Goal: Task Accomplishment & Management: Use online tool/utility

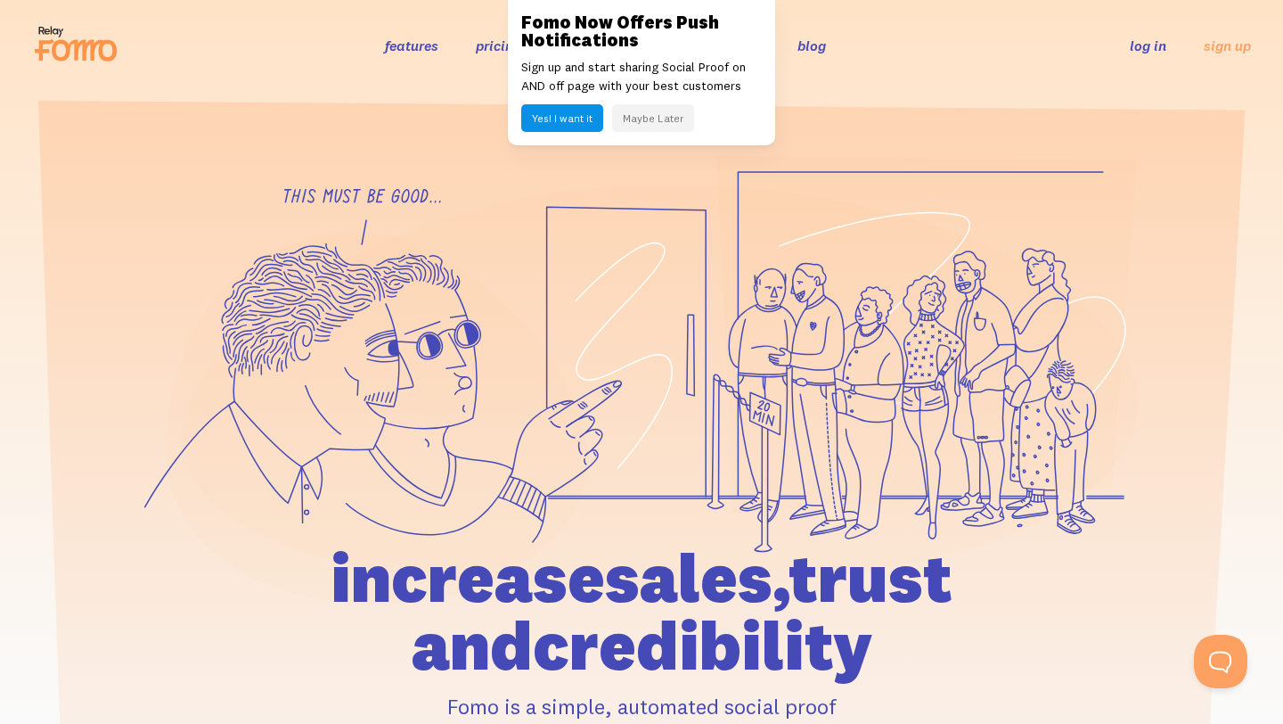
click at [640, 117] on button "Maybe Later" at bounding box center [653, 118] width 82 height 28
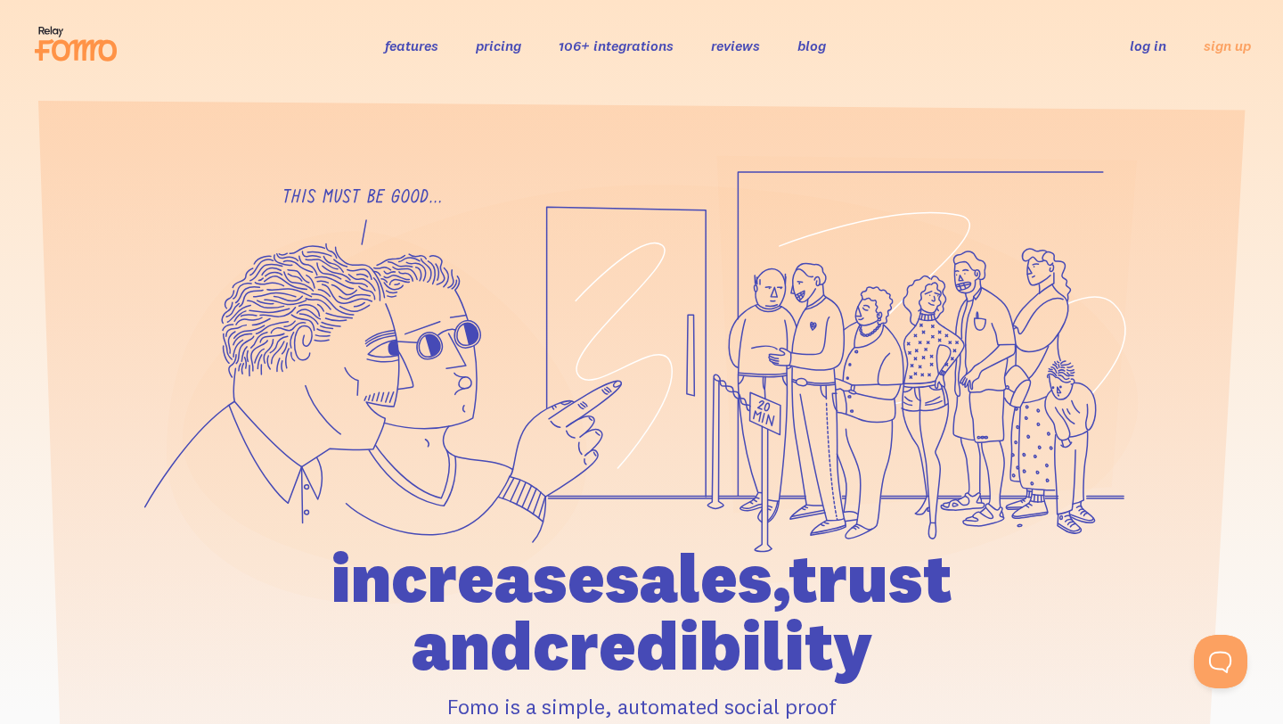
scroll to position [20, 0]
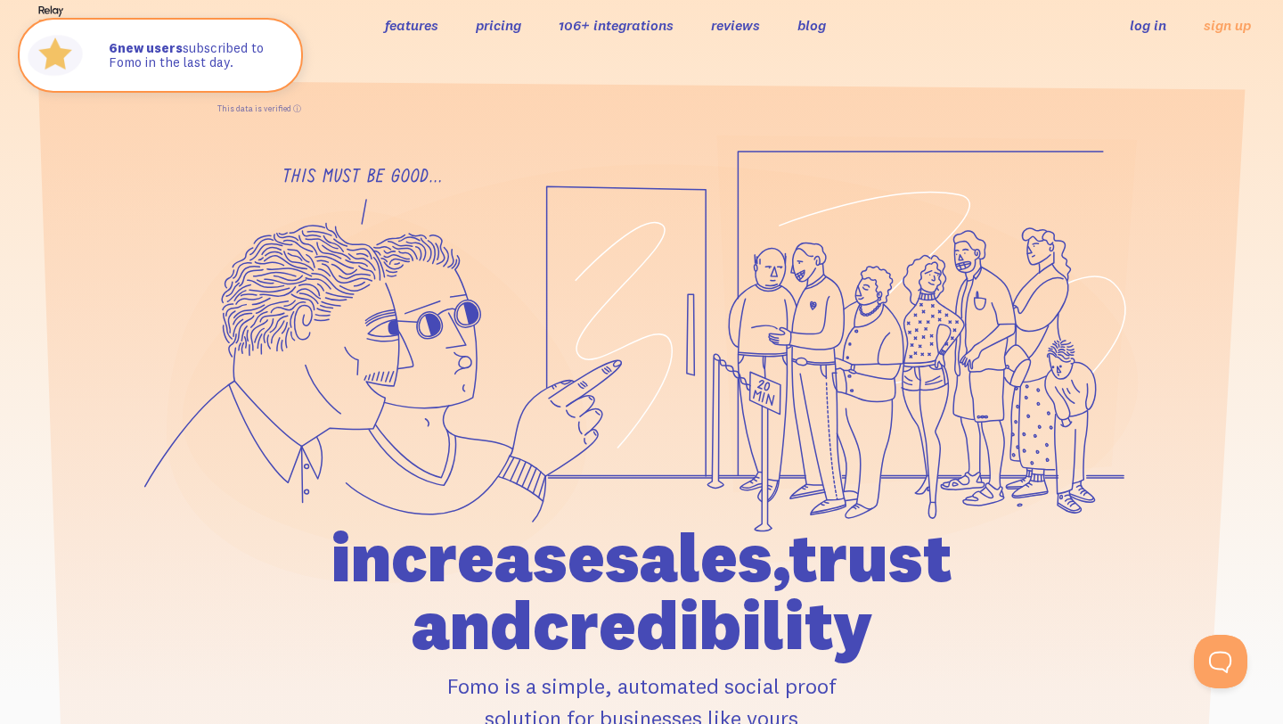
click at [619, 30] on link "106+ integrations" at bounding box center [616, 25] width 115 height 18
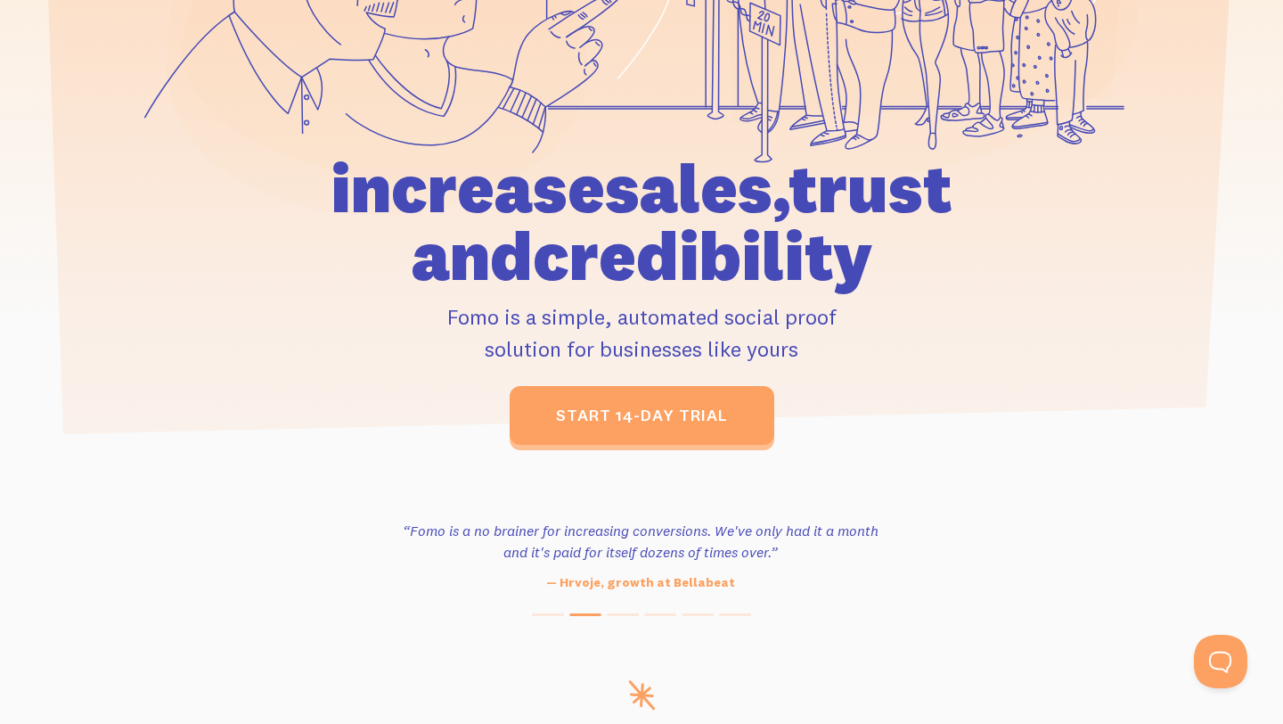
scroll to position [406, 0]
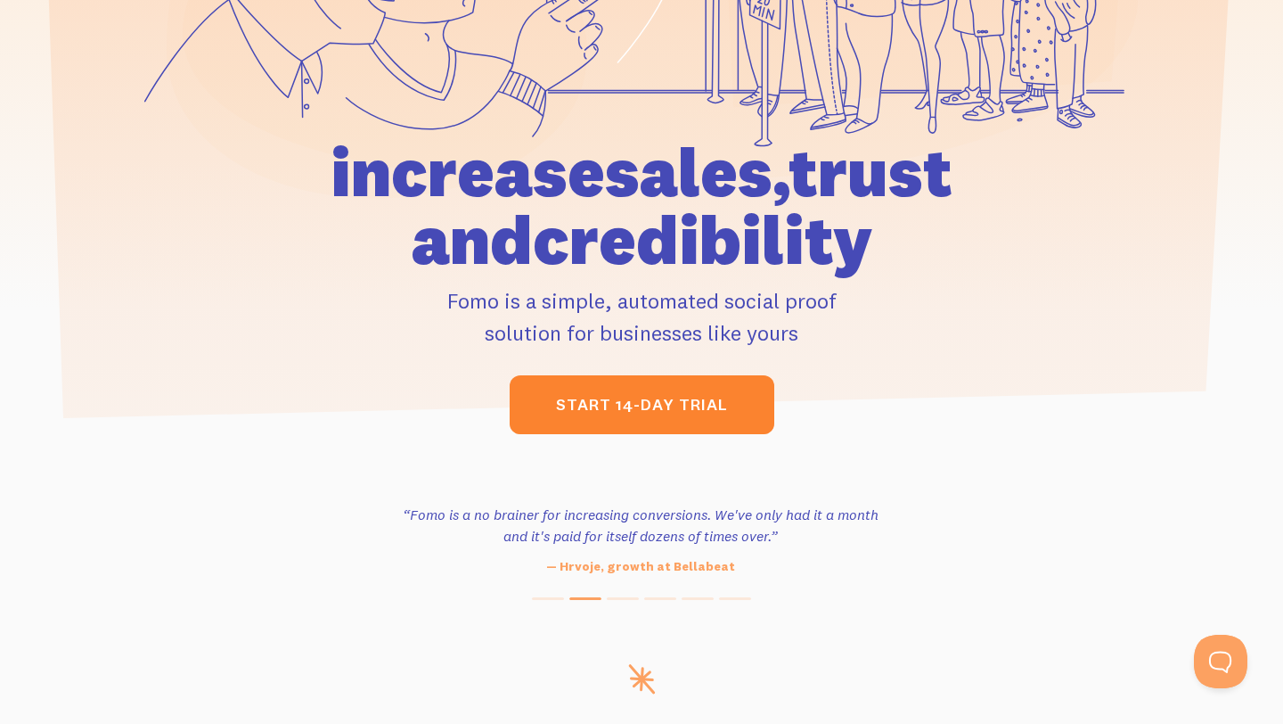
click at [701, 405] on link "start 14-day trial" at bounding box center [642, 404] width 265 height 59
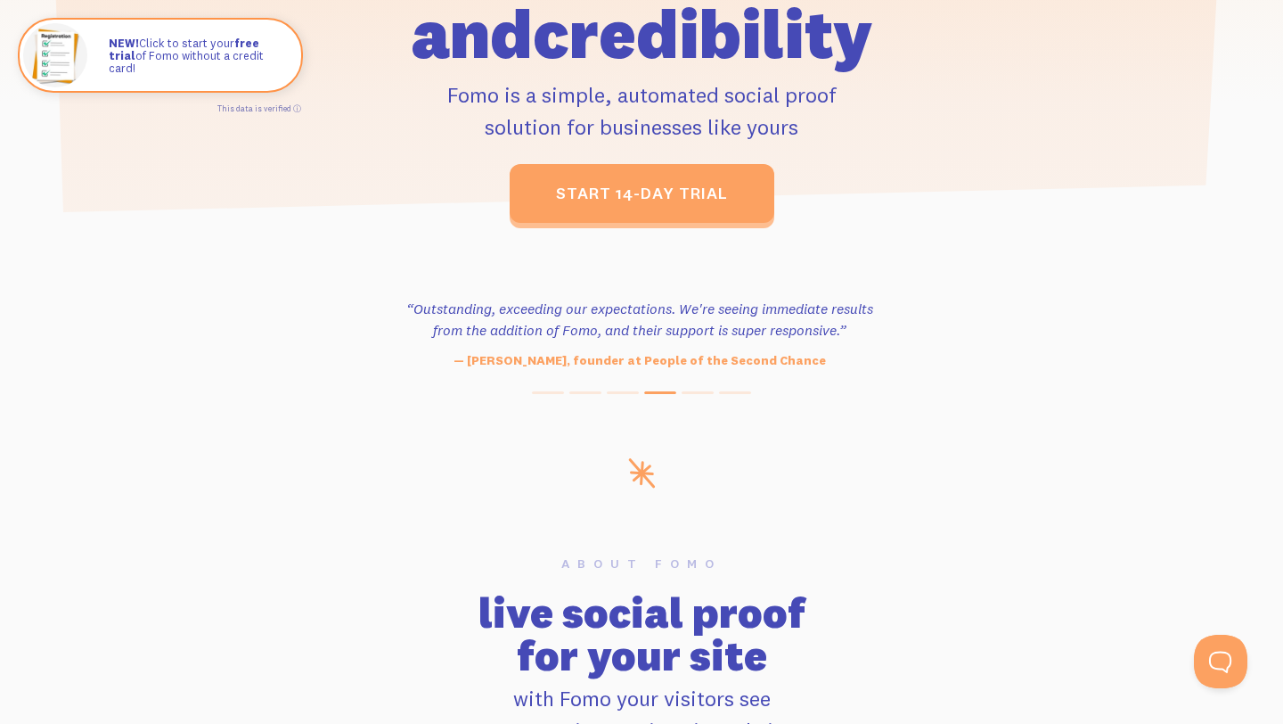
scroll to position [0, 0]
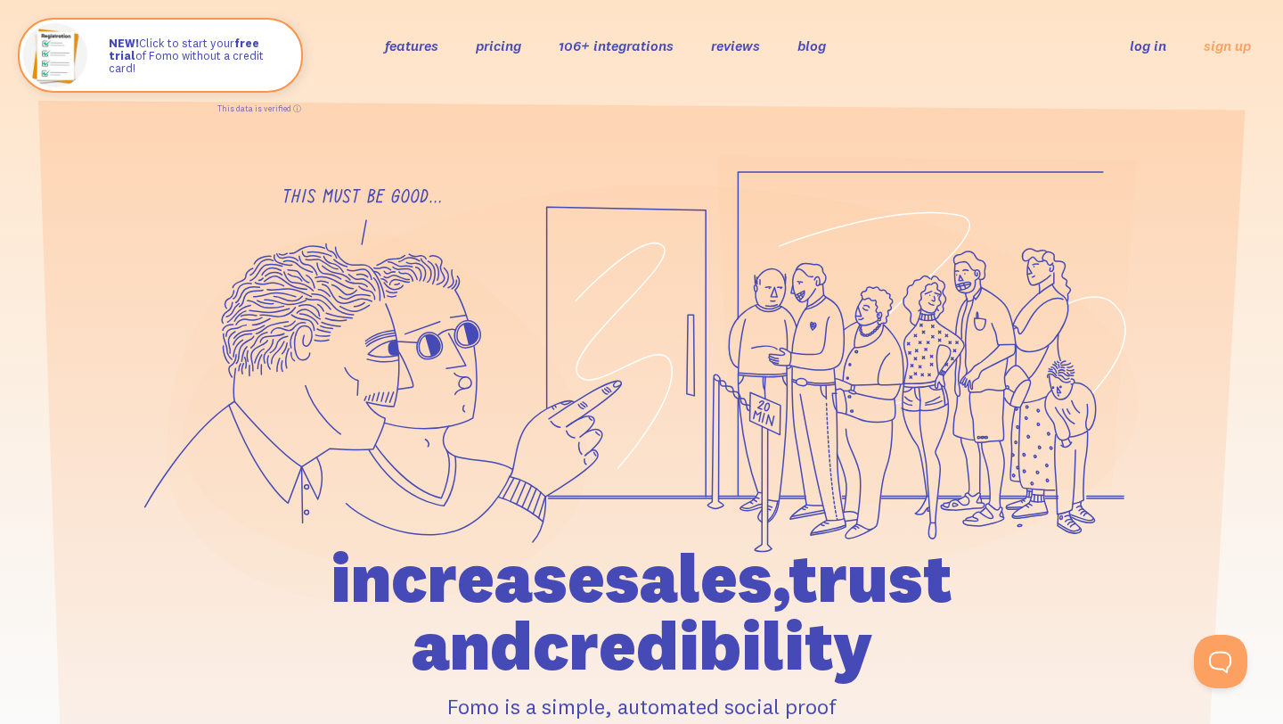
click at [636, 49] on link "106+ integrations" at bounding box center [616, 46] width 115 height 18
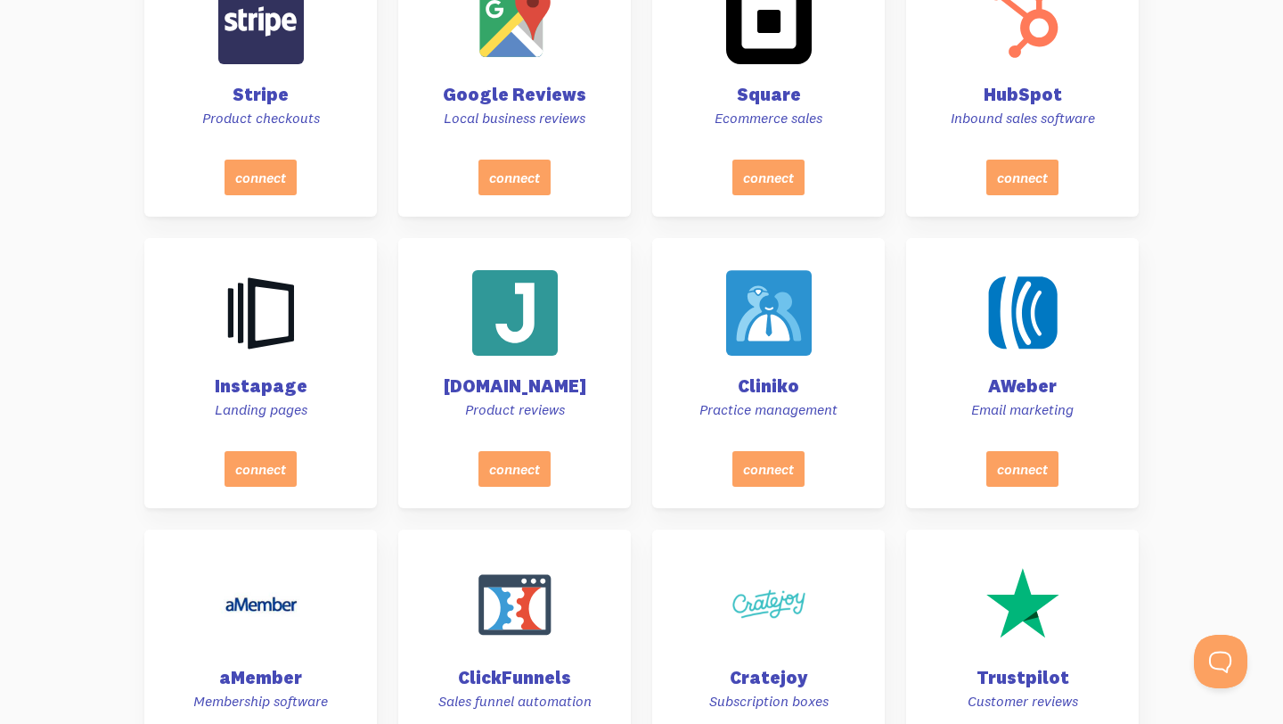
scroll to position [1651, 0]
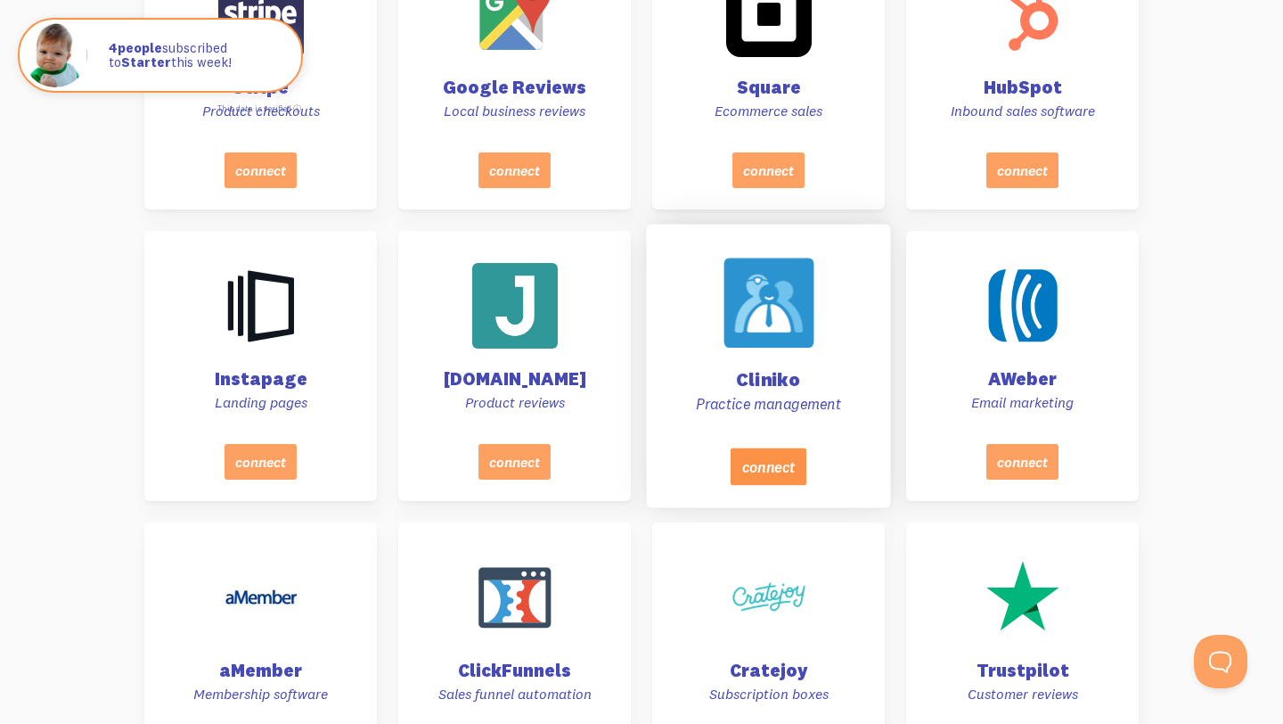
click at [745, 447] on button "connect" at bounding box center [769, 465] width 76 height 37
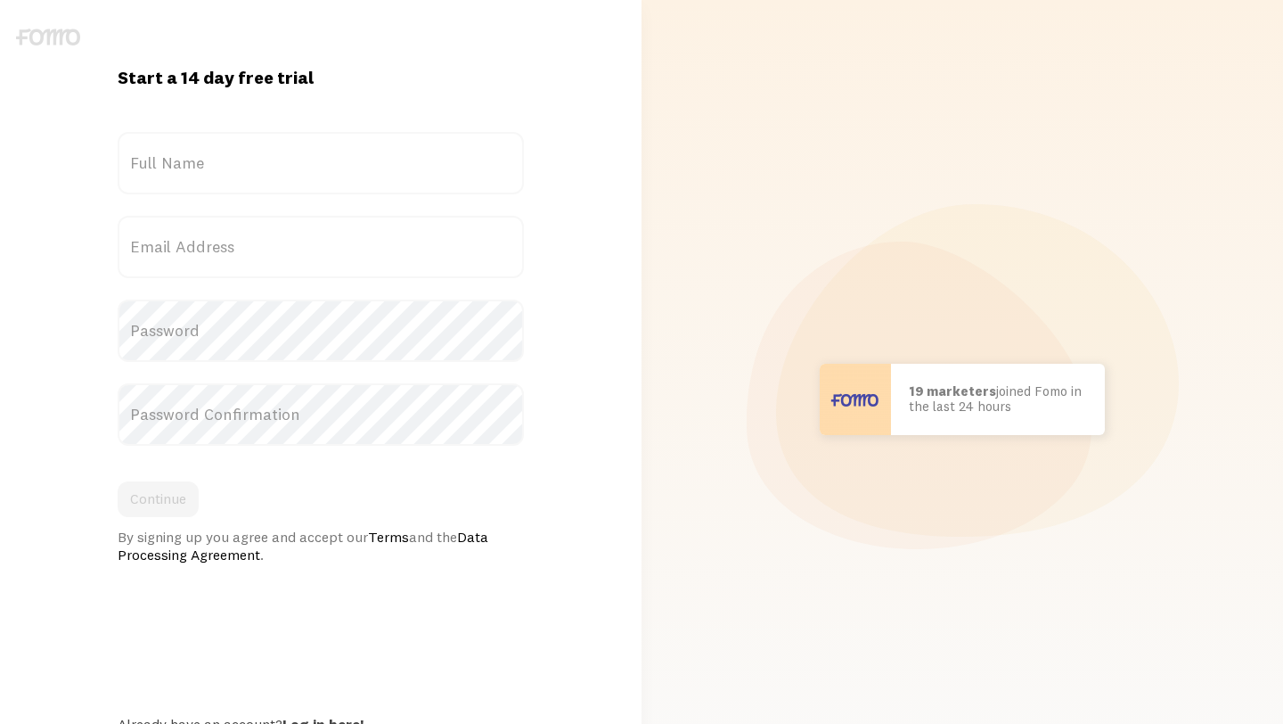
scroll to position [74, 0]
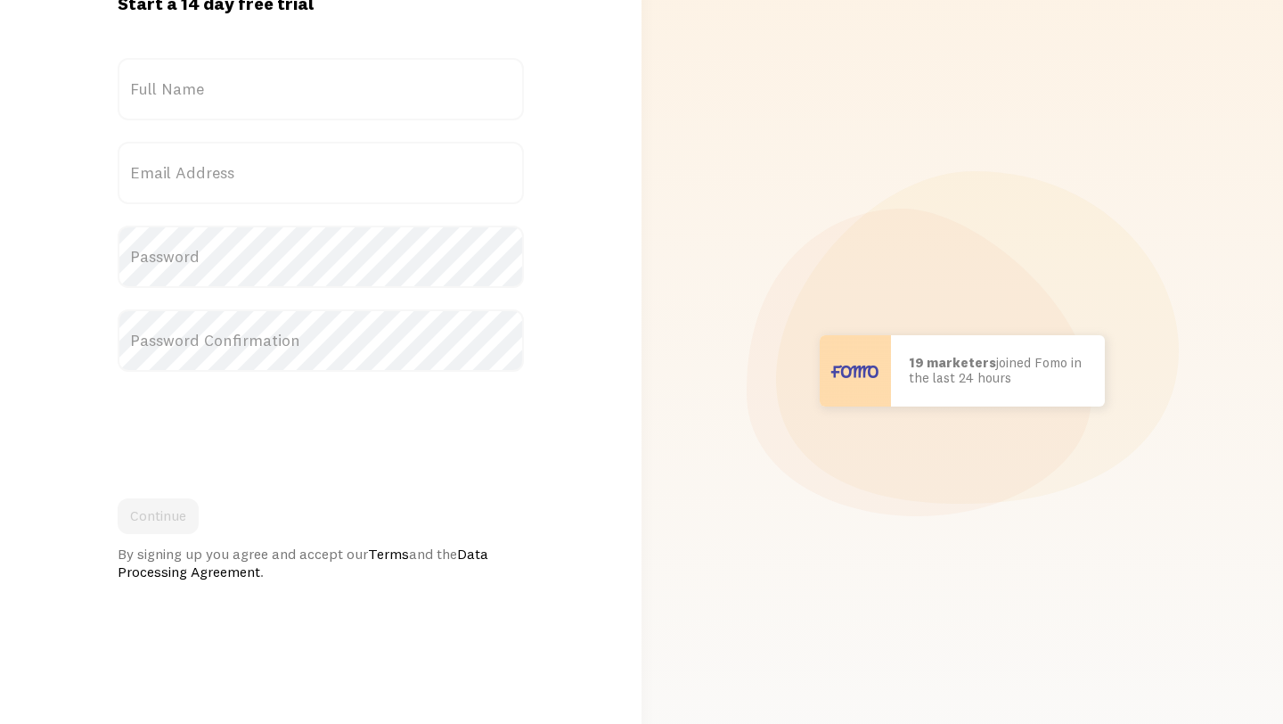
click at [324, 108] on label "Full Name" at bounding box center [321, 89] width 406 height 62
click at [324, 108] on input "Full Name" at bounding box center [321, 89] width 406 height 62
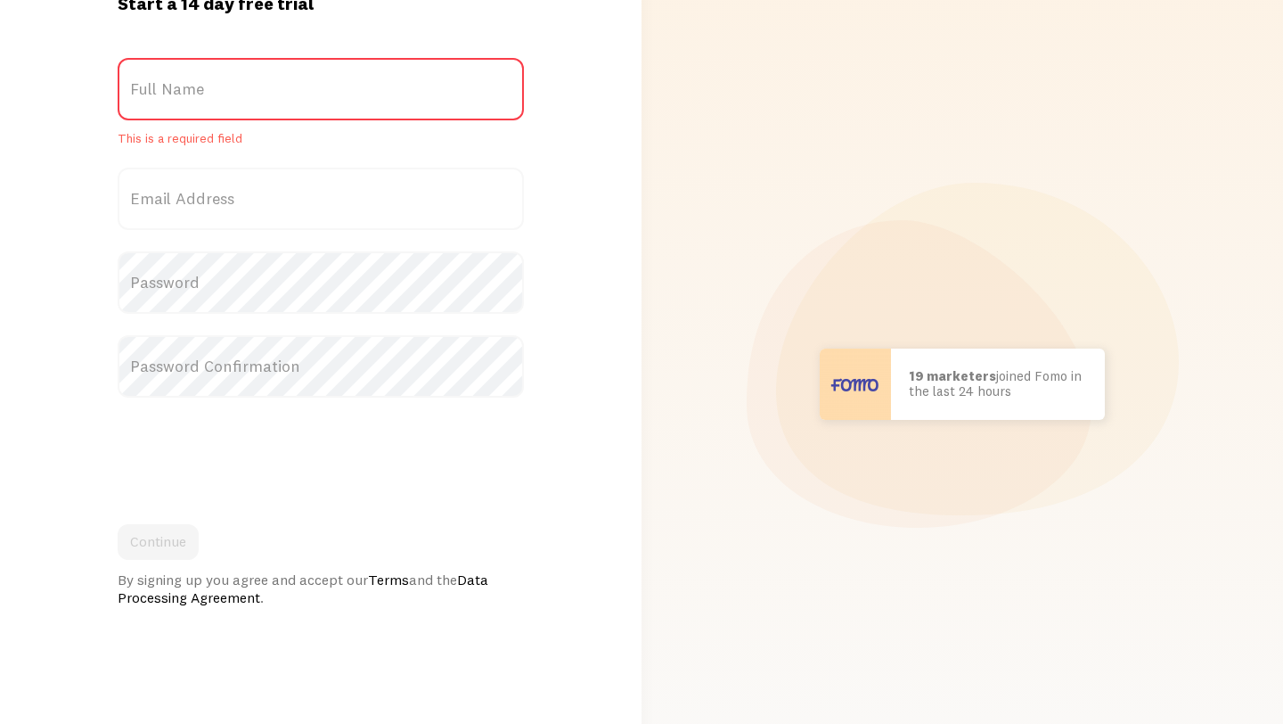
click at [313, 97] on label "Full Name" at bounding box center [321, 89] width 406 height 62
click at [313, 97] on input "Full Name" at bounding box center [321, 89] width 406 height 62
click at [299, 92] on label "Full Name" at bounding box center [321, 89] width 406 height 62
click at [299, 92] on input "Full Name" at bounding box center [321, 89] width 406 height 62
type input "a"
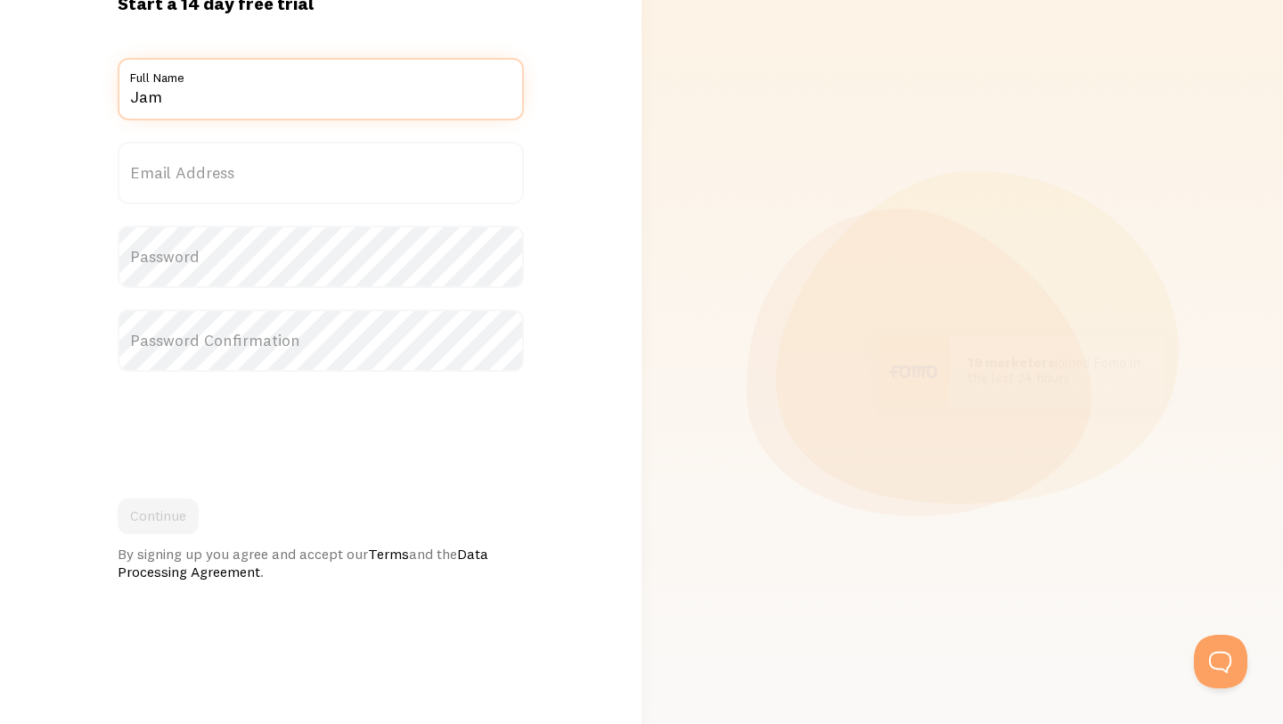
scroll to position [0, 0]
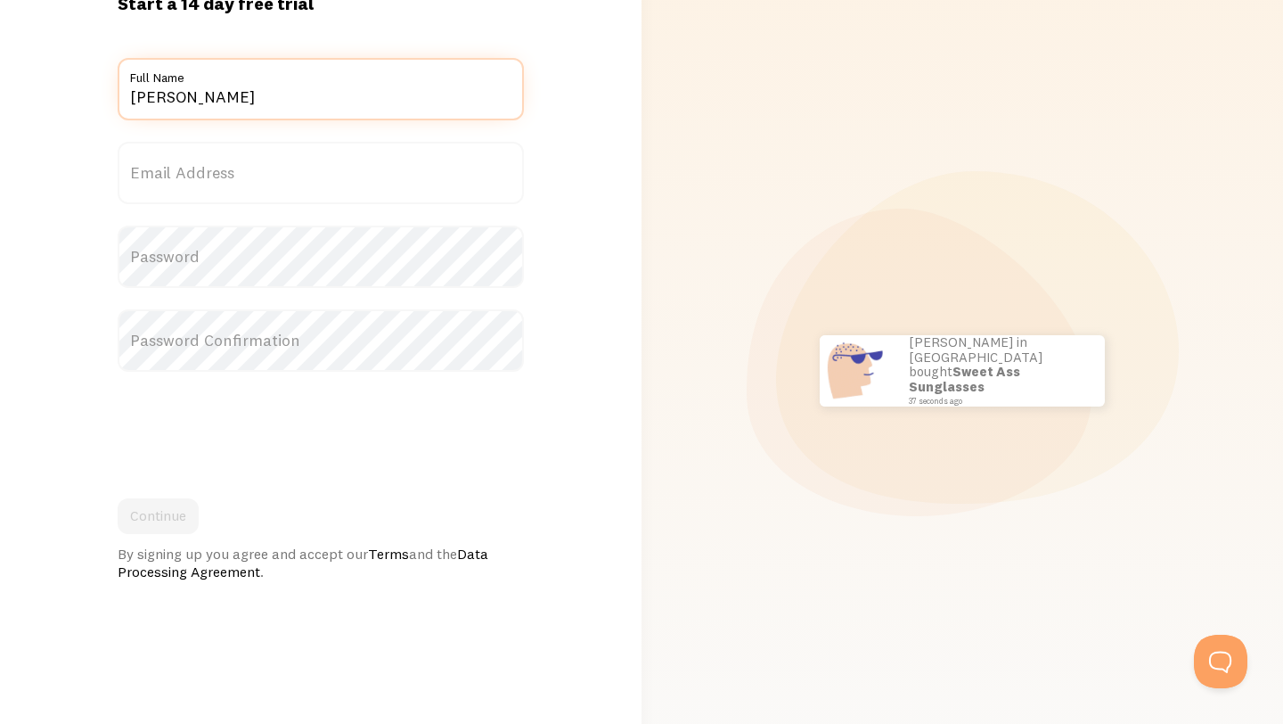
type input "James Wilson"
click at [257, 171] on label "Email Address" at bounding box center [321, 173] width 406 height 62
click at [257, 171] on input "Email Address" at bounding box center [321, 173] width 406 height 62
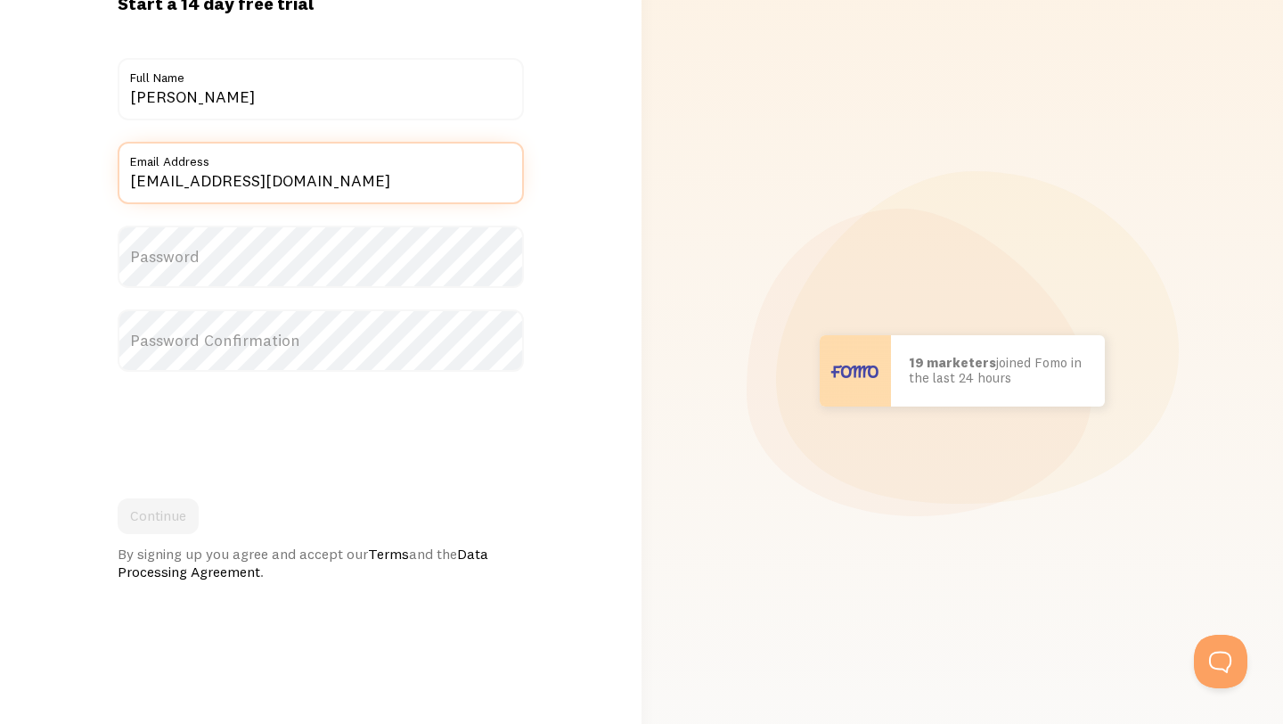
type input "jeongsoolee078@gmail.com"
click at [224, 263] on label "Password" at bounding box center [321, 256] width 406 height 62
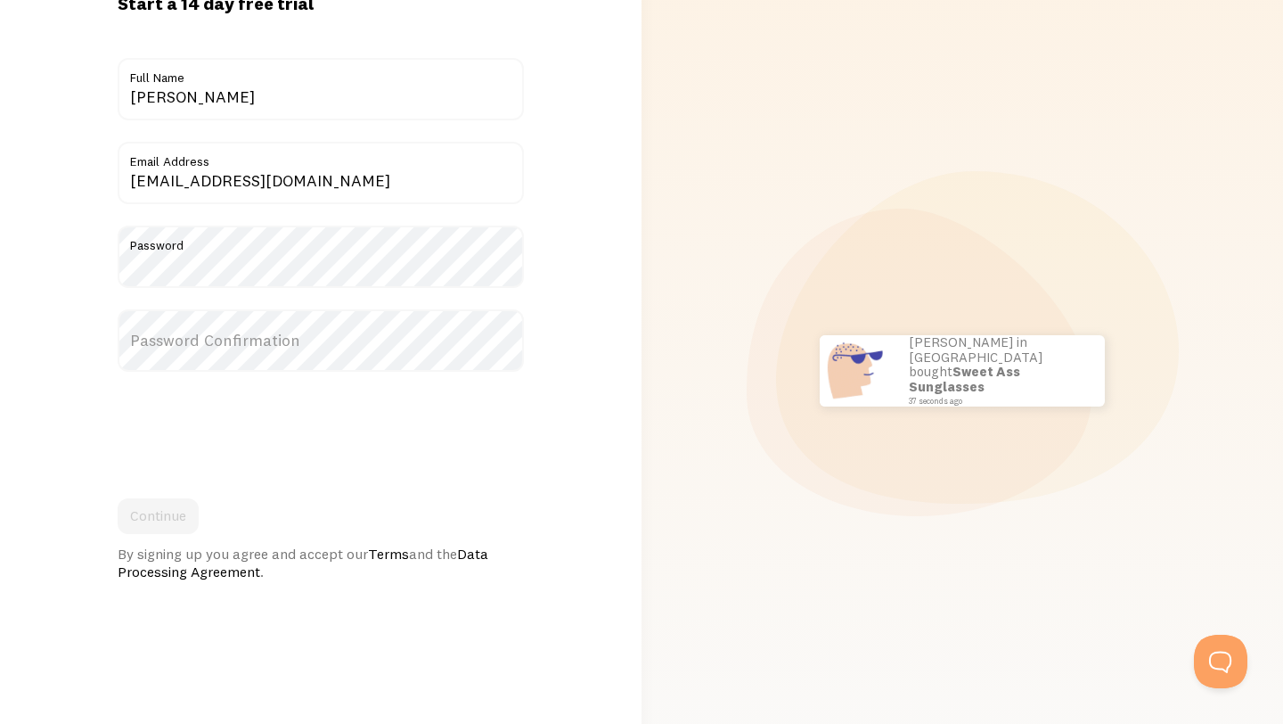
click at [232, 336] on label "Password Confirmation" at bounding box center [321, 340] width 406 height 62
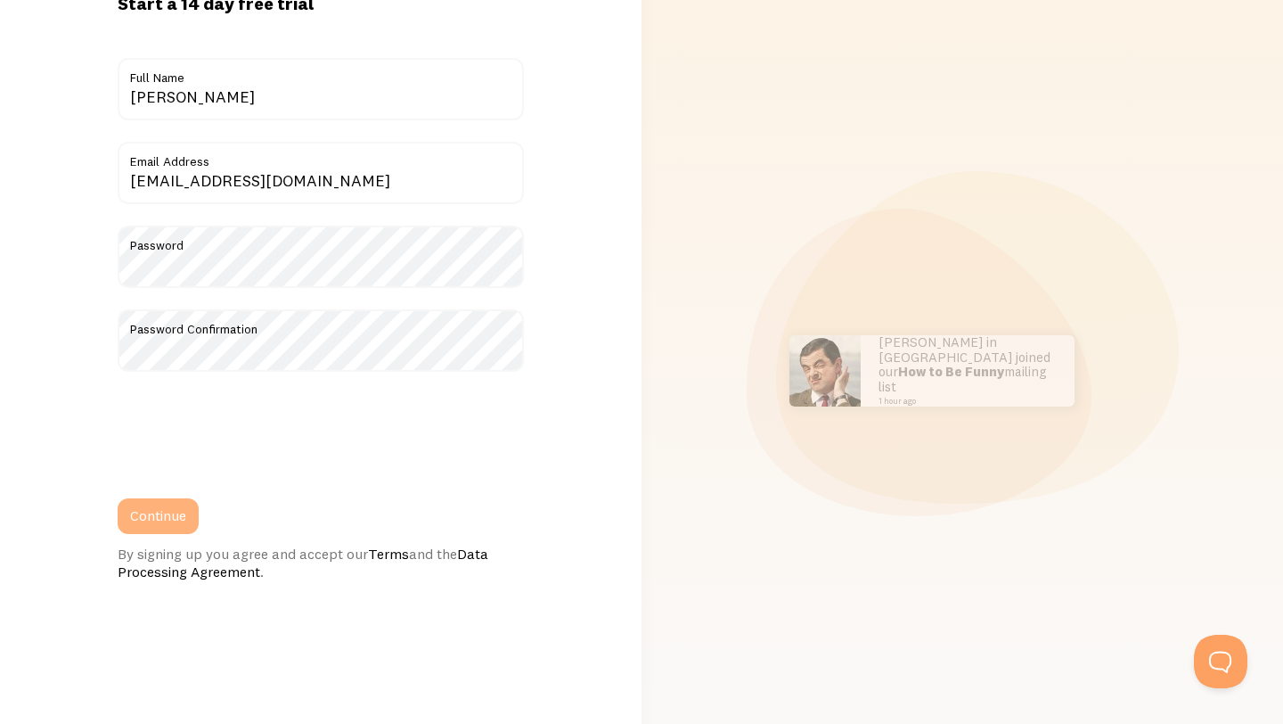
click at [177, 524] on button "Continue" at bounding box center [158, 516] width 81 height 36
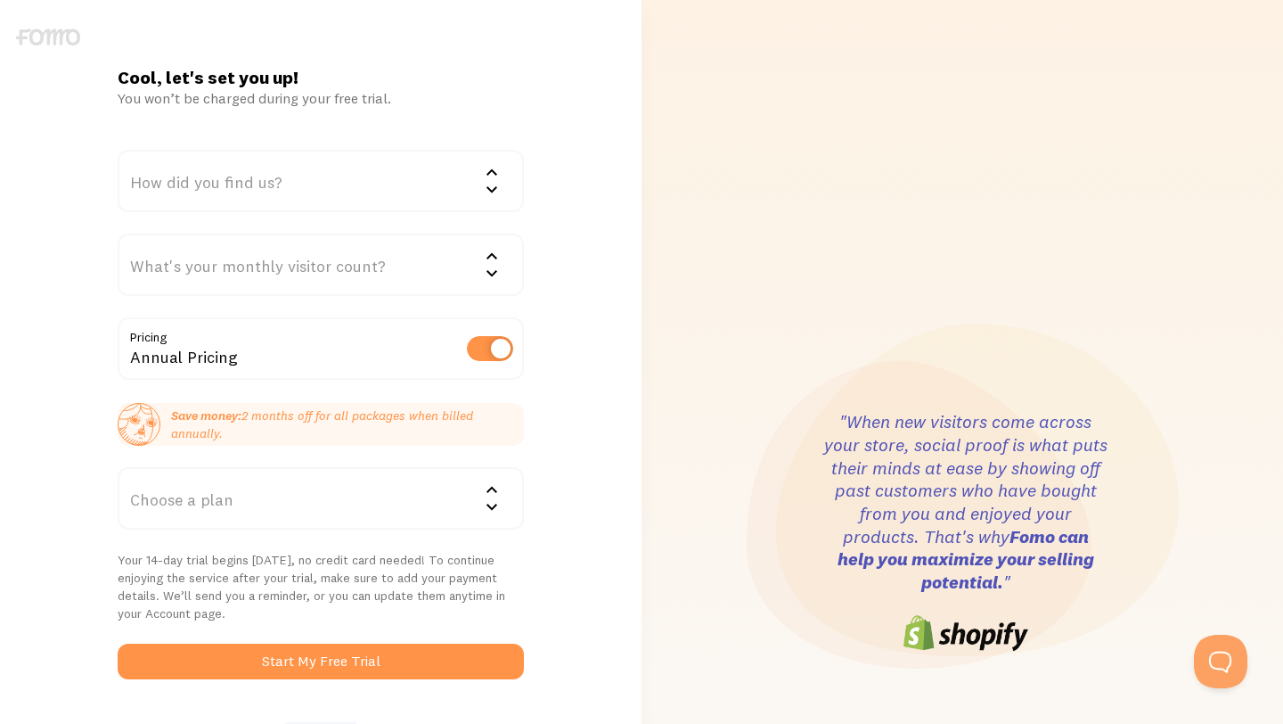
click at [270, 161] on div "How did you find us?" at bounding box center [321, 181] width 406 height 62
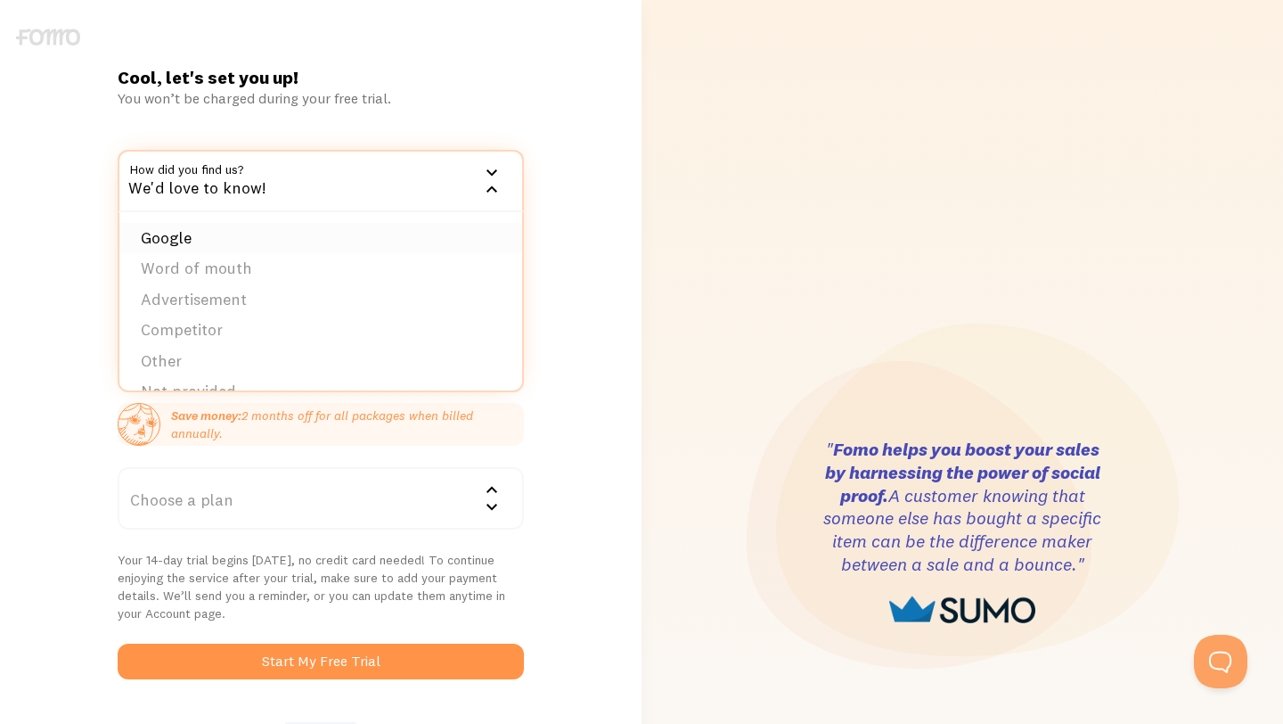
click at [282, 231] on li "Google" at bounding box center [320, 238] width 403 height 31
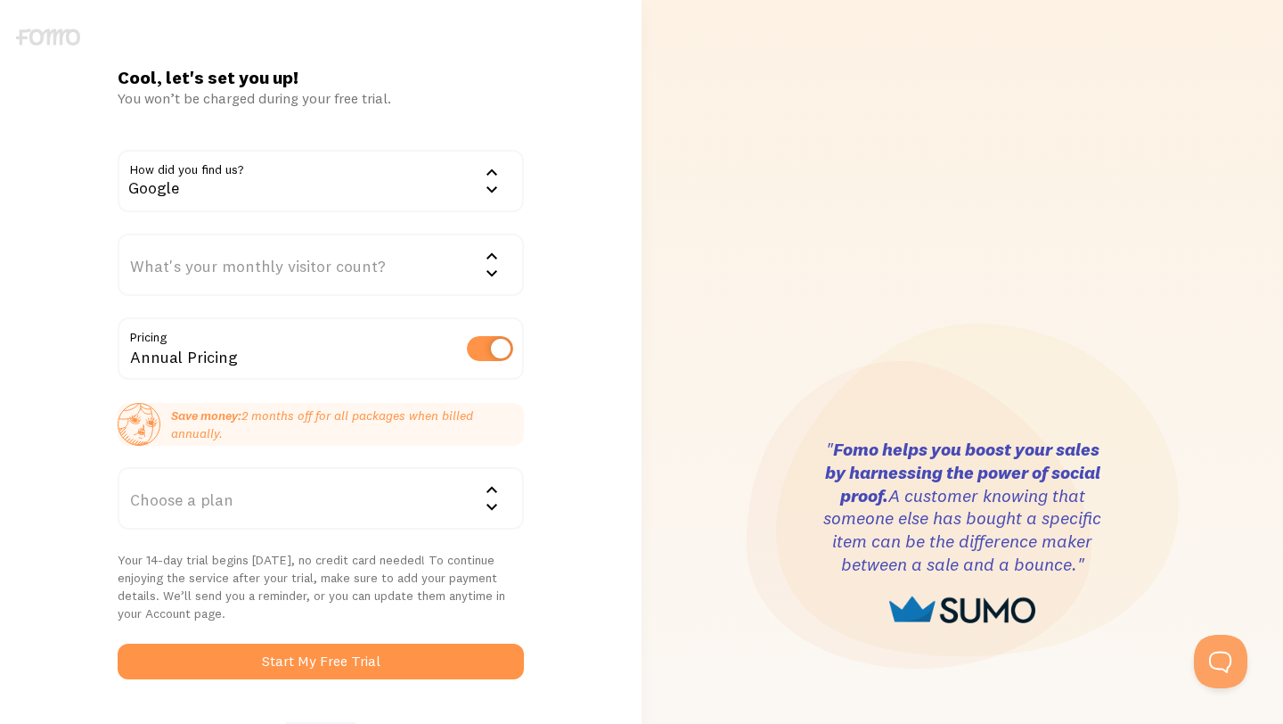
click at [302, 266] on div "What's your monthly visitor count?" at bounding box center [321, 265] width 406 height 62
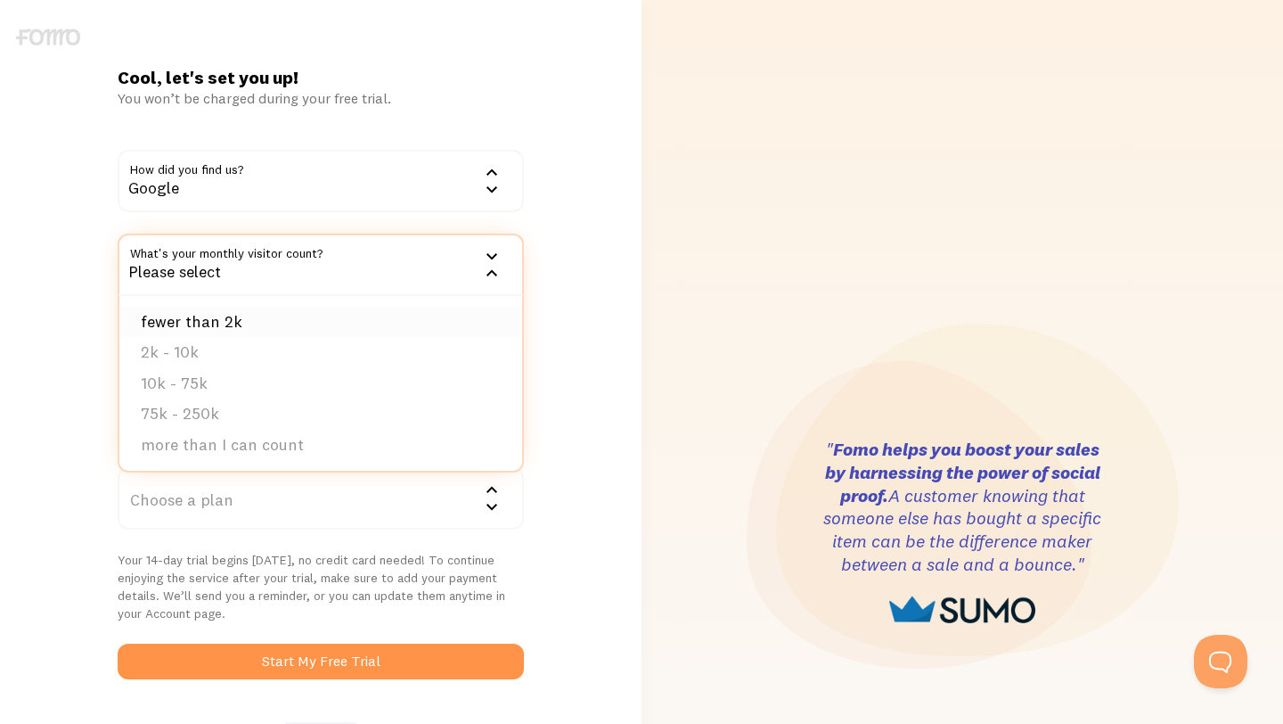
click at [291, 320] on li "fewer than 2k" at bounding box center [320, 322] width 403 height 31
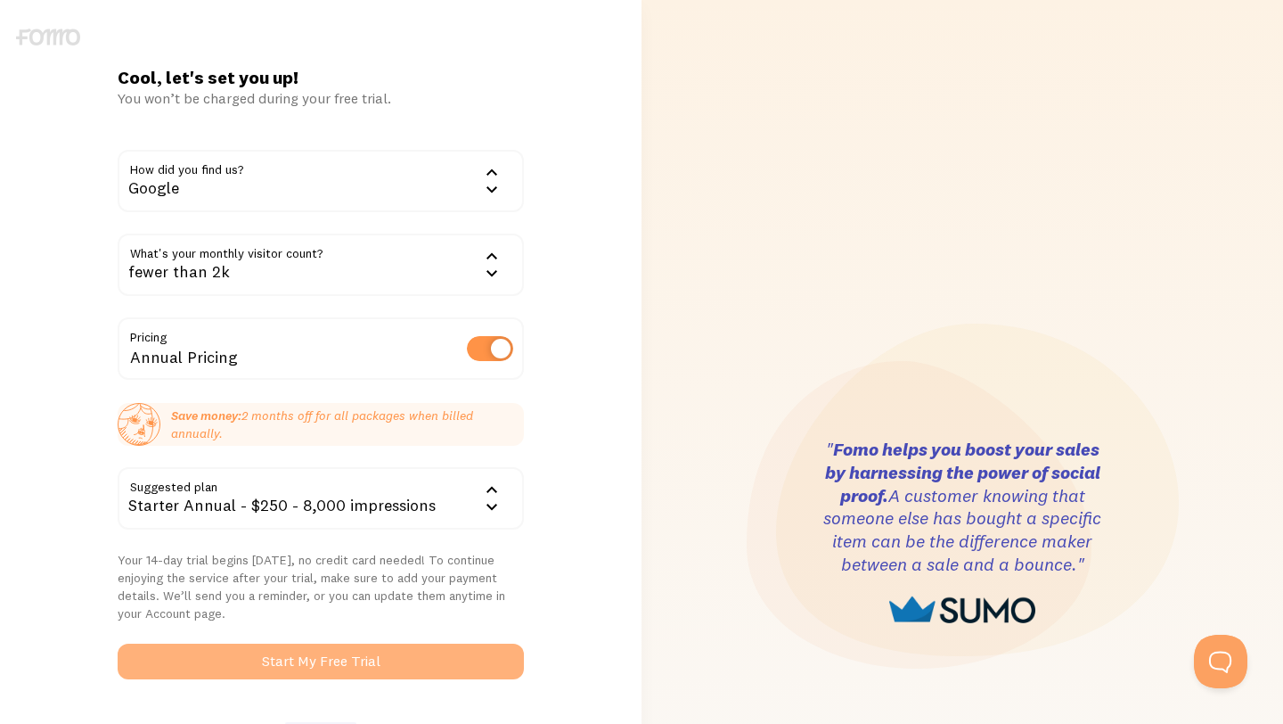
click at [323, 647] on button "Start My Free Trial" at bounding box center [321, 661] width 406 height 36
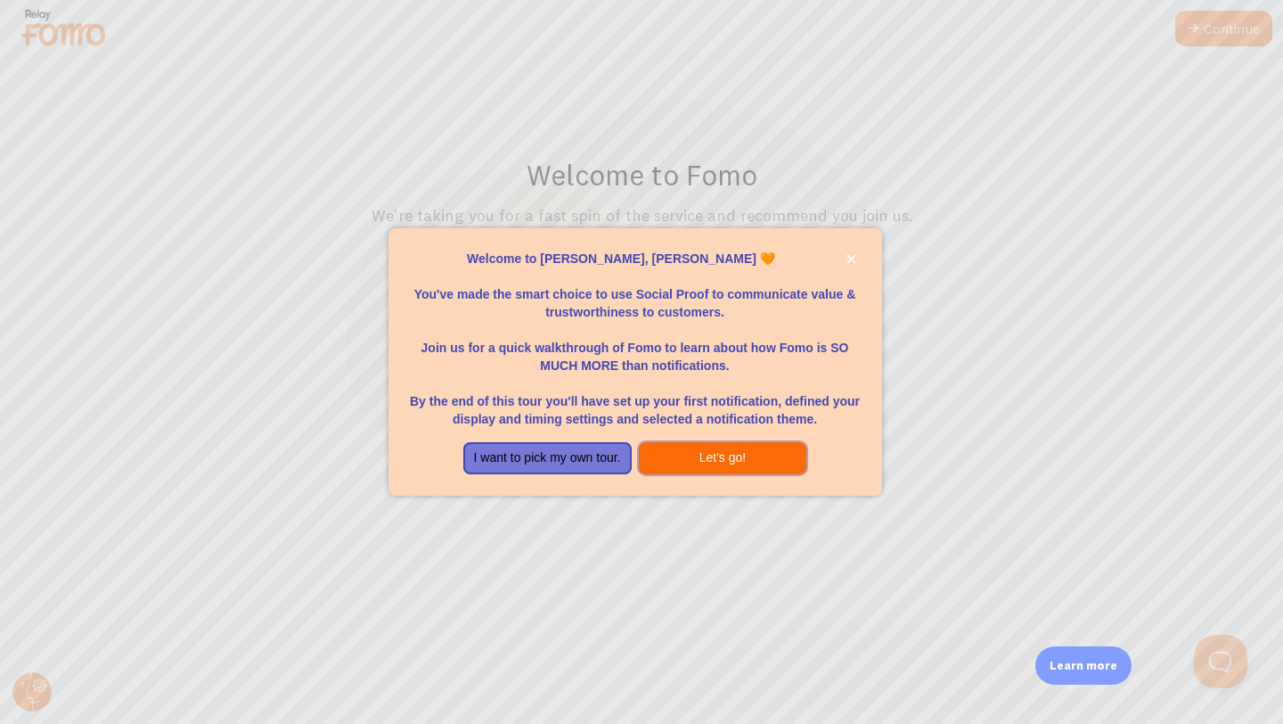
click at [728, 454] on button "Let's go!" at bounding box center [723, 458] width 168 height 32
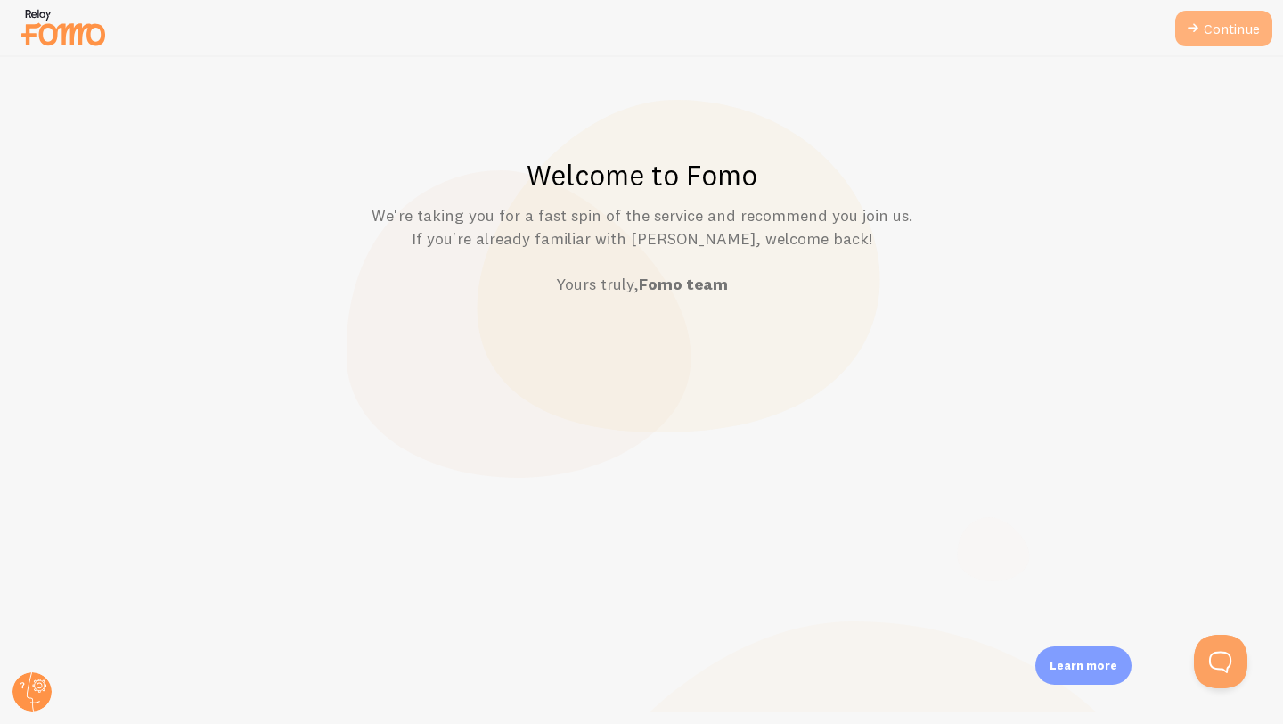
click at [1203, 29] on link "Continue" at bounding box center [1224, 29] width 97 height 36
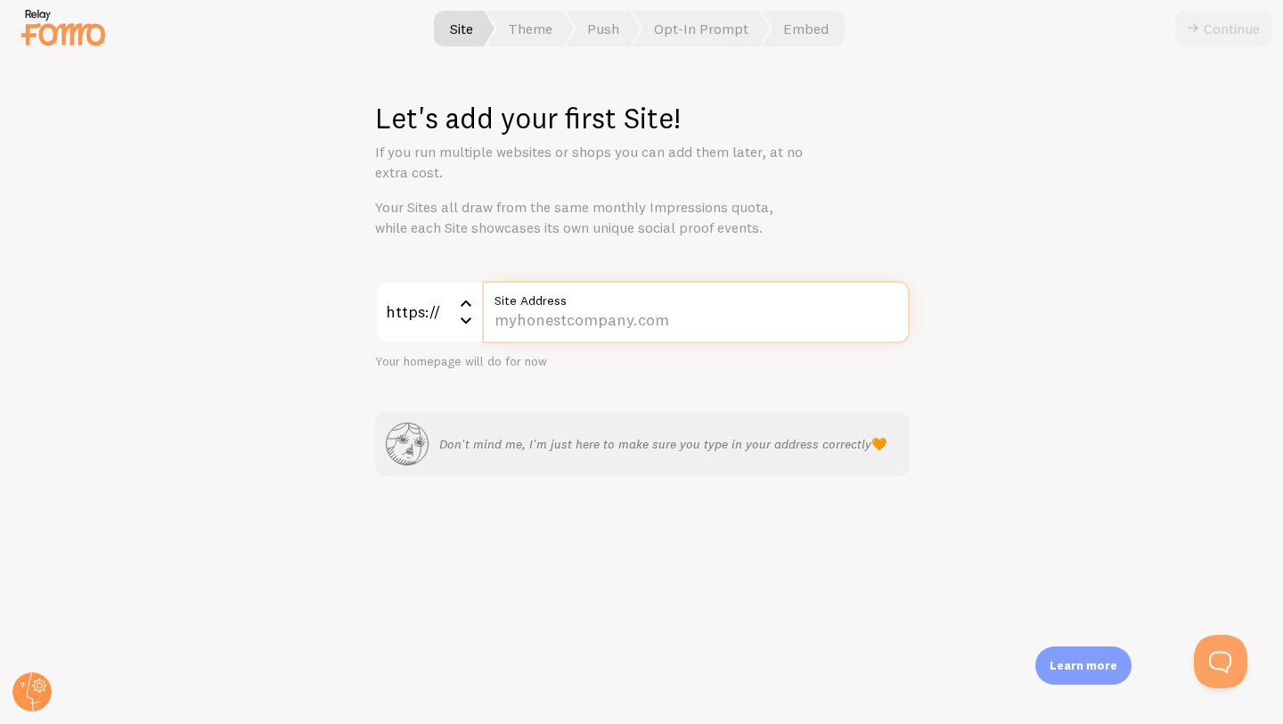
click at [643, 324] on input "Site Address" at bounding box center [696, 312] width 428 height 62
type input "laurentribinik.con"
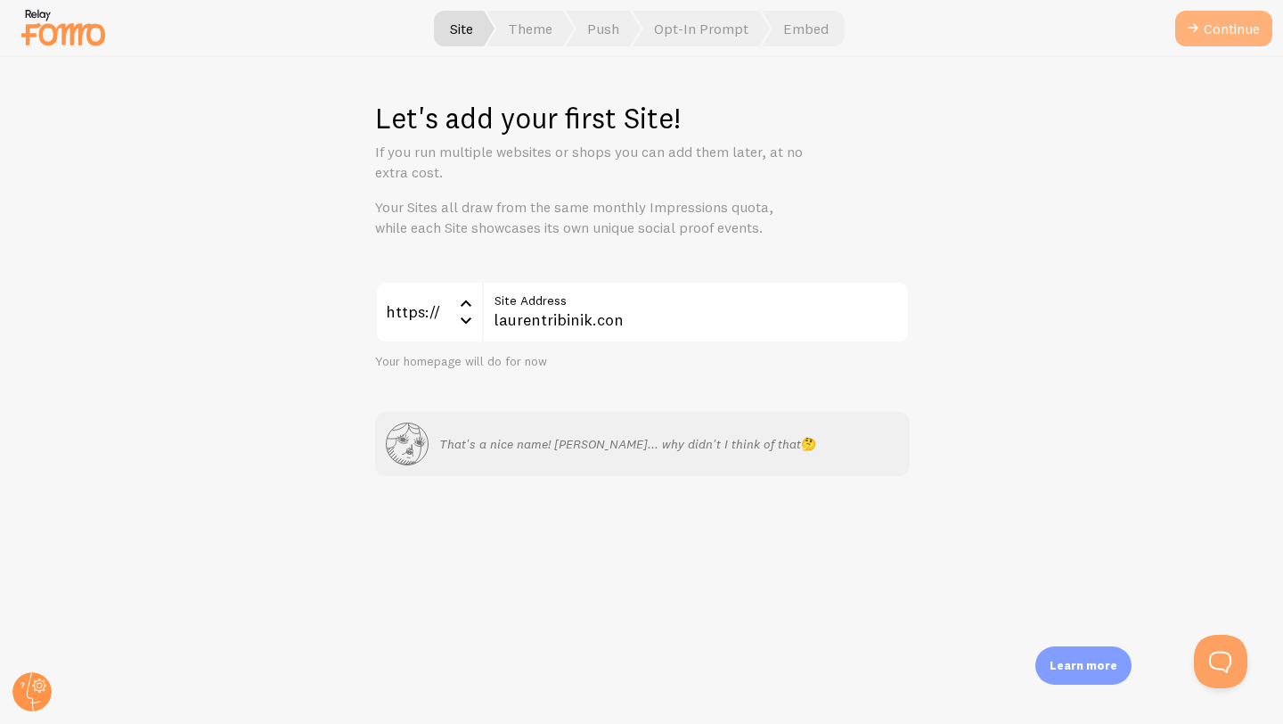
click at [1227, 12] on button "Continue" at bounding box center [1224, 29] width 97 height 36
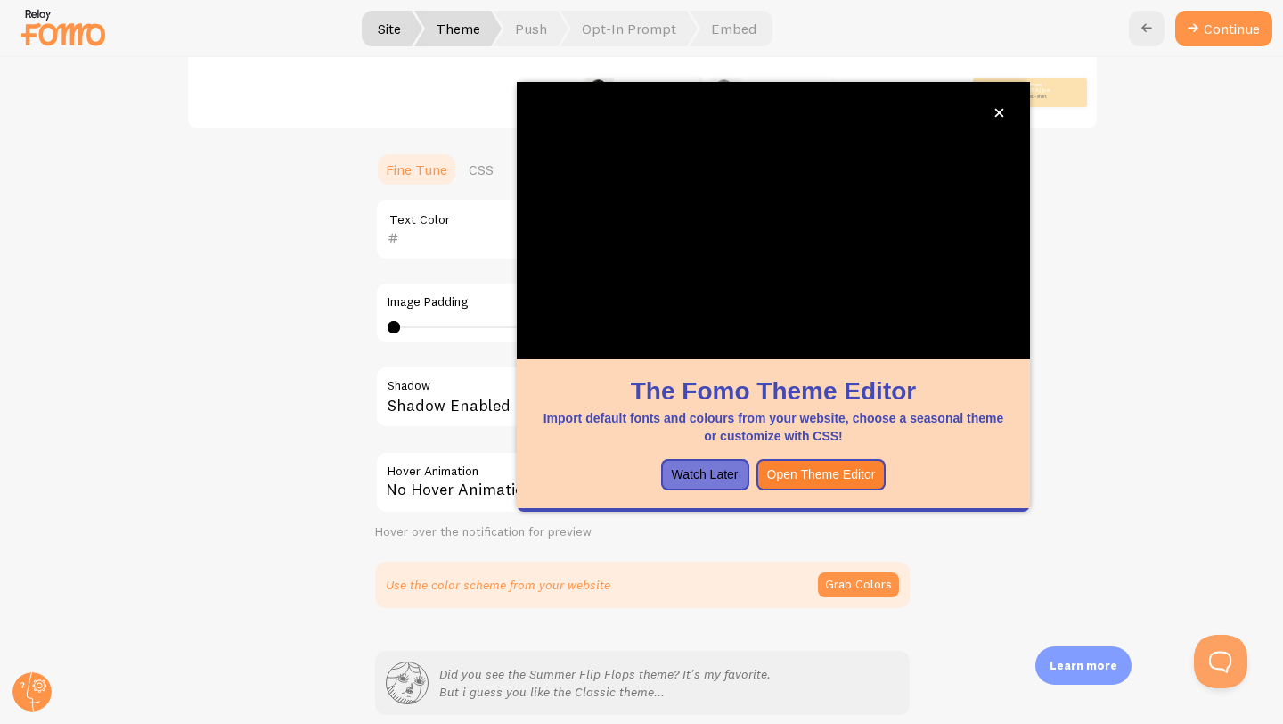
scroll to position [352, 0]
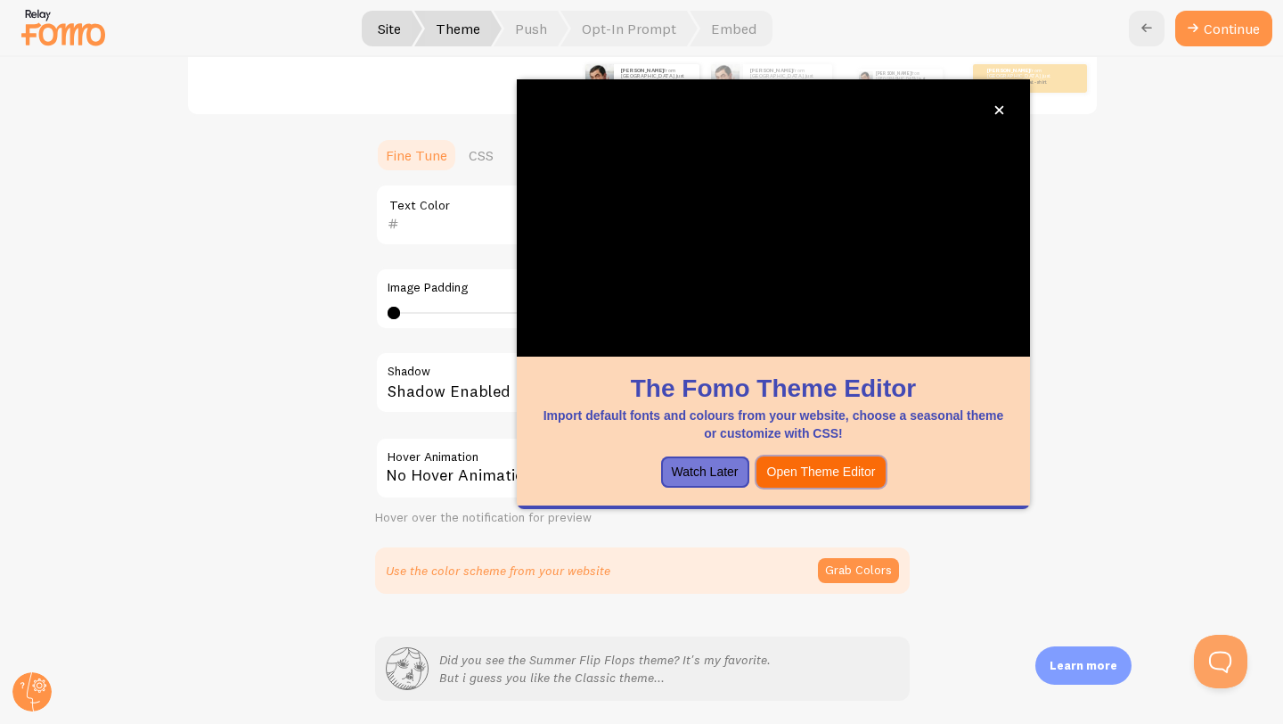
click at [826, 482] on button "Open Theme Editor" at bounding box center [822, 472] width 130 height 32
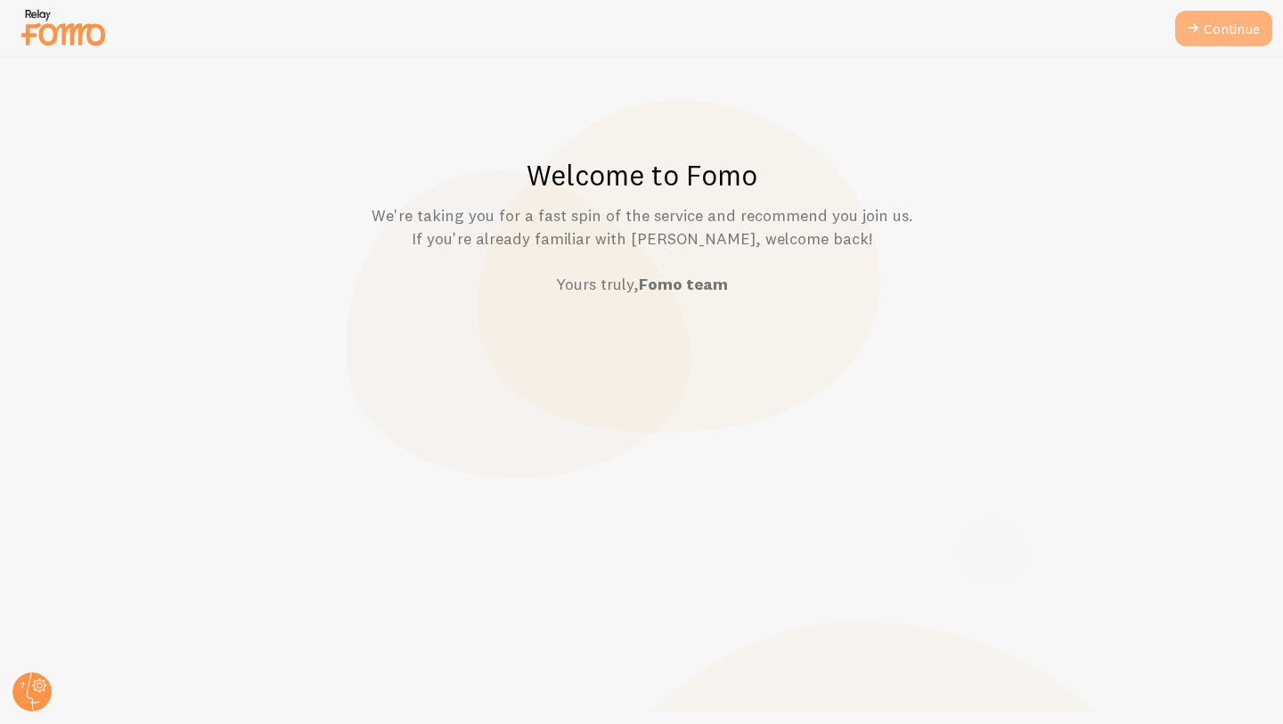
click at [1226, 22] on link "Continue" at bounding box center [1224, 29] width 97 height 36
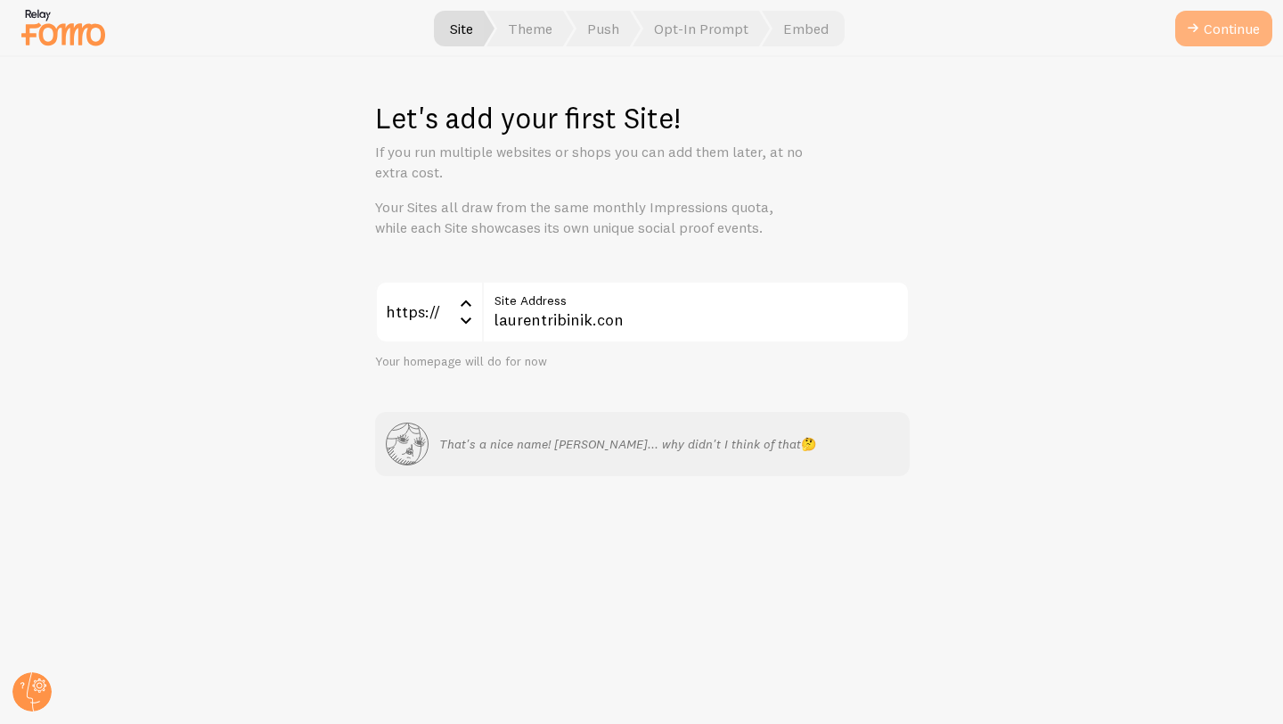
click at [1213, 29] on button "Continue" at bounding box center [1224, 29] width 97 height 36
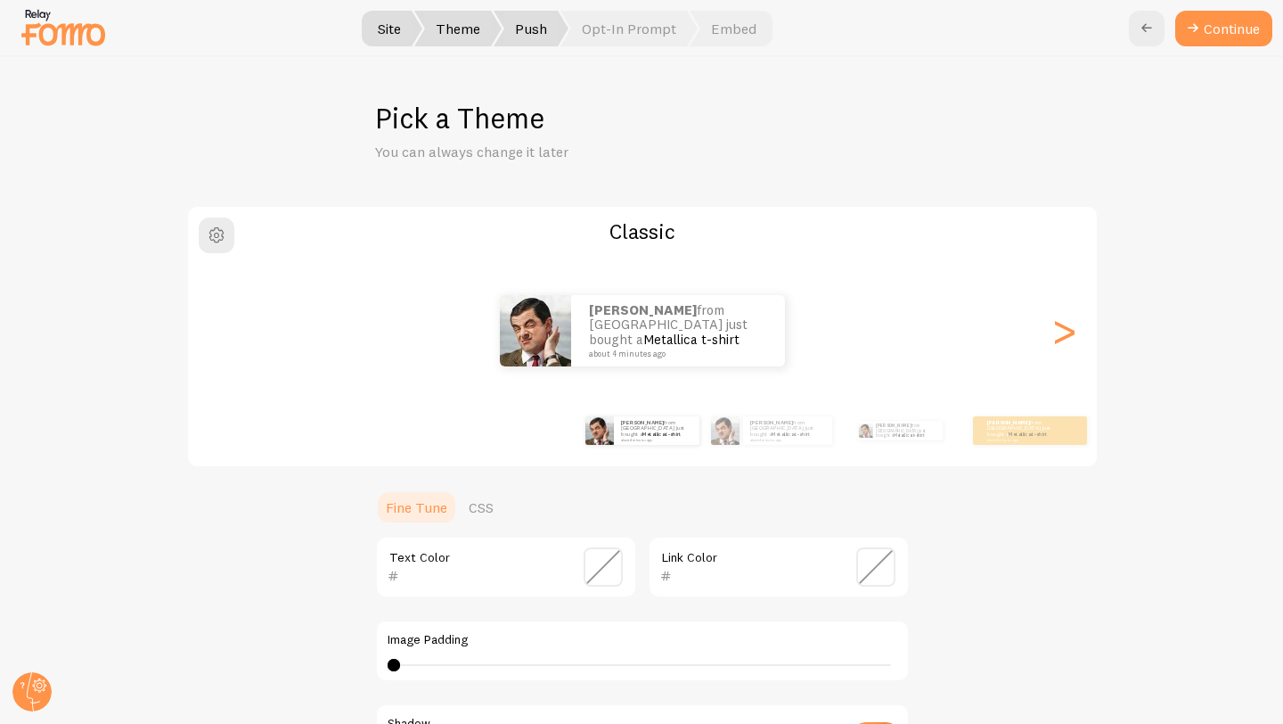
click at [525, 40] on span "Push" at bounding box center [531, 29] width 75 height 36
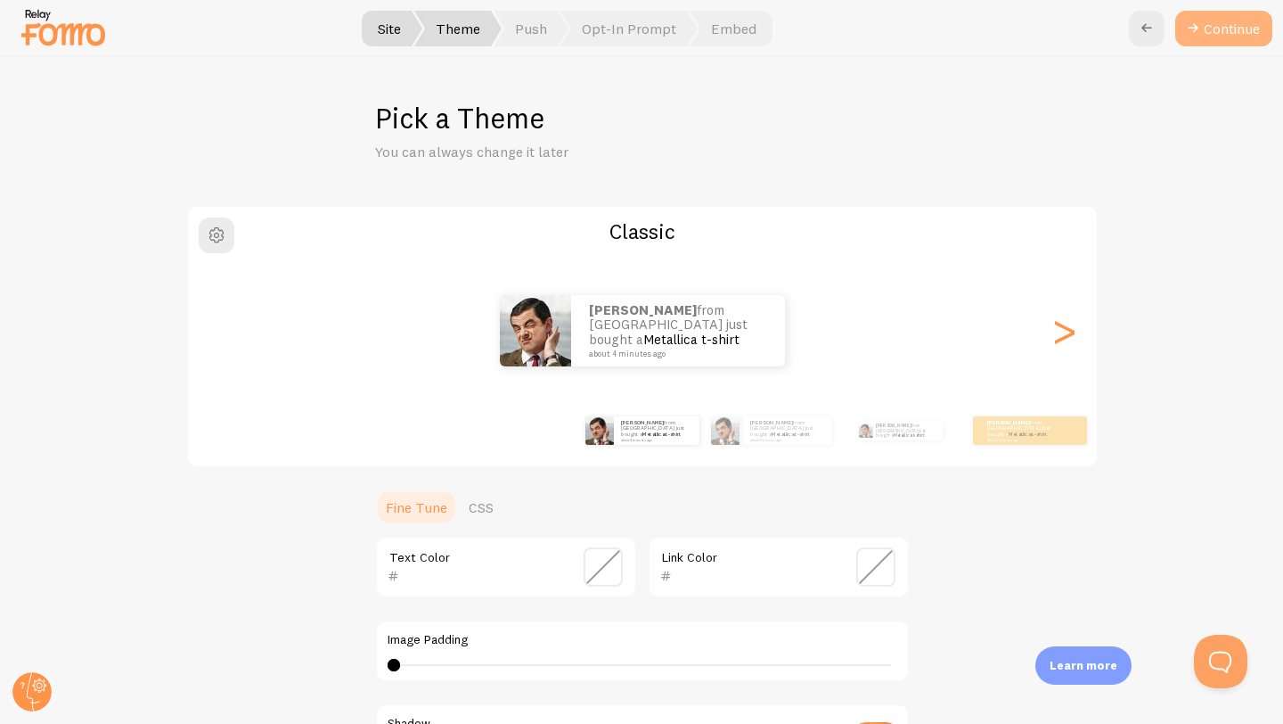
click at [1245, 34] on button "Continue" at bounding box center [1224, 29] width 97 height 36
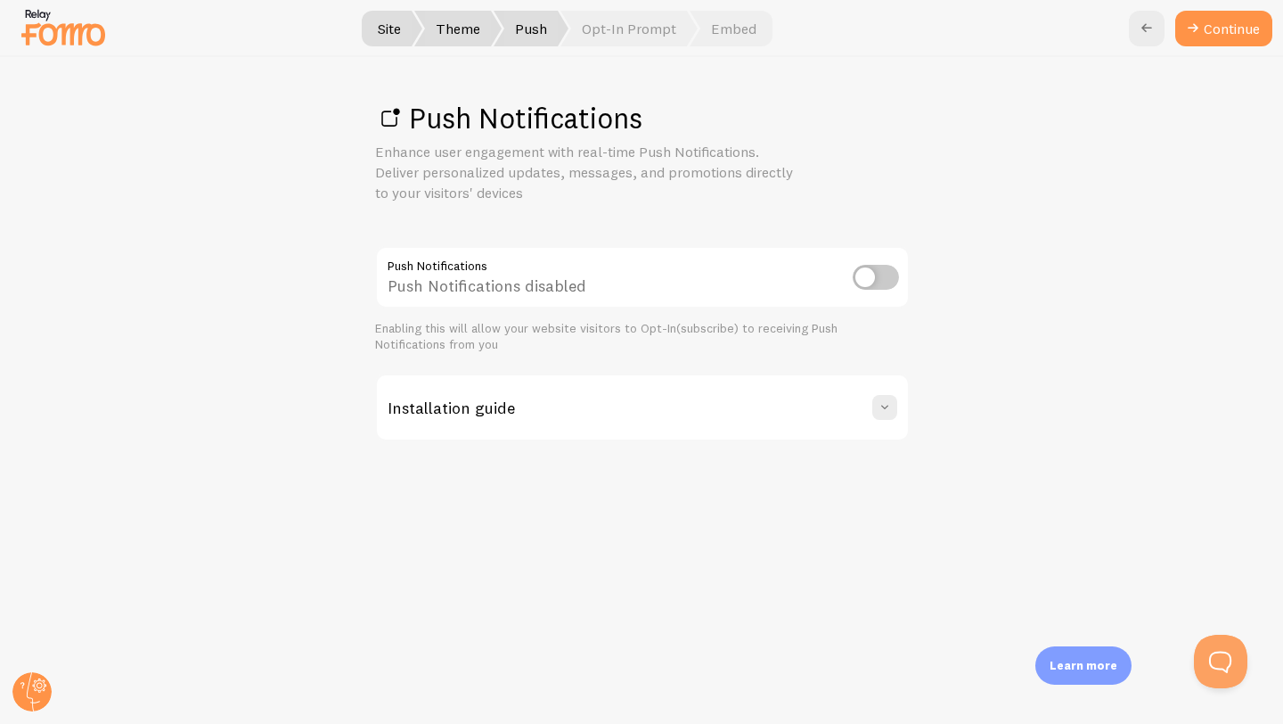
click at [1245, 34] on link "Continue" at bounding box center [1224, 29] width 97 height 36
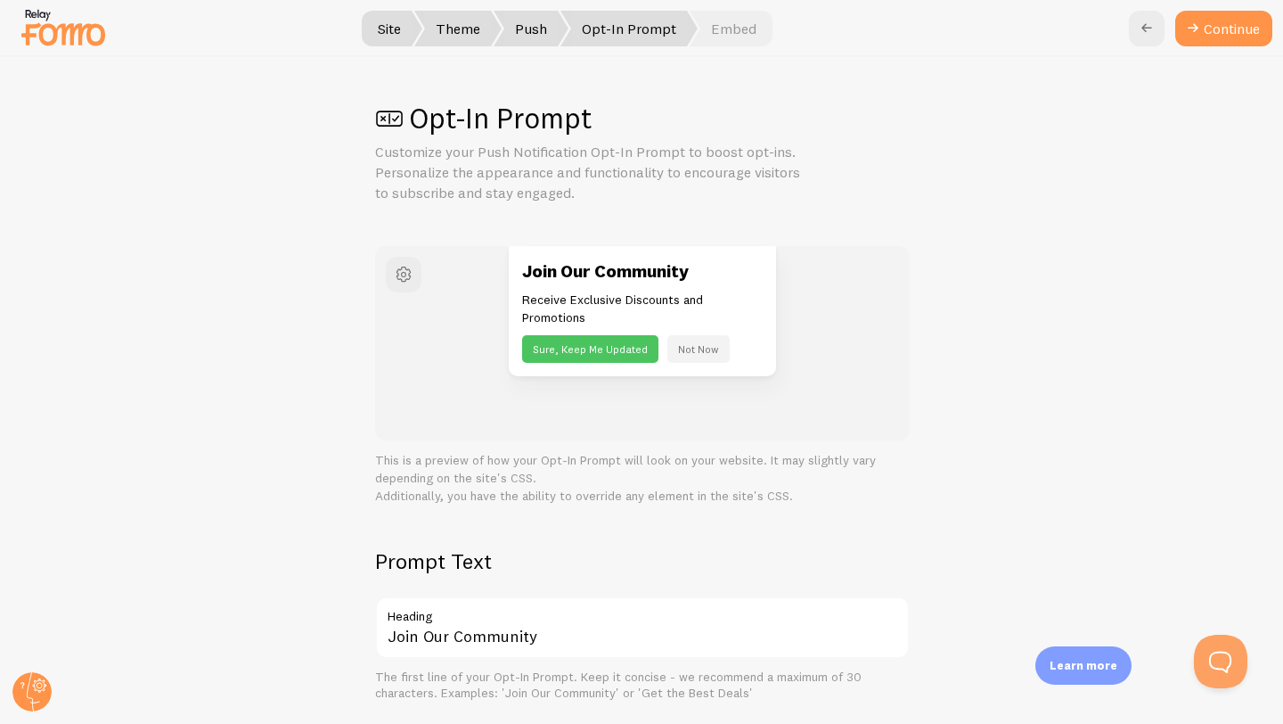
click at [1245, 34] on button "Continue" at bounding box center [1224, 29] width 97 height 36
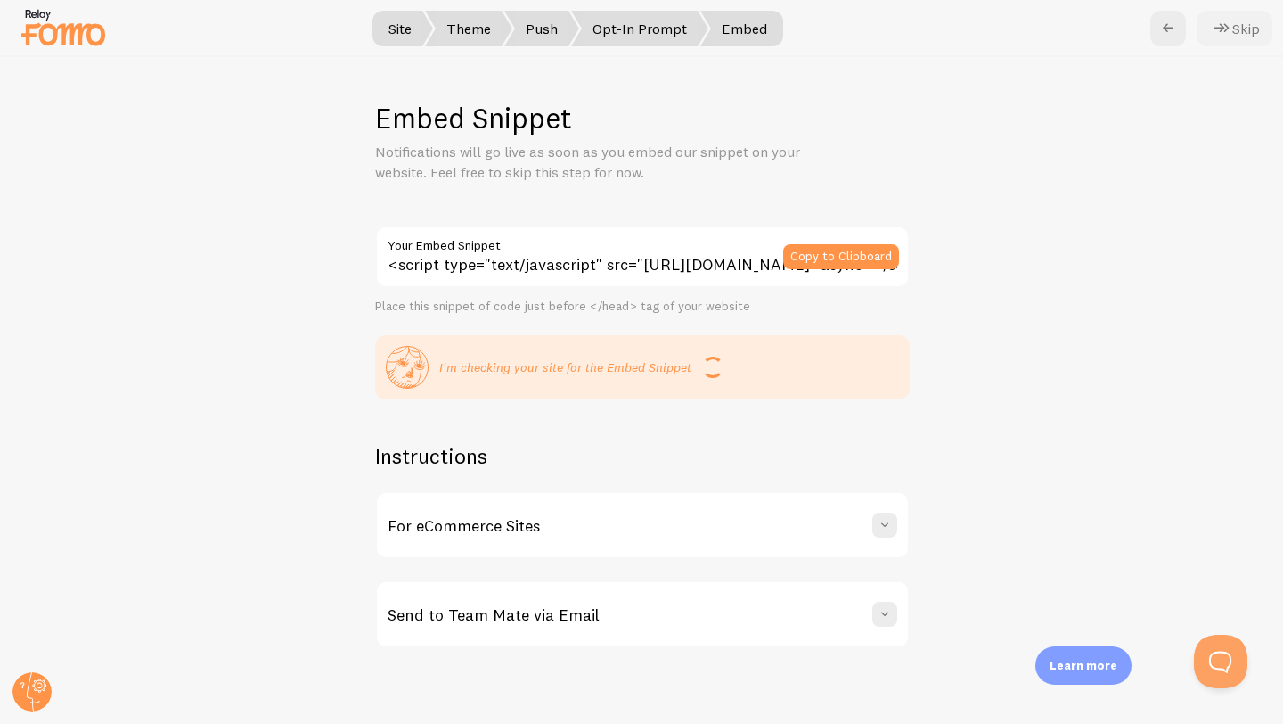
click at [1247, 20] on button "Skip" at bounding box center [1235, 29] width 76 height 36
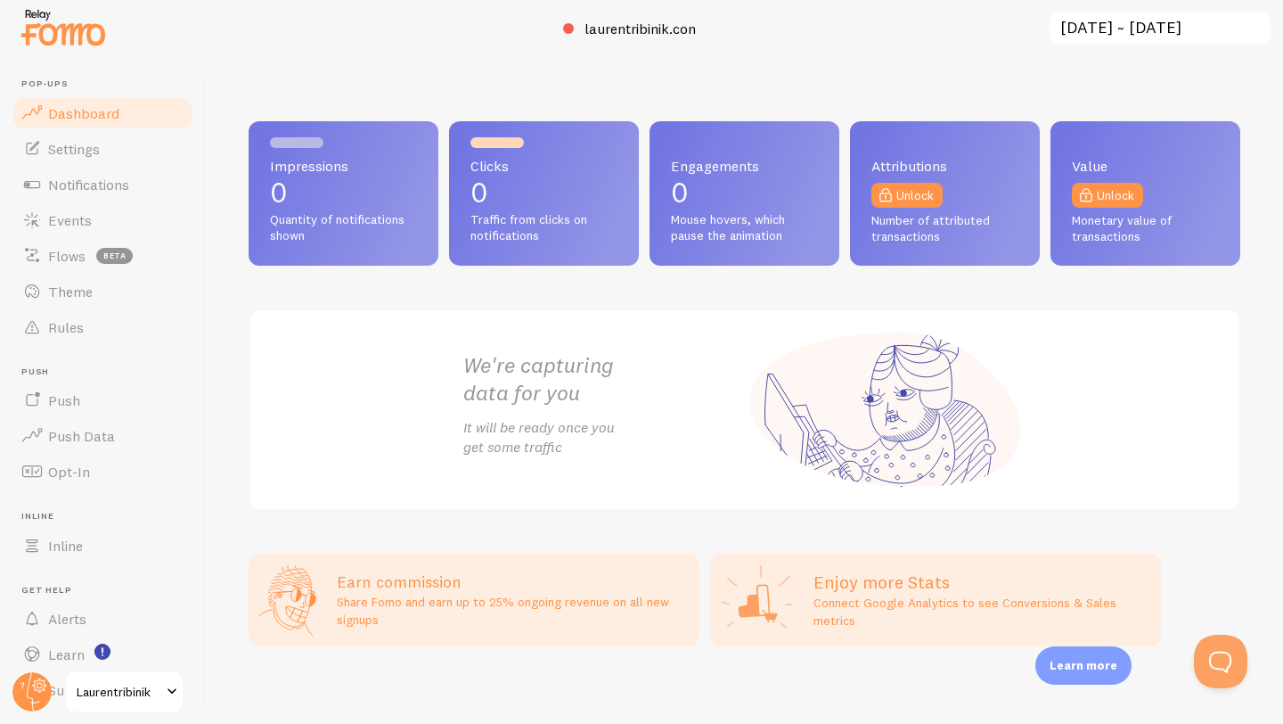
scroll to position [8, 0]
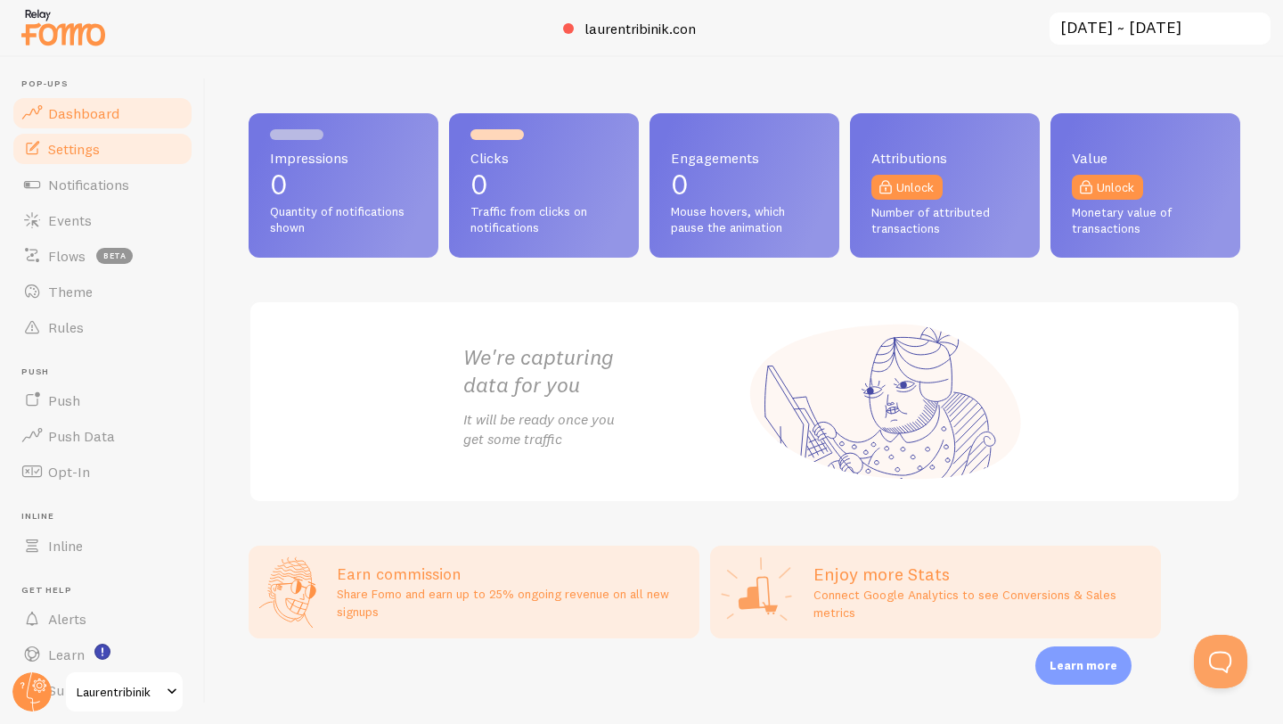
click at [102, 150] on link "Settings" at bounding box center [103, 149] width 184 height 36
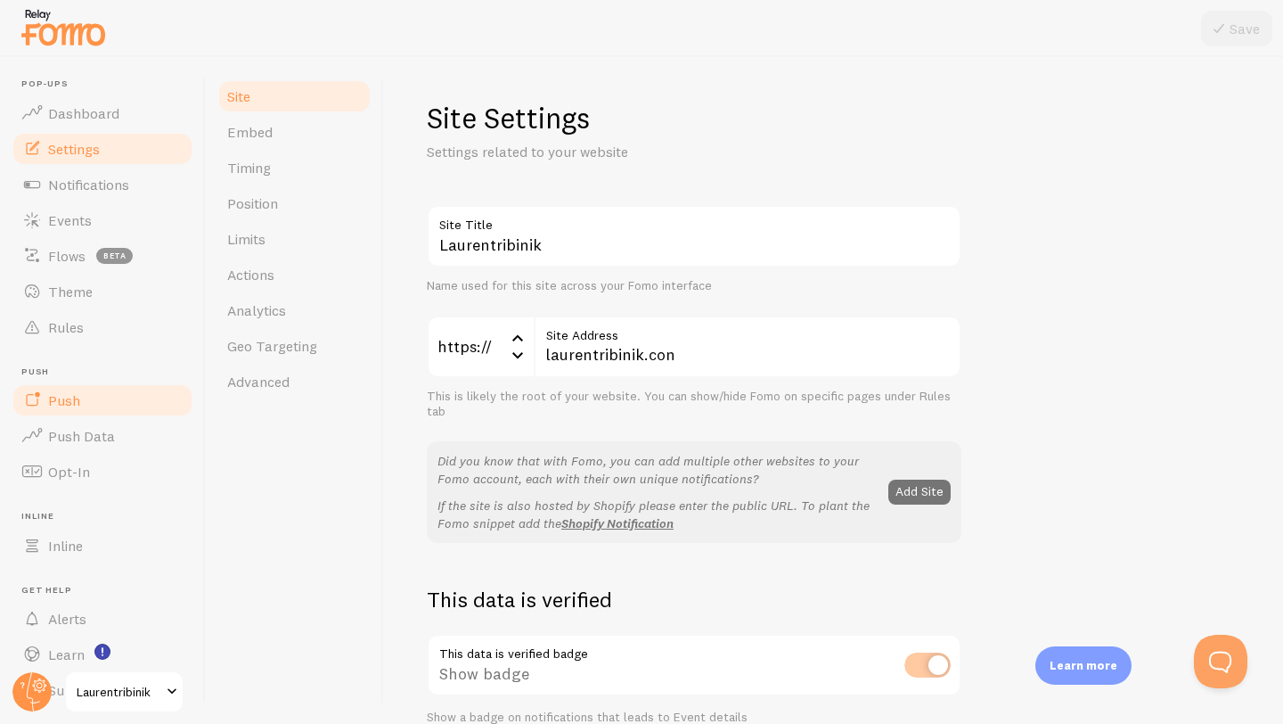
scroll to position [48, 0]
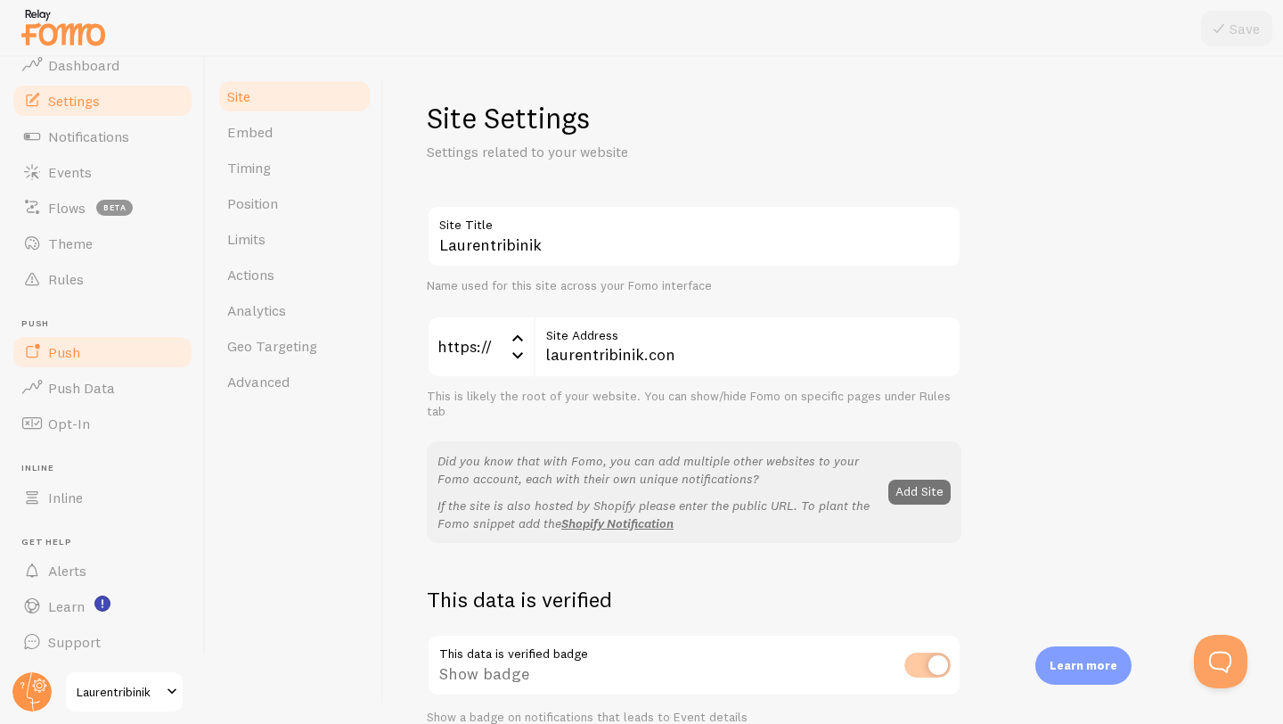
click at [108, 363] on link "Push" at bounding box center [103, 352] width 184 height 36
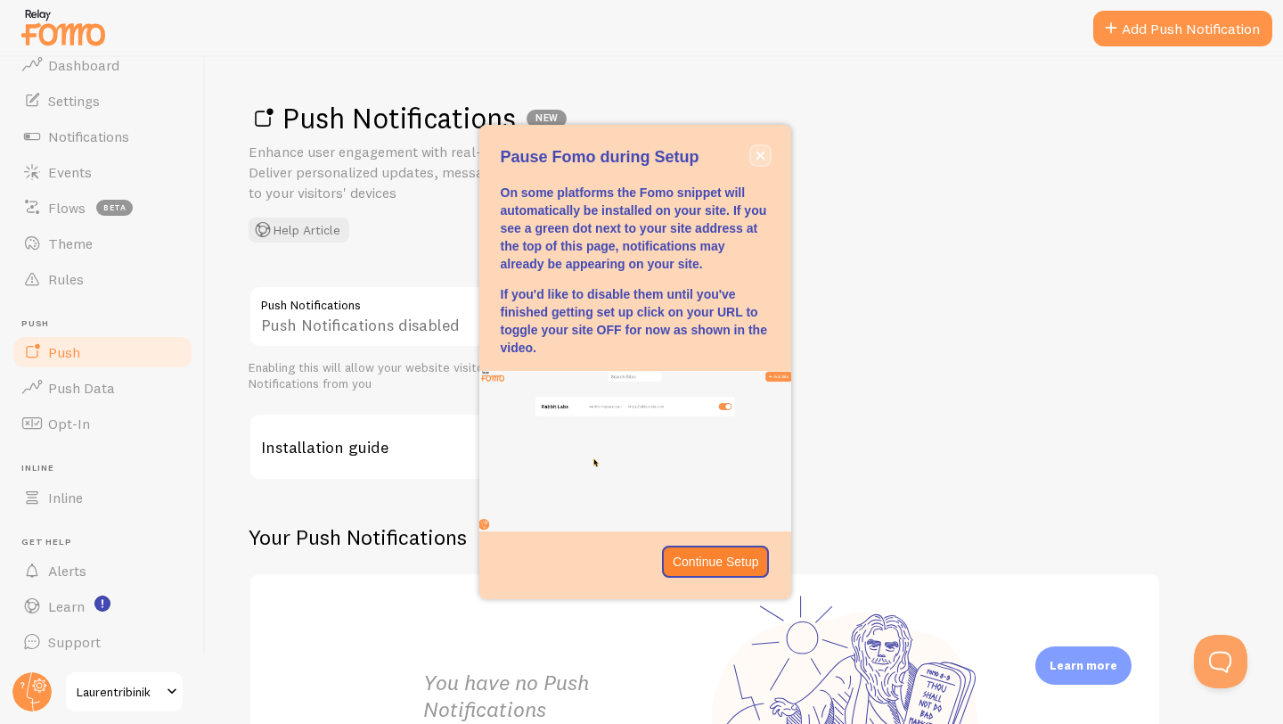
click at [763, 158] on icon "close," at bounding box center [760, 155] width 9 height 9
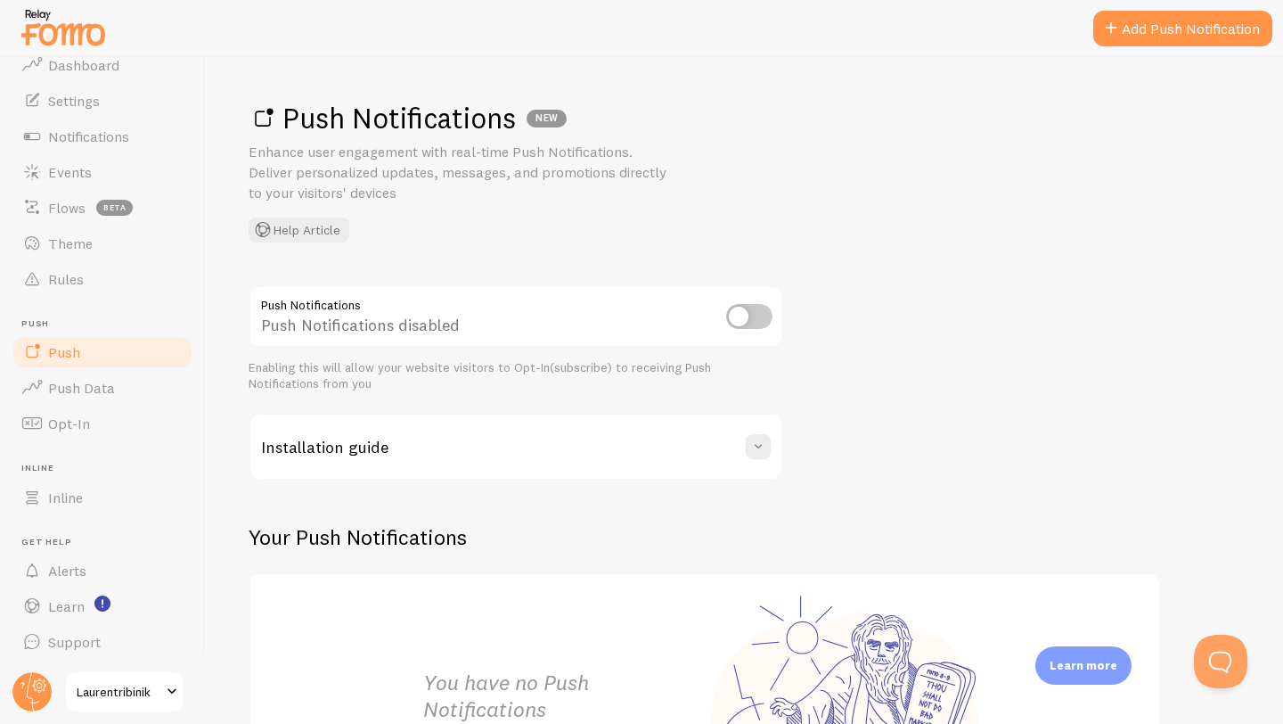
scroll to position [242, 0]
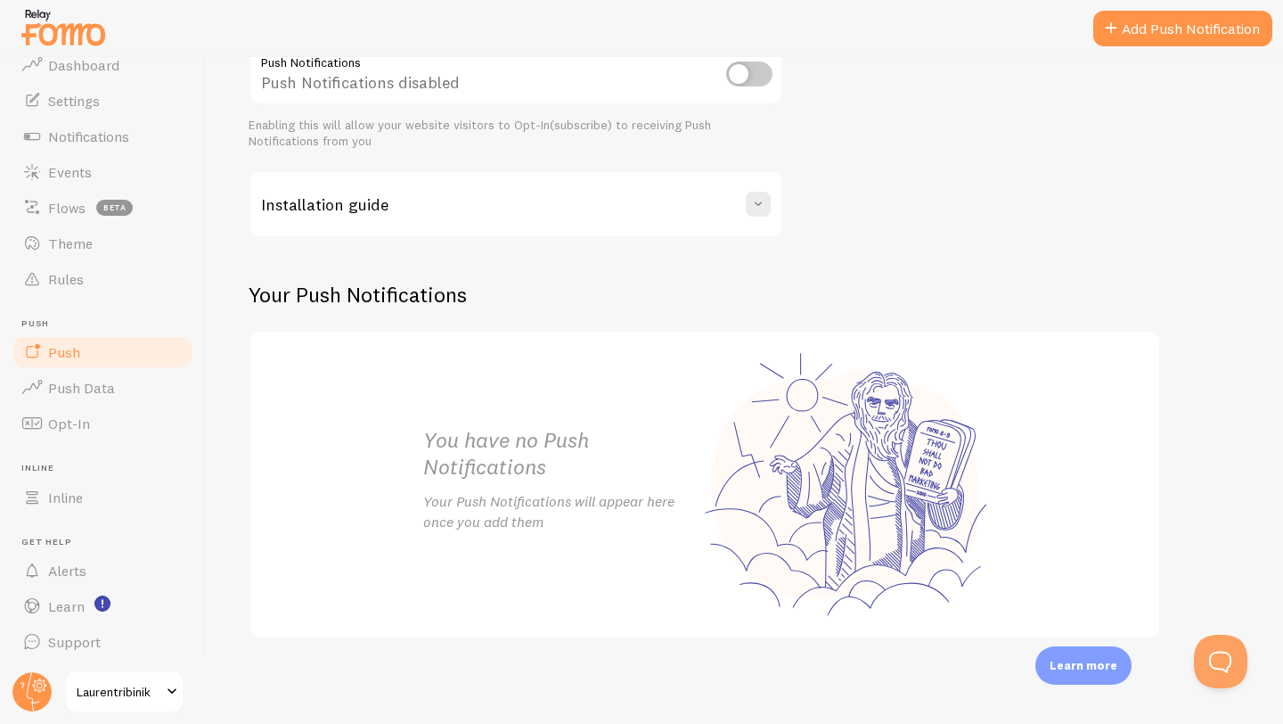
click at [107, 360] on link "Push" at bounding box center [103, 352] width 184 height 36
click at [1133, 30] on link "Add Push Notification" at bounding box center [1183, 29] width 179 height 36
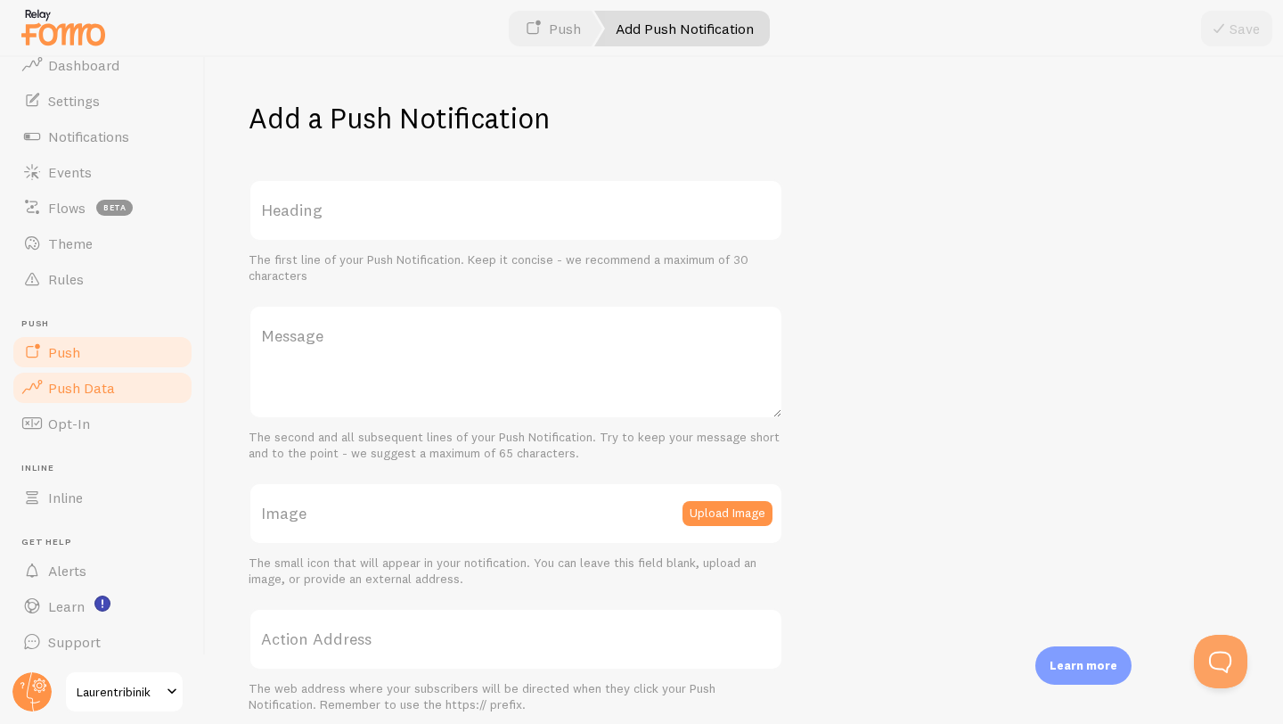
click at [111, 398] on link "Push Data" at bounding box center [103, 388] width 184 height 36
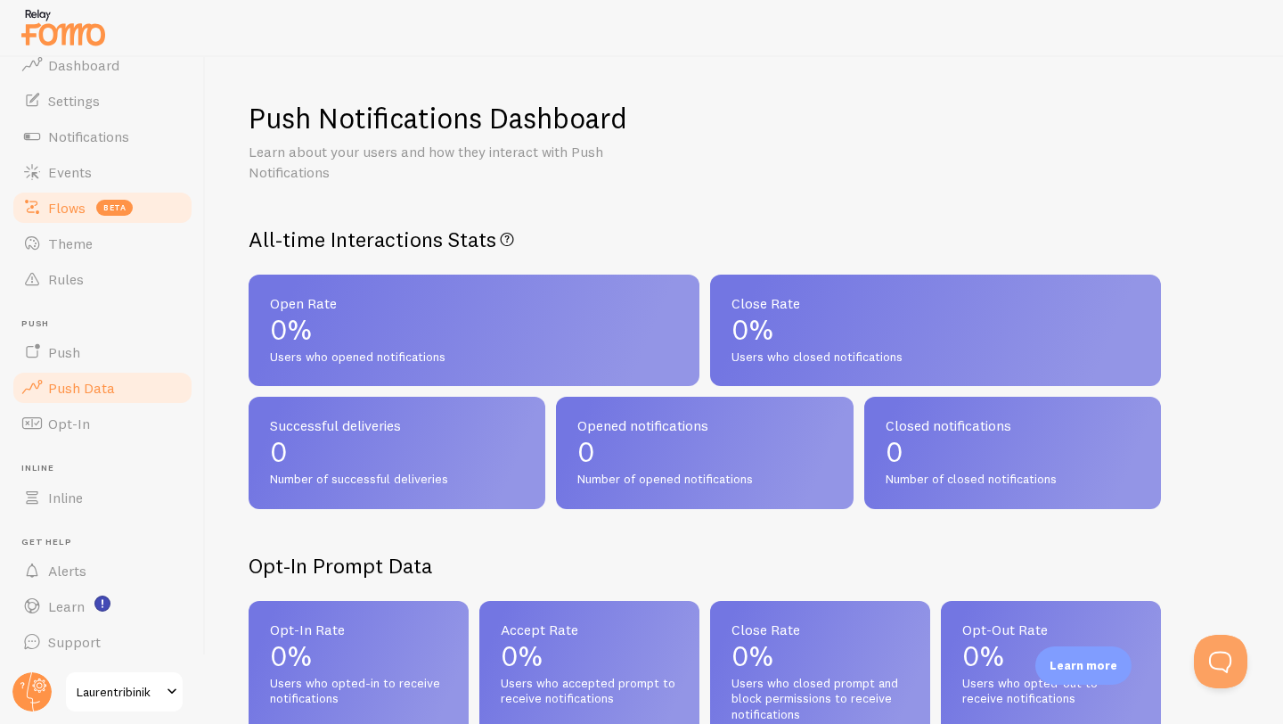
click at [100, 217] on link "Flows beta" at bounding box center [103, 208] width 184 height 36
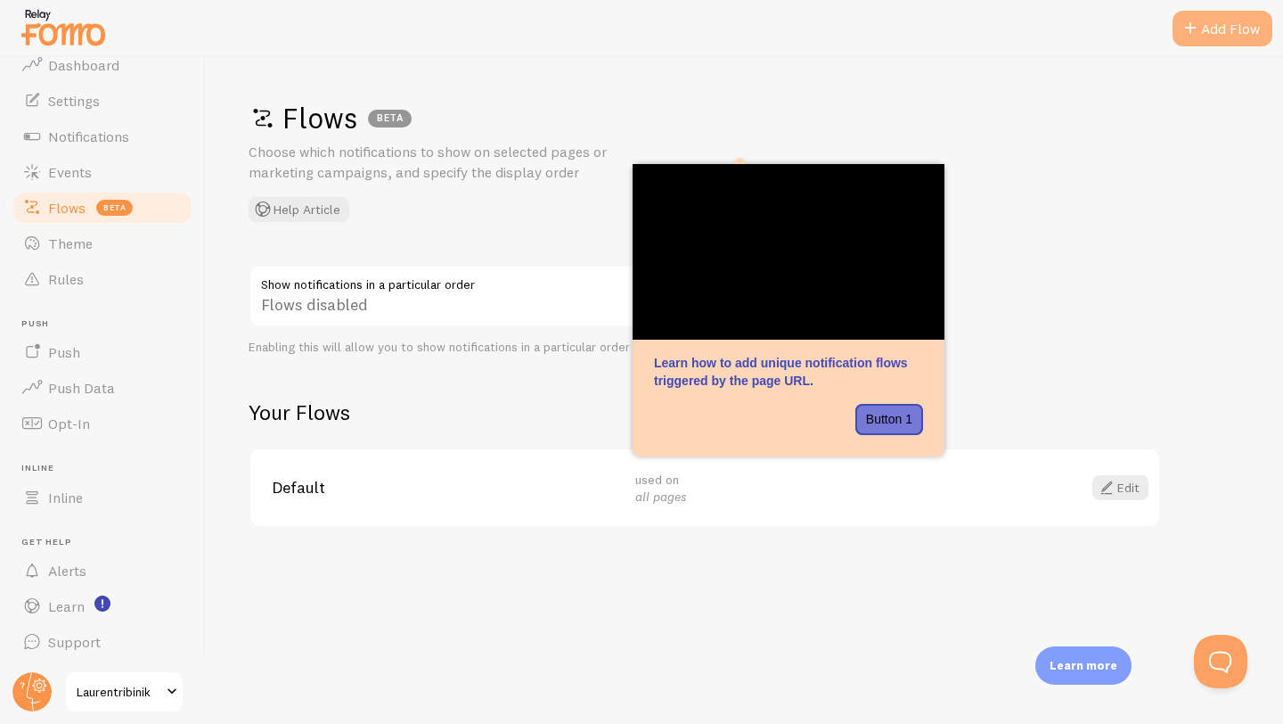
click at [1209, 23] on div "Add Flow" at bounding box center [1223, 29] width 100 height 36
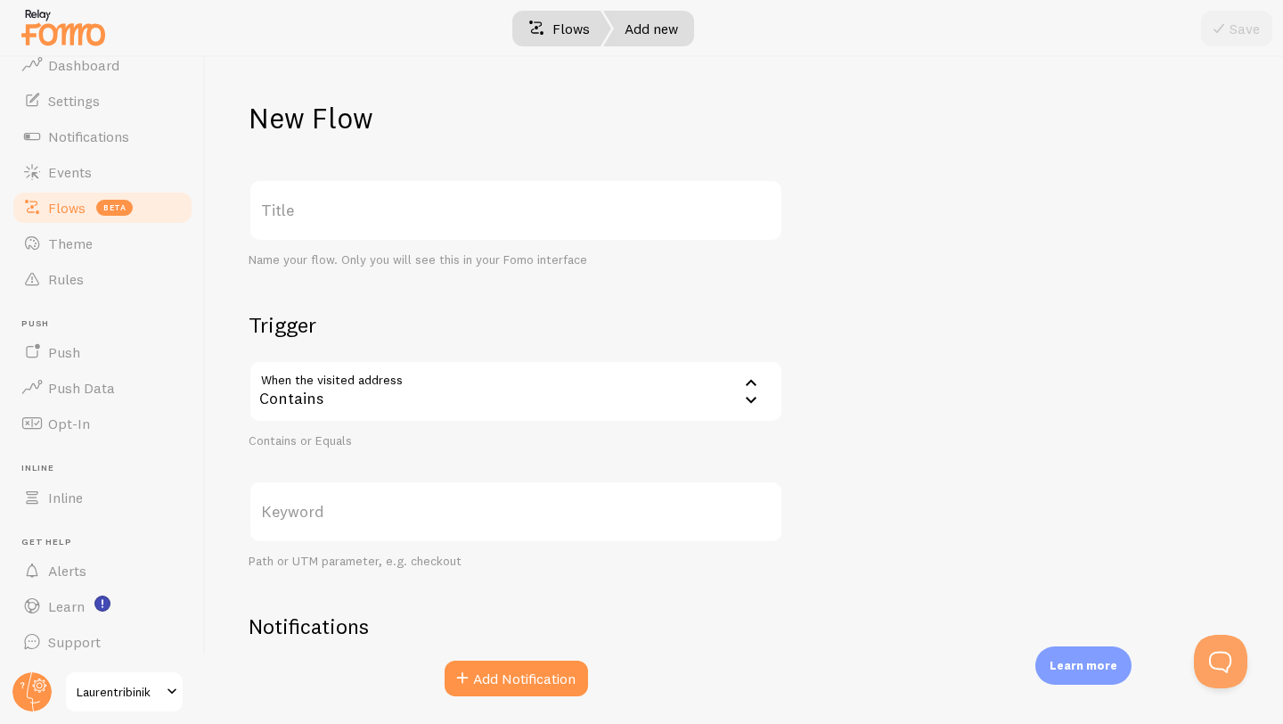
click at [550, 24] on link "Flows" at bounding box center [559, 29] width 104 height 36
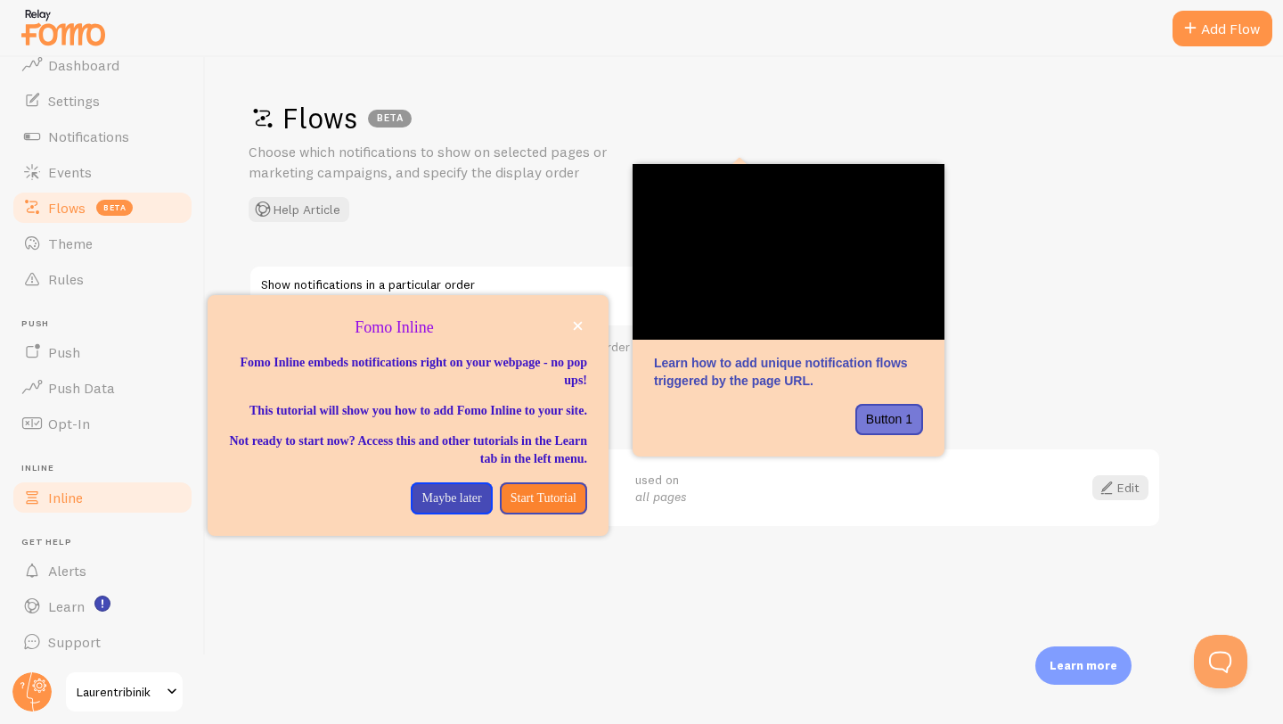
click at [70, 498] on span "Inline" at bounding box center [65, 497] width 35 height 18
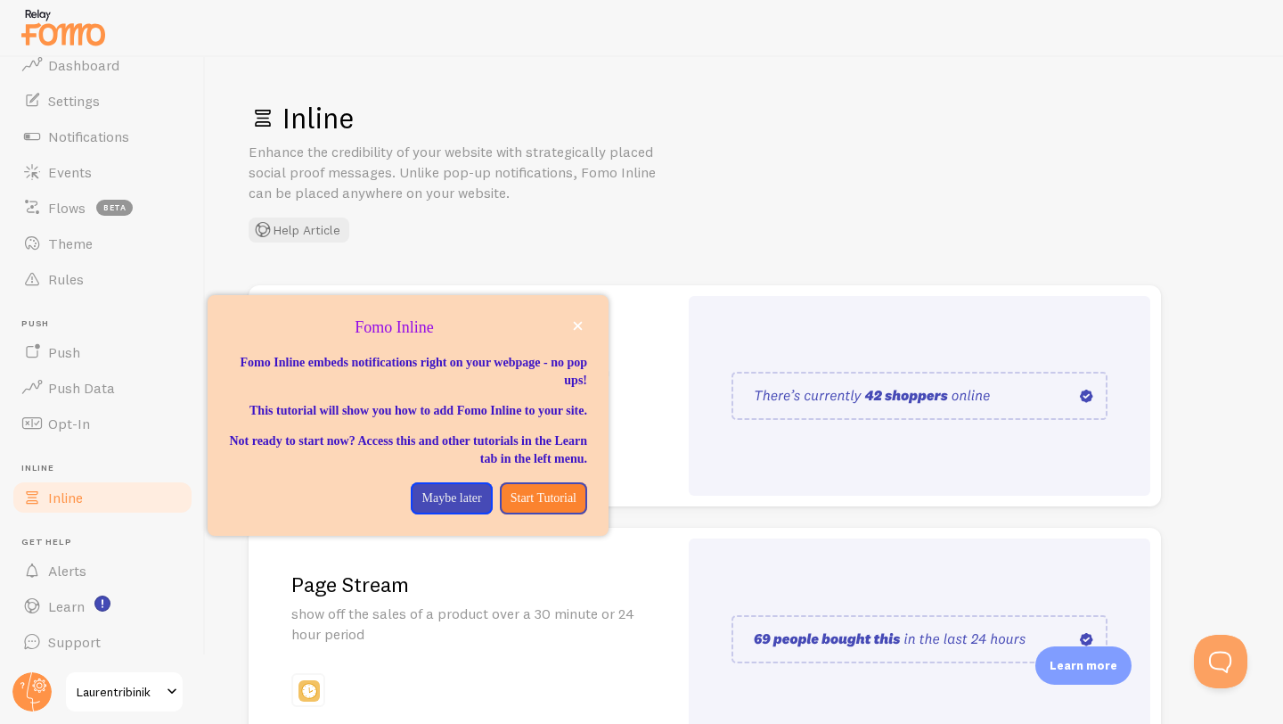
click at [733, 214] on div "Inline Enhance the credibility of your website with strategically placed social…" at bounding box center [745, 171] width 992 height 143
click at [454, 507] on p "Maybe later" at bounding box center [452, 498] width 60 height 18
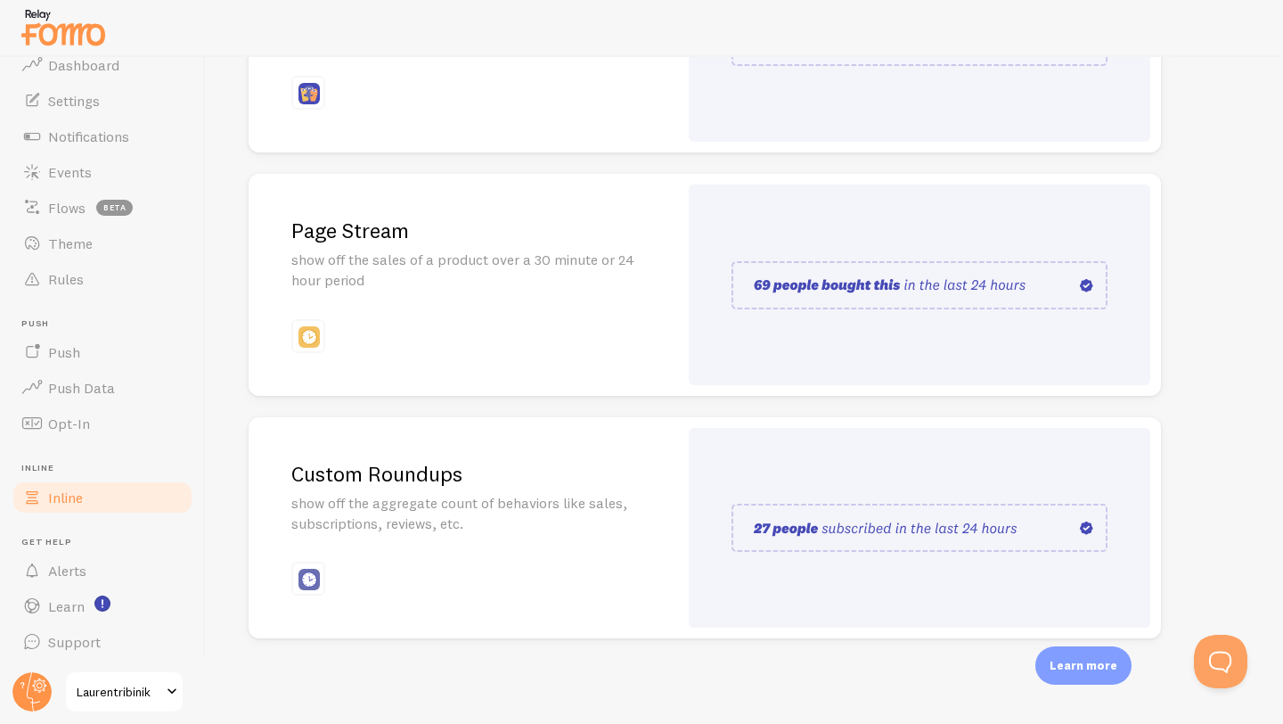
scroll to position [354, 0]
click at [111, 426] on link "Opt-In" at bounding box center [103, 424] width 184 height 36
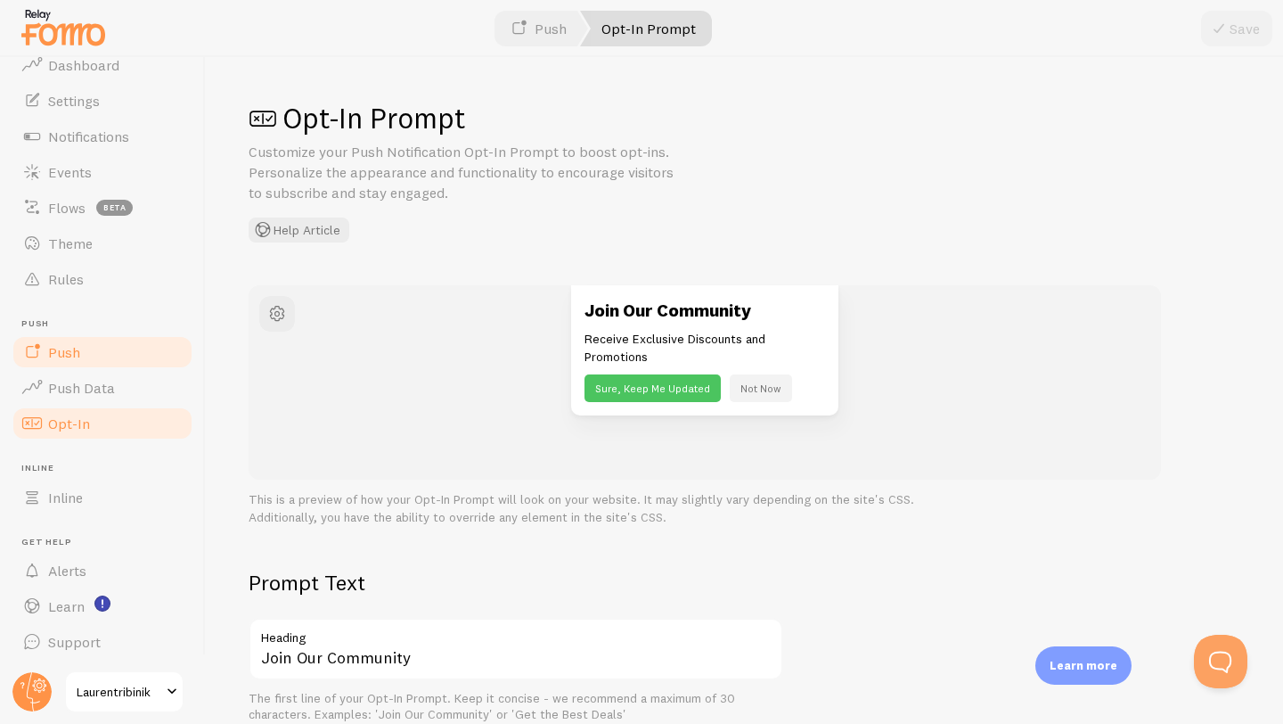
click at [120, 358] on link "Push" at bounding box center [103, 352] width 184 height 36
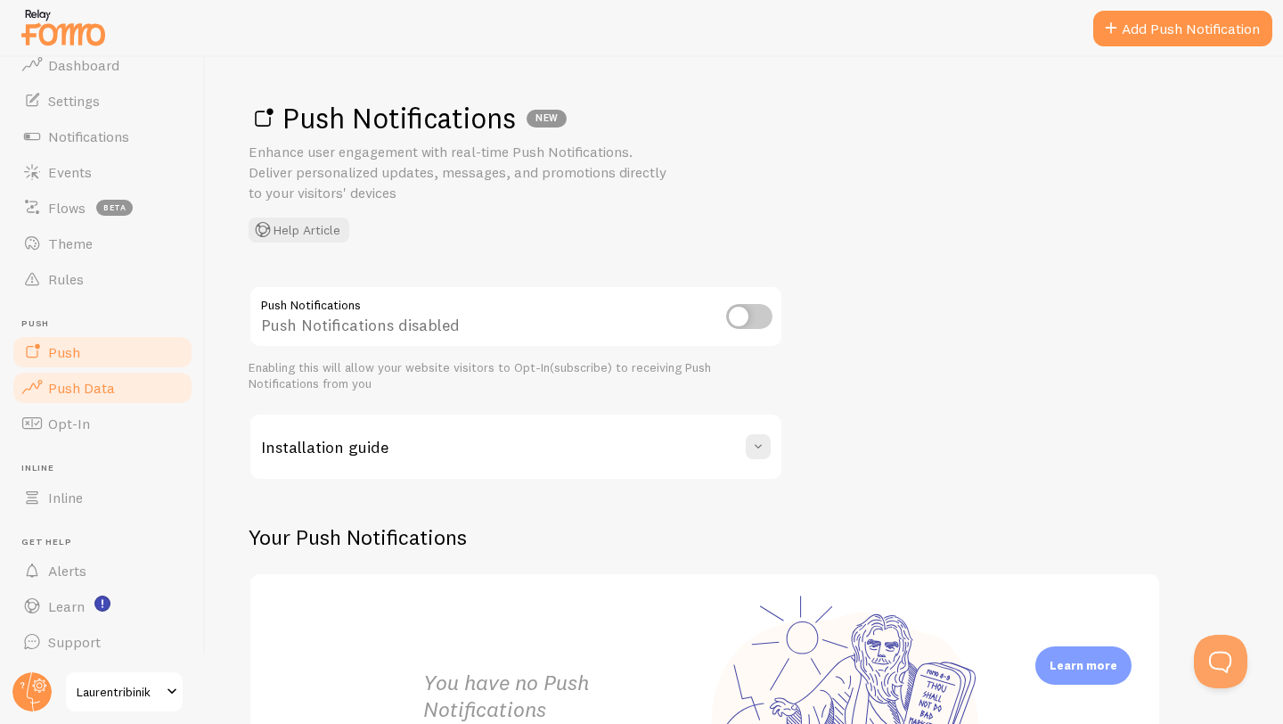
click at [112, 384] on link "Push Data" at bounding box center [103, 388] width 184 height 36
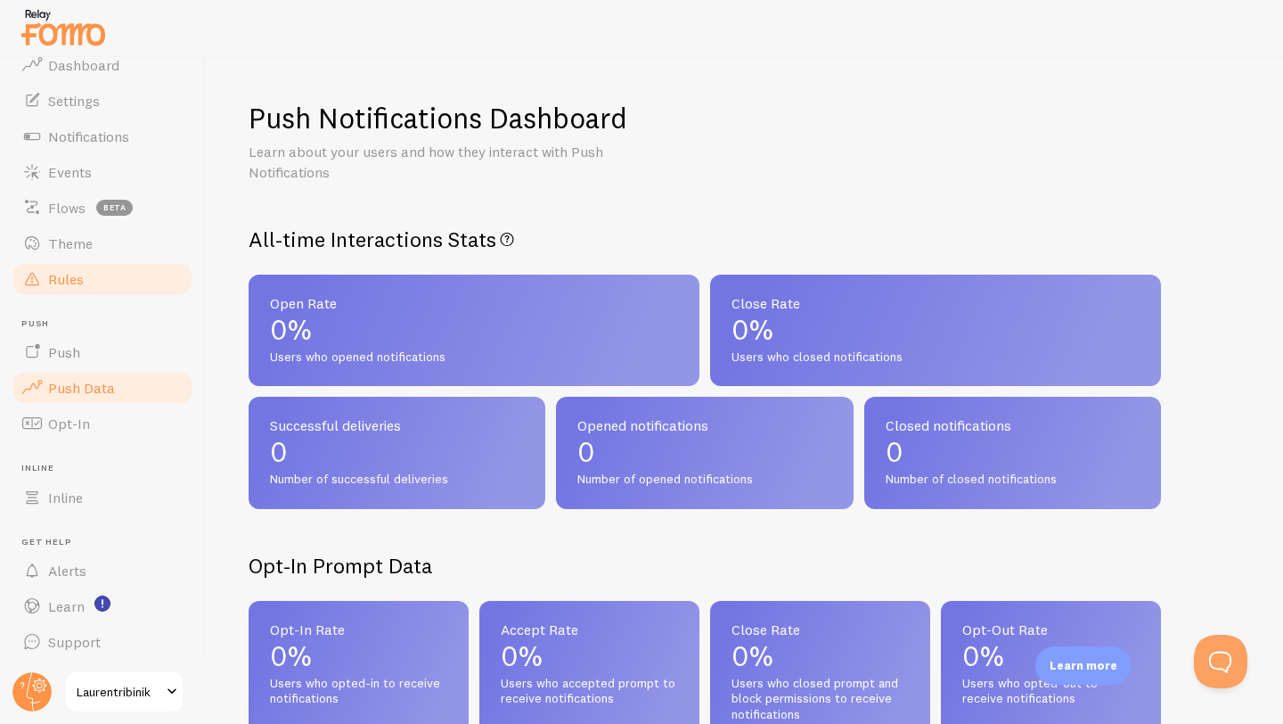
click at [75, 285] on span "Rules" at bounding box center [66, 279] width 36 height 18
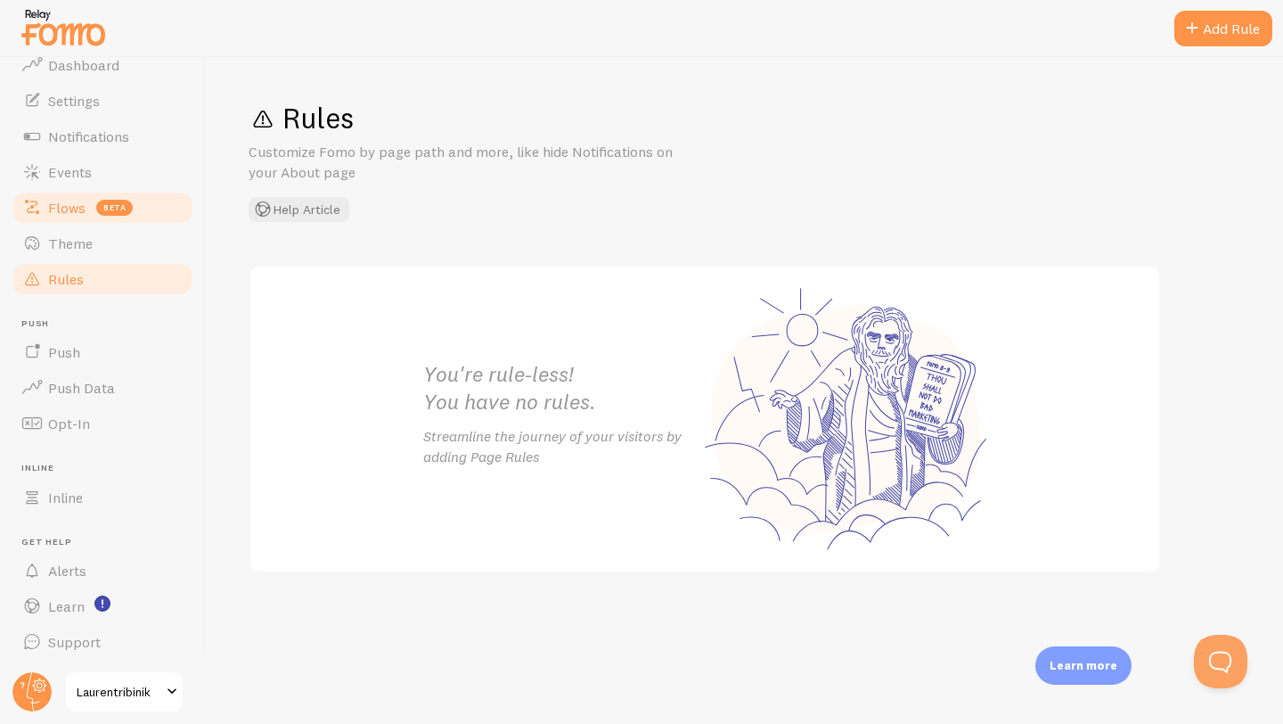
click at [90, 201] on link "Flows beta" at bounding box center [103, 208] width 184 height 36
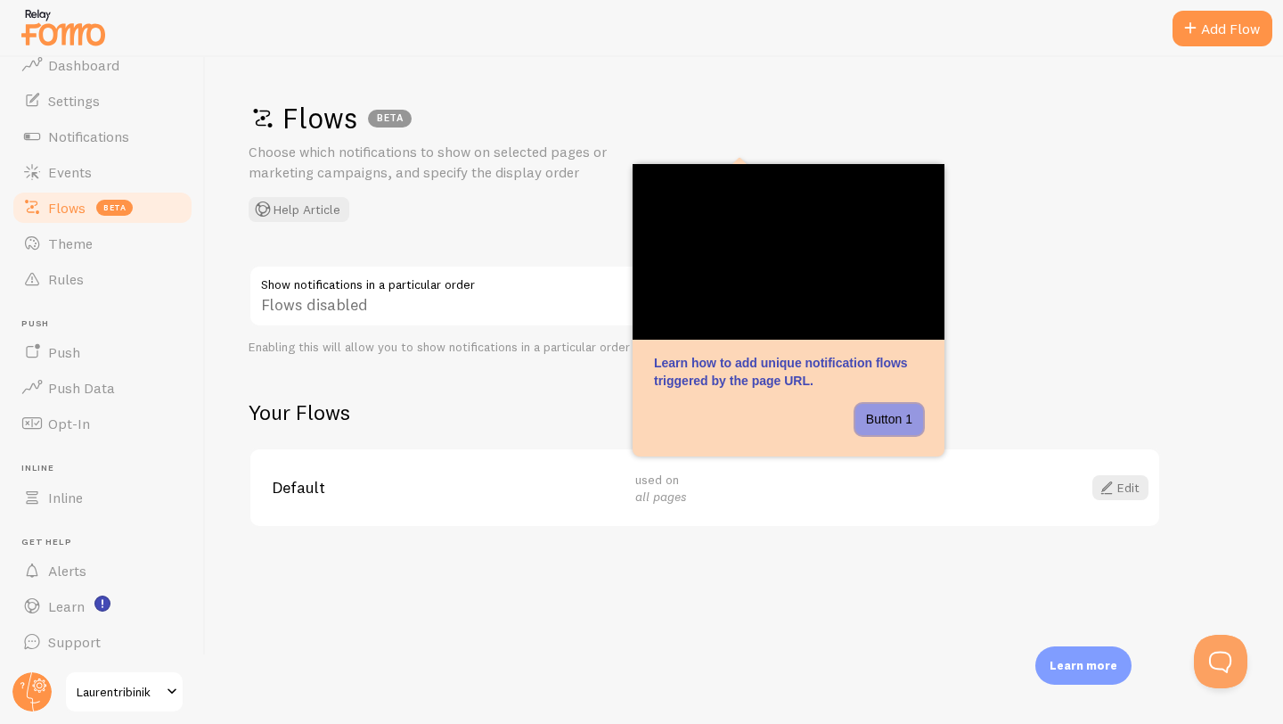
click at [893, 428] on button "Button 1" at bounding box center [890, 420] width 68 height 32
click at [1123, 491] on link "Edit" at bounding box center [1121, 487] width 56 height 25
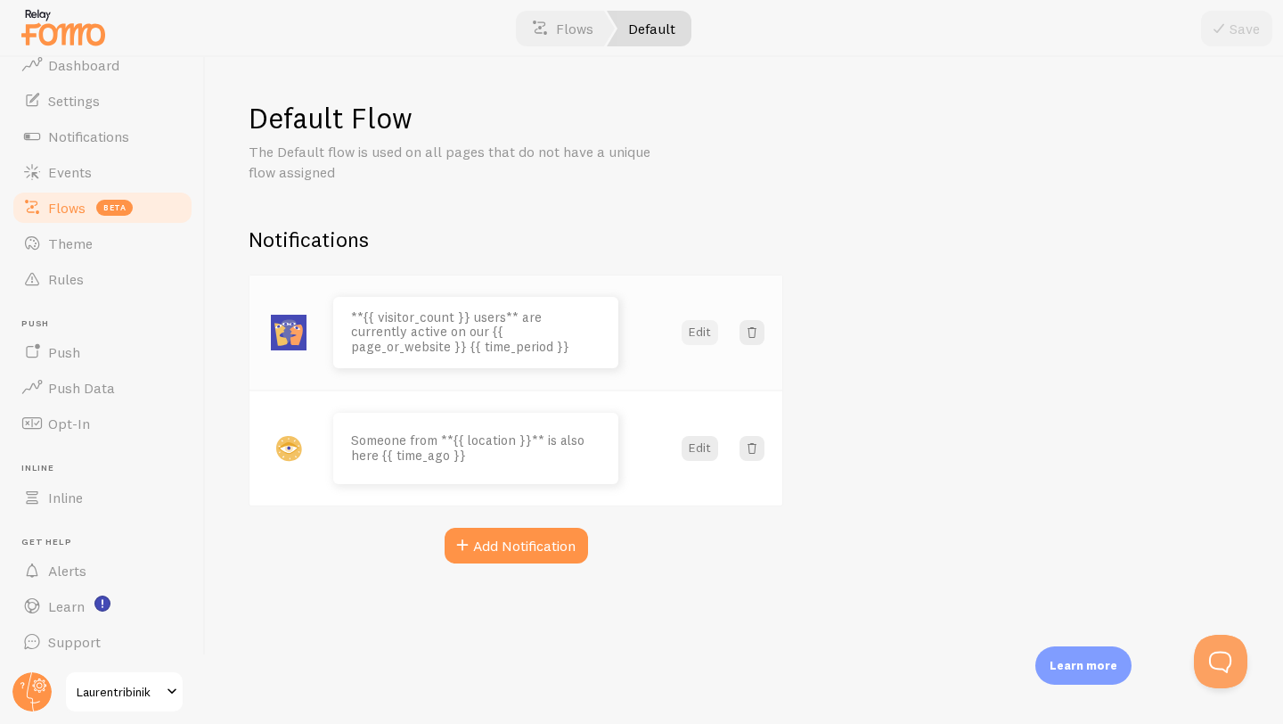
click at [696, 326] on button "Edit" at bounding box center [700, 332] width 37 height 25
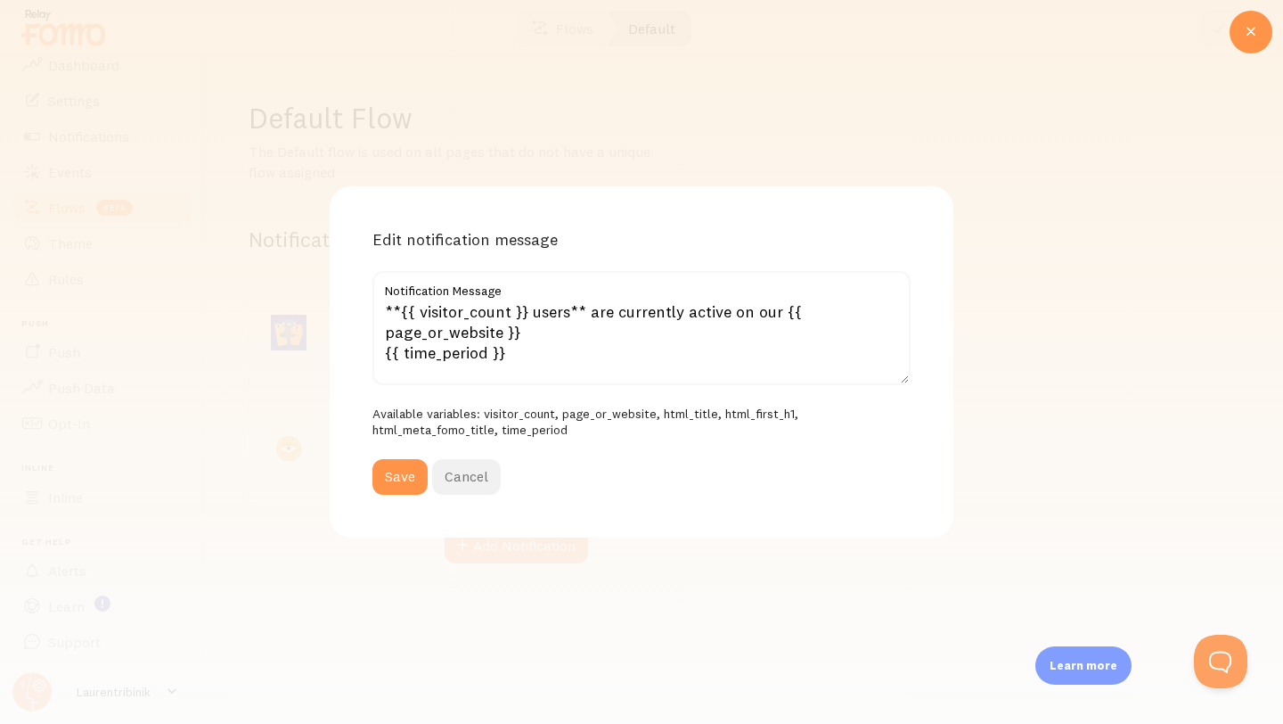
click at [467, 459] on button "Cancel" at bounding box center [466, 477] width 69 height 36
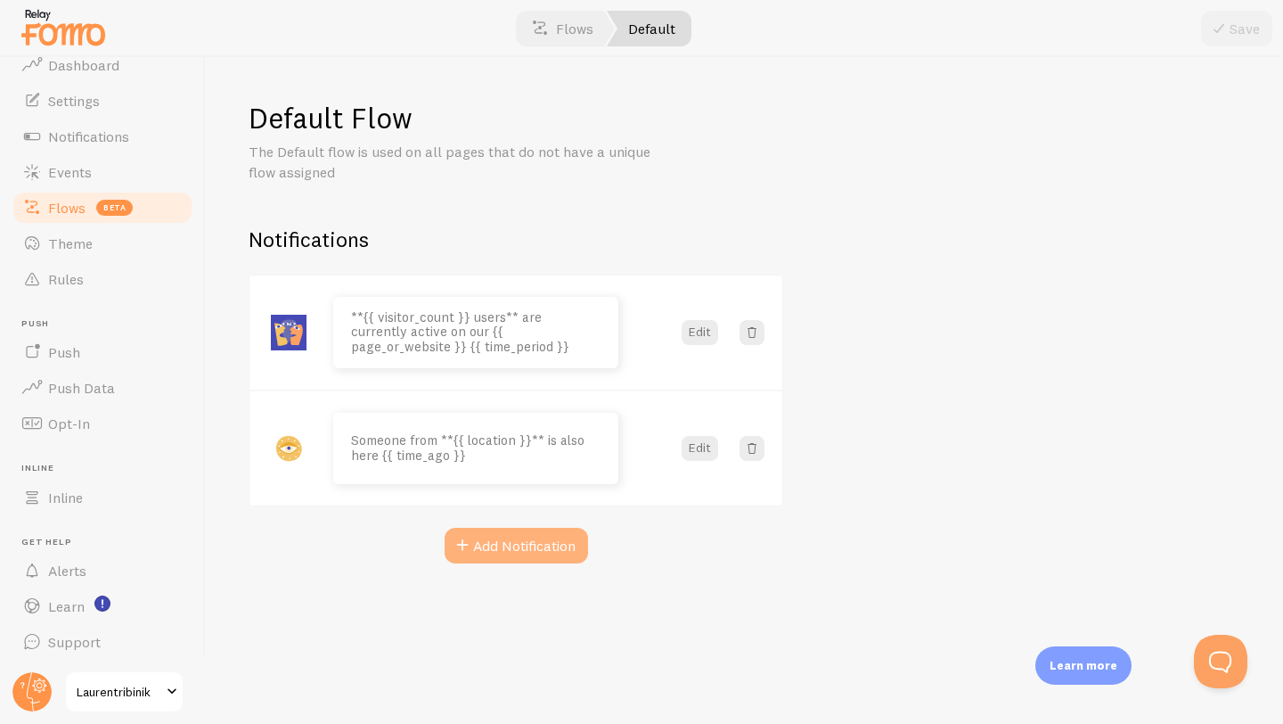
click at [529, 545] on button "Add Notification" at bounding box center [516, 546] width 143 height 36
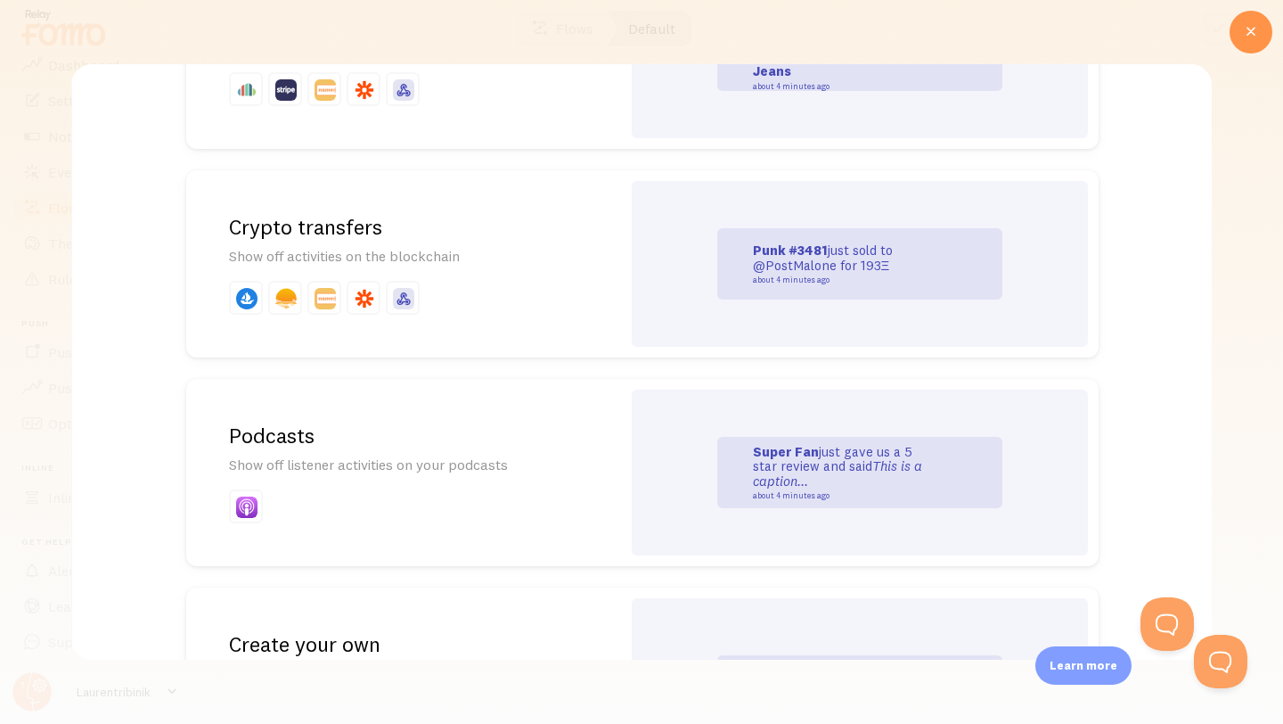
scroll to position [3798, 0]
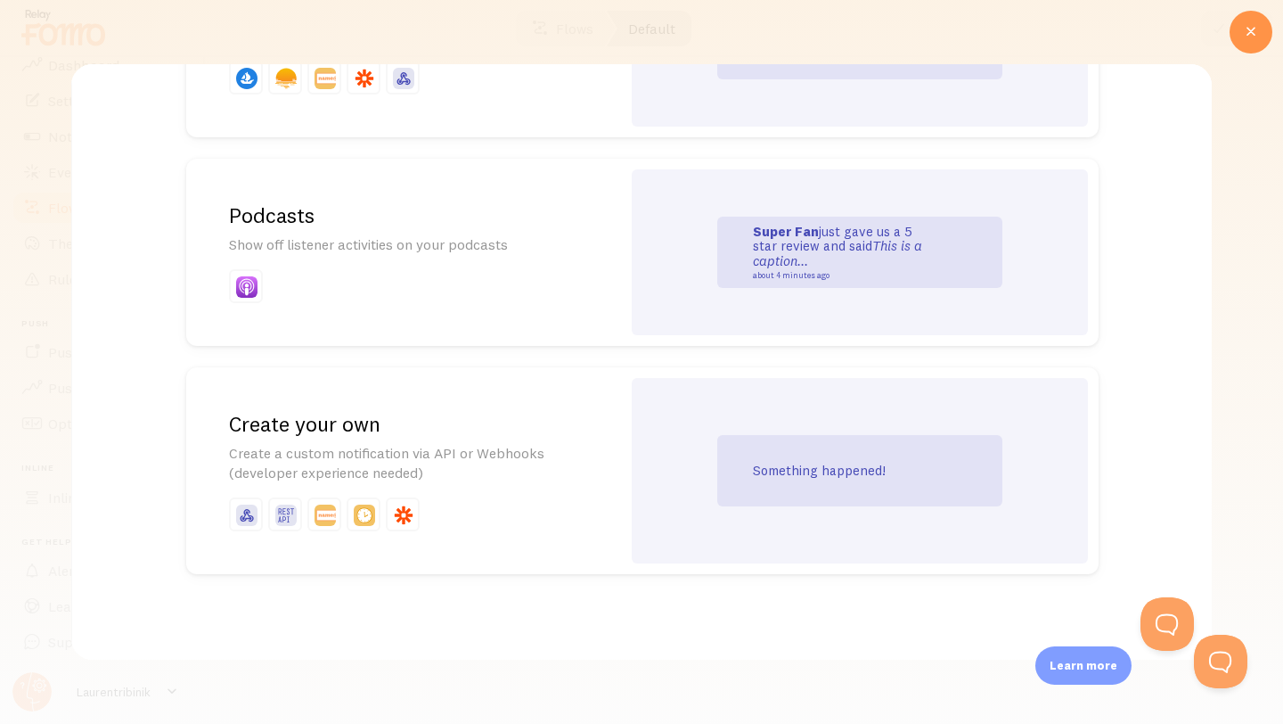
click at [824, 459] on div "Something happened!" at bounding box center [859, 470] width 285 height 71
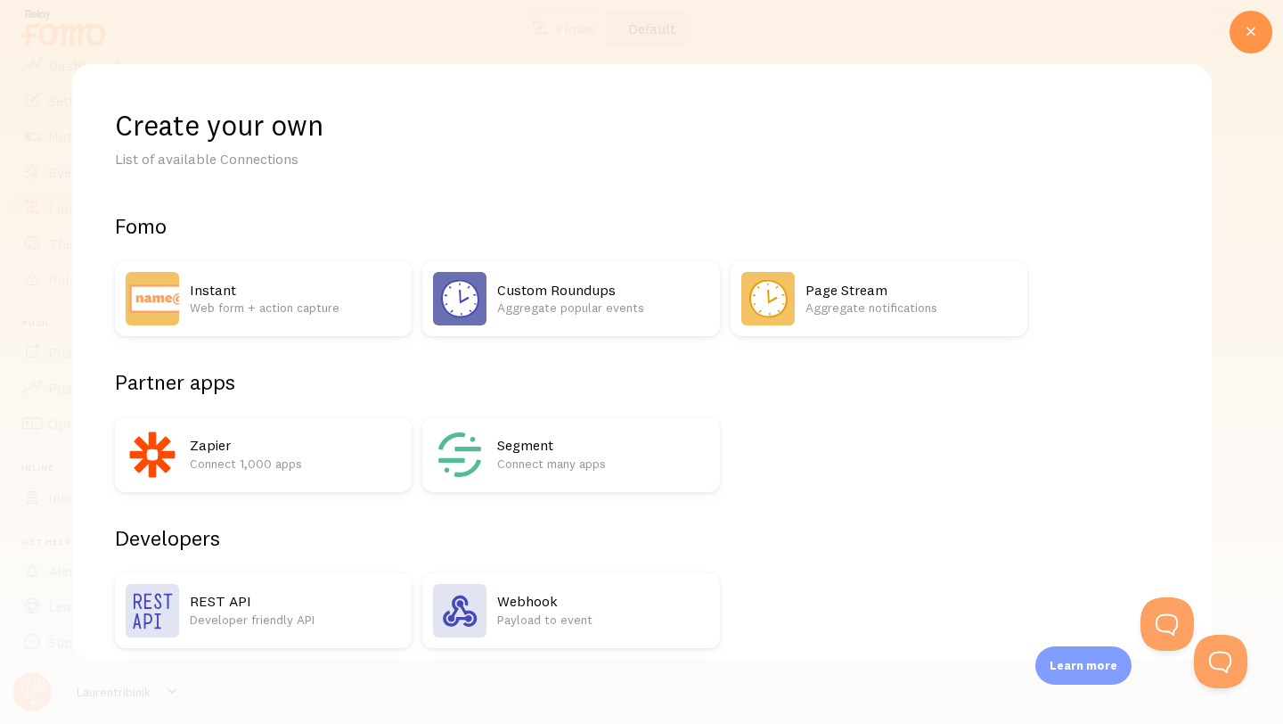
scroll to position [73, 0]
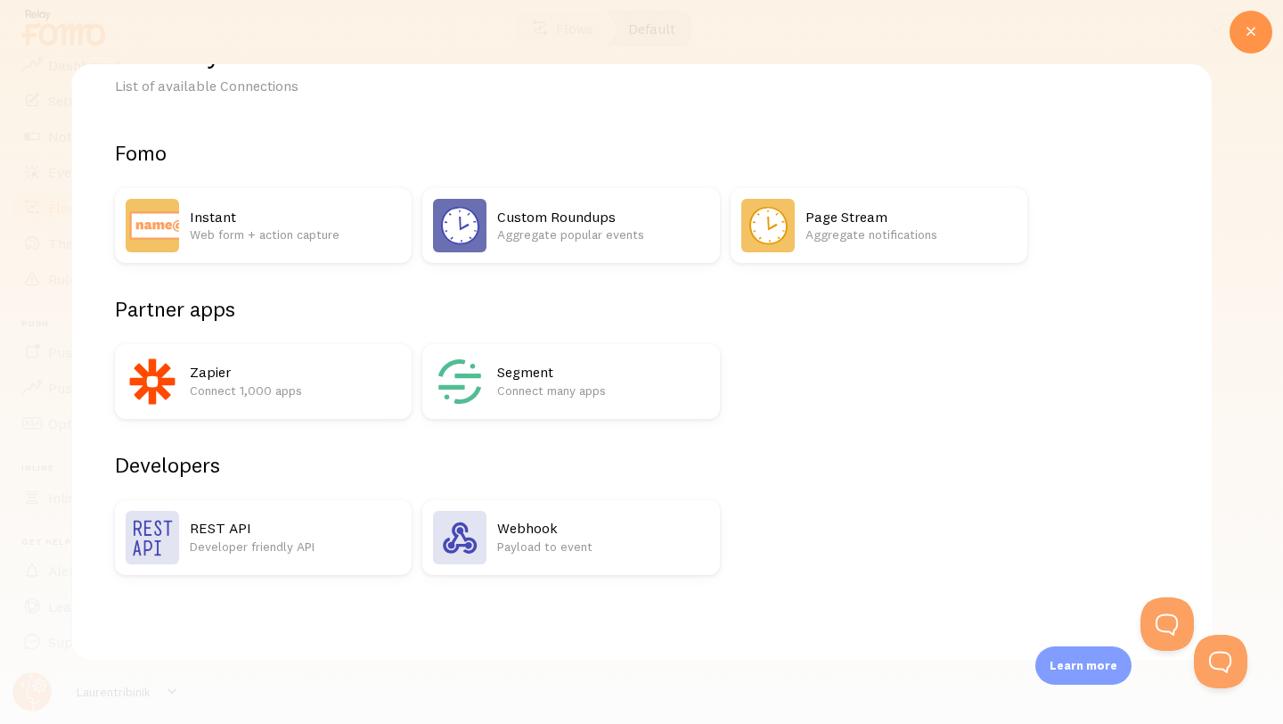
click at [237, 234] on p "Web form + action capture" at bounding box center [295, 234] width 211 height 18
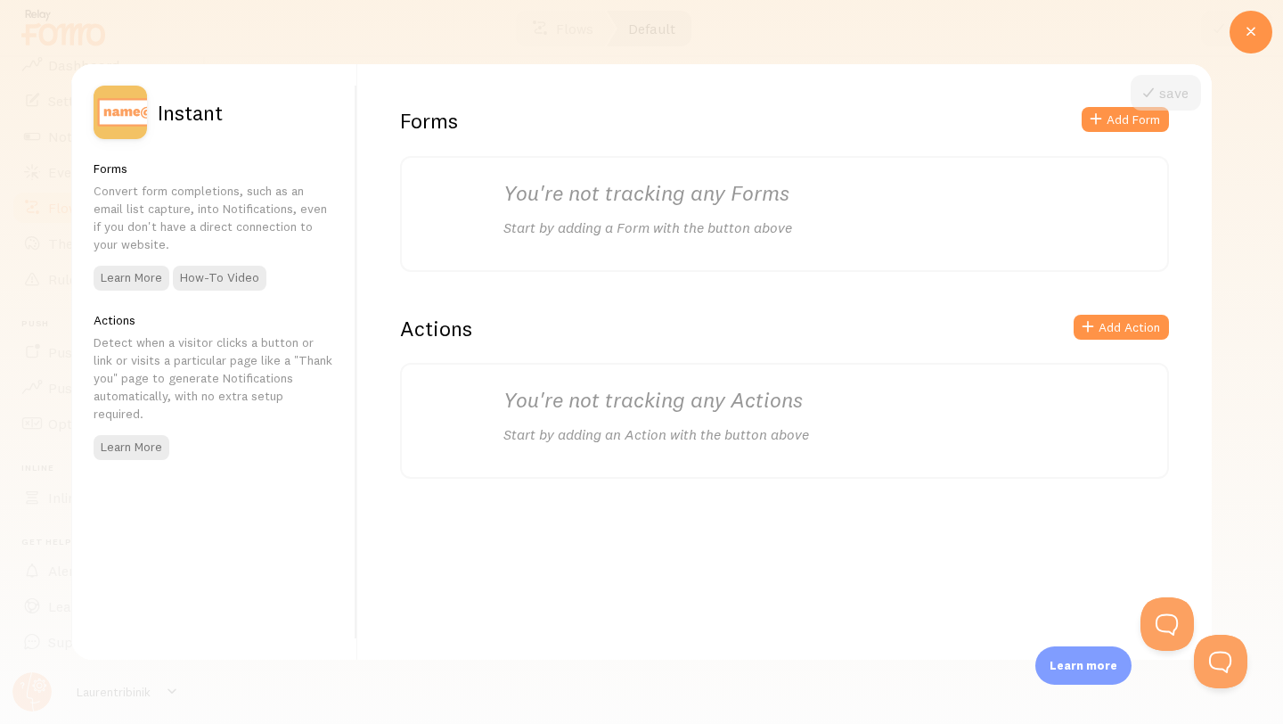
click at [759, 234] on p "Start by adding a Form with the button above" at bounding box center [785, 227] width 563 height 20
click at [1124, 114] on button "Add Form" at bounding box center [1125, 119] width 87 height 25
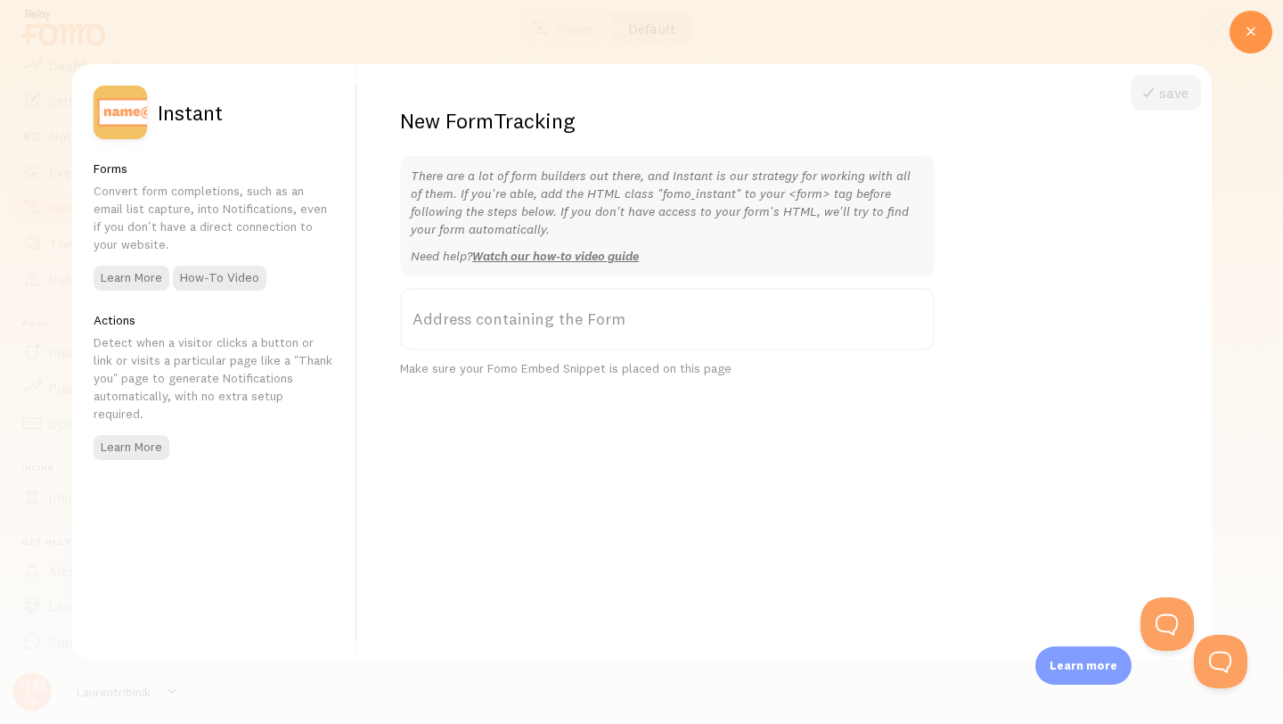
click at [576, 316] on label "Address containing the Form" at bounding box center [667, 319] width 535 height 62
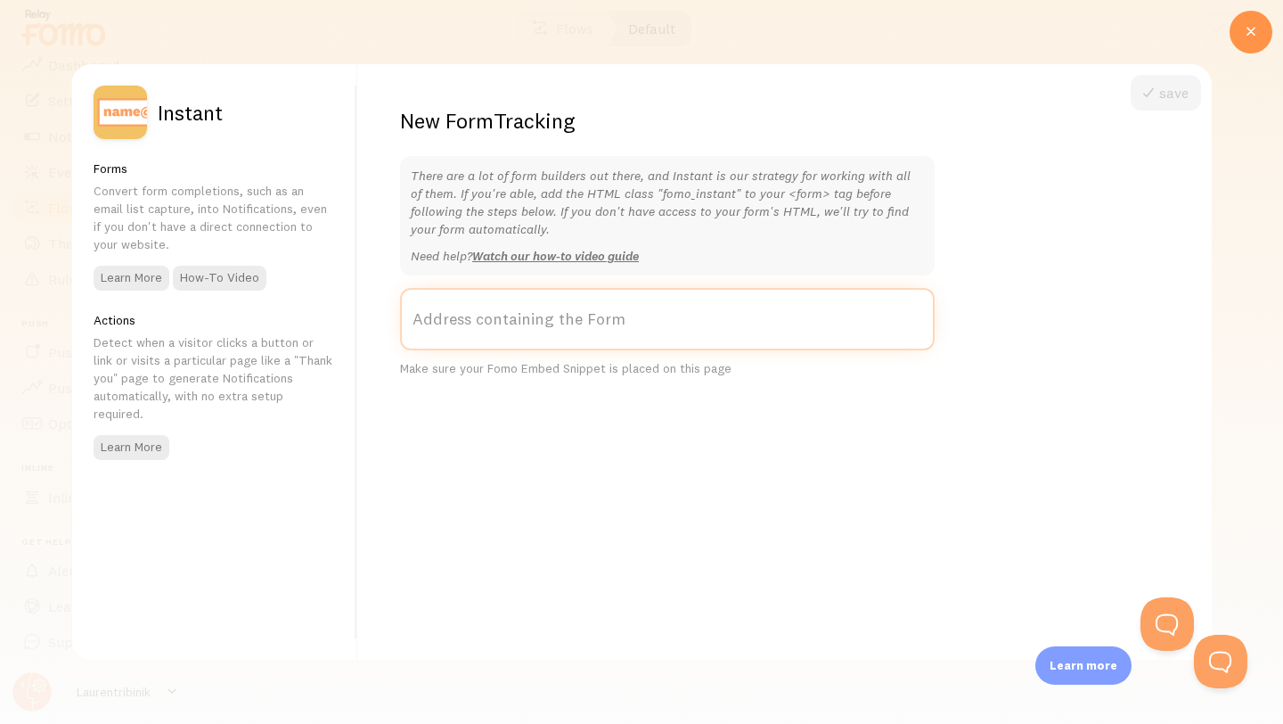
click at [576, 316] on input "Address containing the Form" at bounding box center [667, 319] width 535 height 62
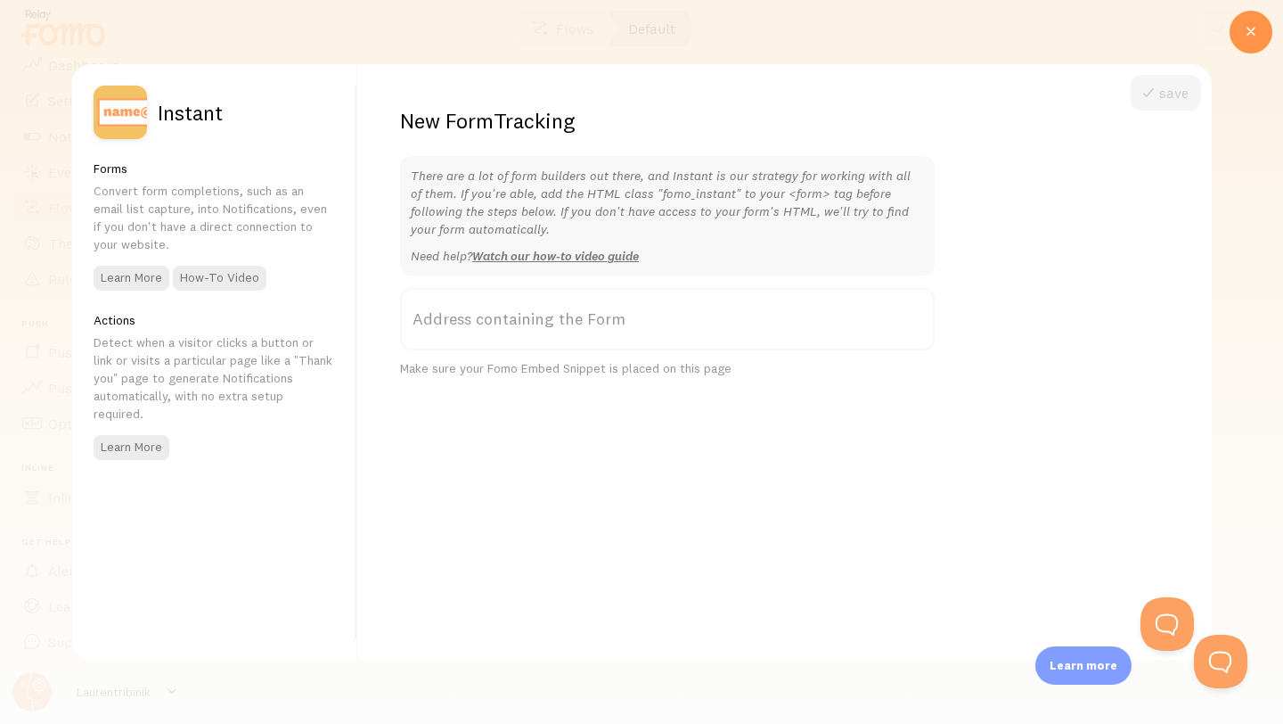
click at [576, 316] on label "Address containing the Form" at bounding box center [667, 319] width 535 height 62
click at [576, 316] on input "Address containing the Form" at bounding box center [667, 319] width 535 height 62
click at [593, 323] on label "Address containing the Form" at bounding box center [667, 319] width 535 height 62
click at [593, 323] on input "Address containing the Form" at bounding box center [667, 319] width 535 height 62
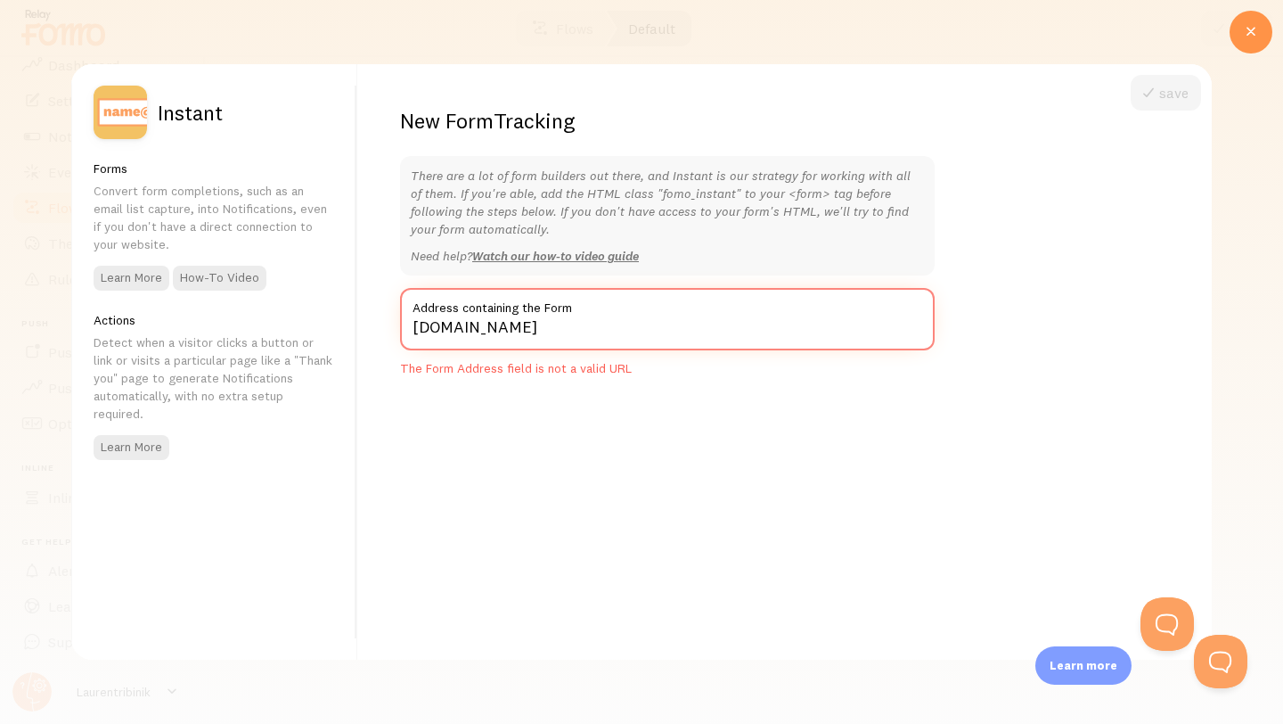
type input "laurentribinik.com"
click at [598, 350] on div "laurentribinik.com Address containing the Form The Form Address field is not a …" at bounding box center [667, 332] width 535 height 89
click at [524, 324] on input "laurentribinik.com" at bounding box center [667, 319] width 535 height 62
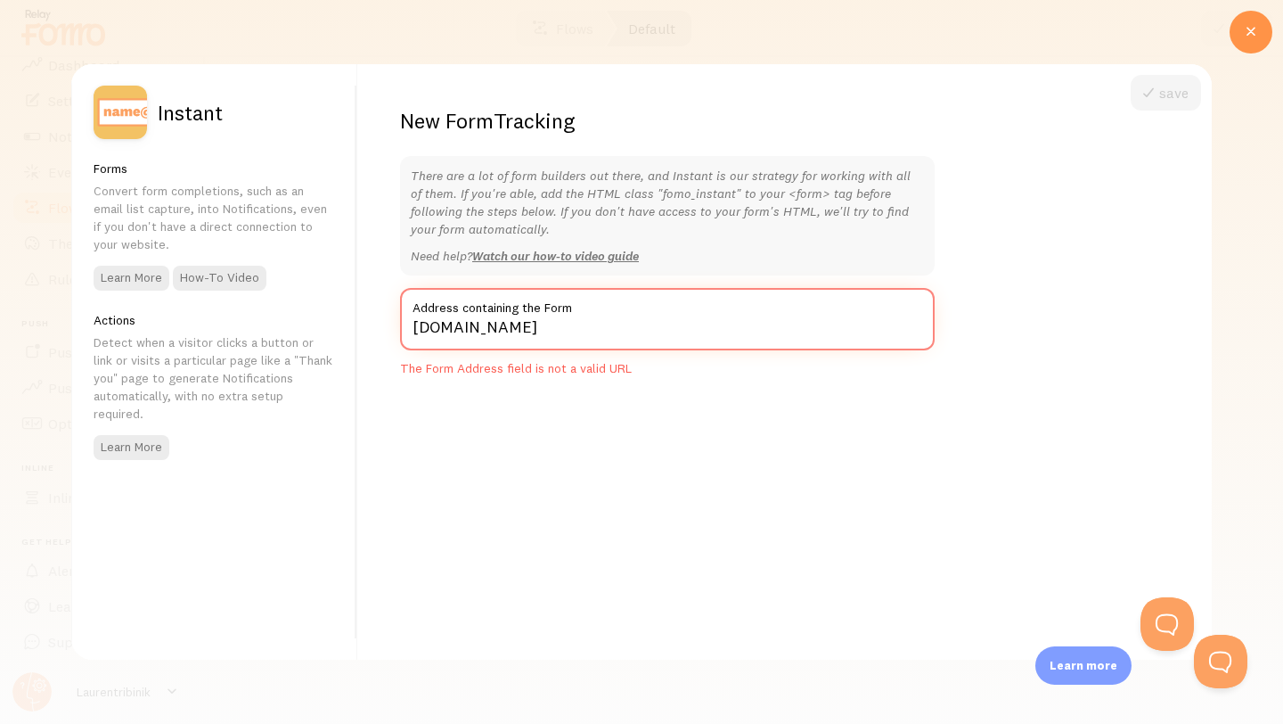
click at [547, 326] on input "laurentribinik.com" at bounding box center [667, 319] width 535 height 62
click at [562, 364] on div "The Form Address field is not a valid URL" at bounding box center [667, 369] width 535 height 16
click at [1244, 45] on div at bounding box center [1251, 32] width 43 height 43
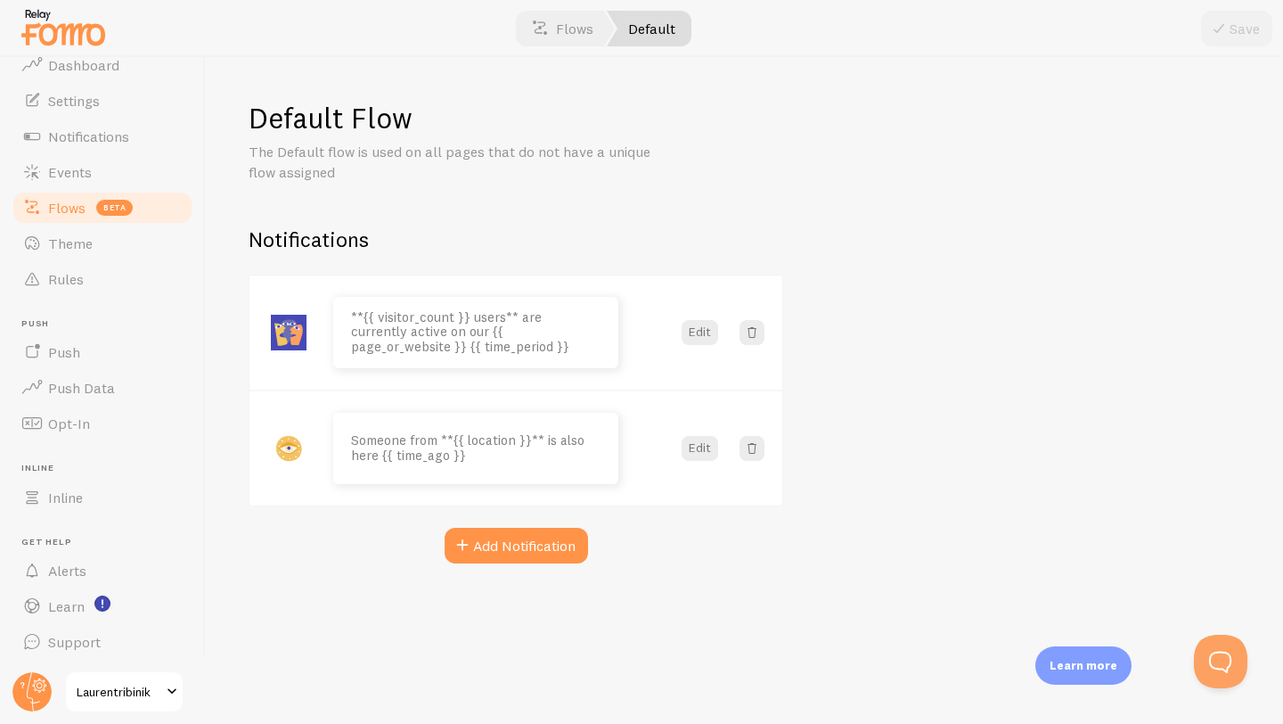
click at [68, 30] on img at bounding box center [63, 26] width 89 height 45
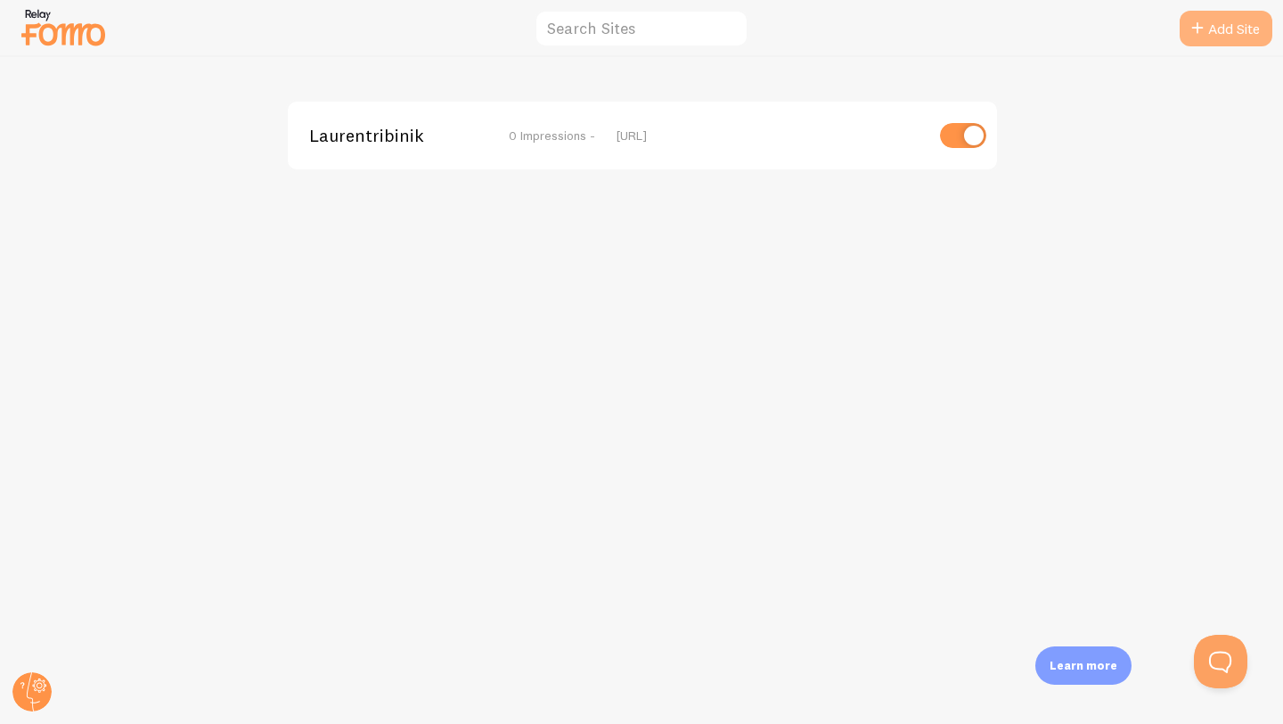
click at [1249, 33] on link "Add Site" at bounding box center [1226, 29] width 93 height 36
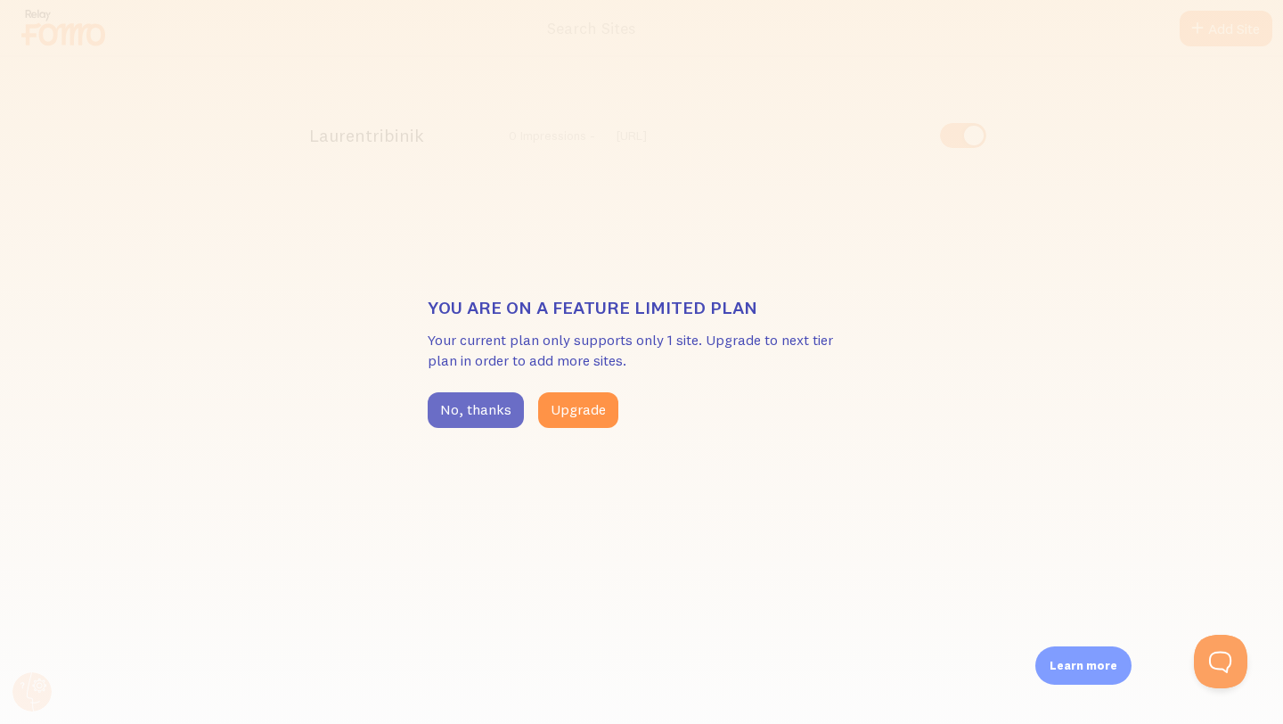
click at [496, 401] on button "No, thanks" at bounding box center [476, 410] width 96 height 36
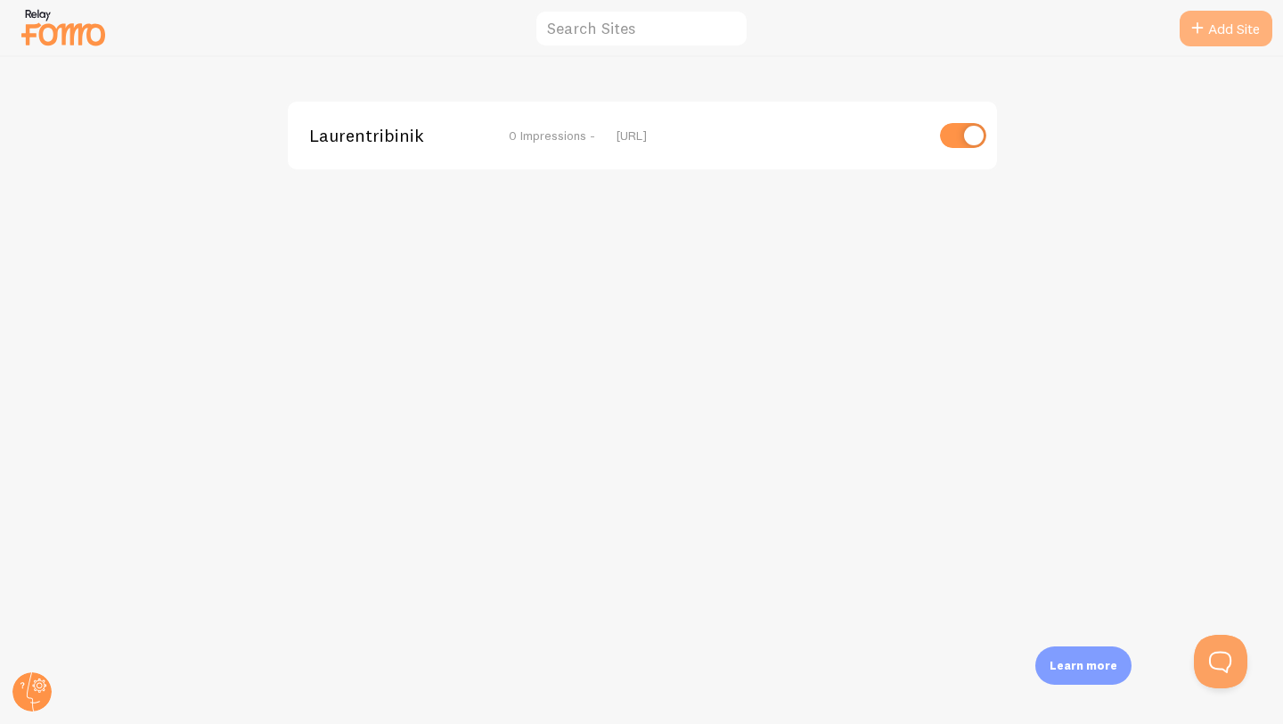
click at [1229, 29] on link "Add Site" at bounding box center [1226, 29] width 93 height 36
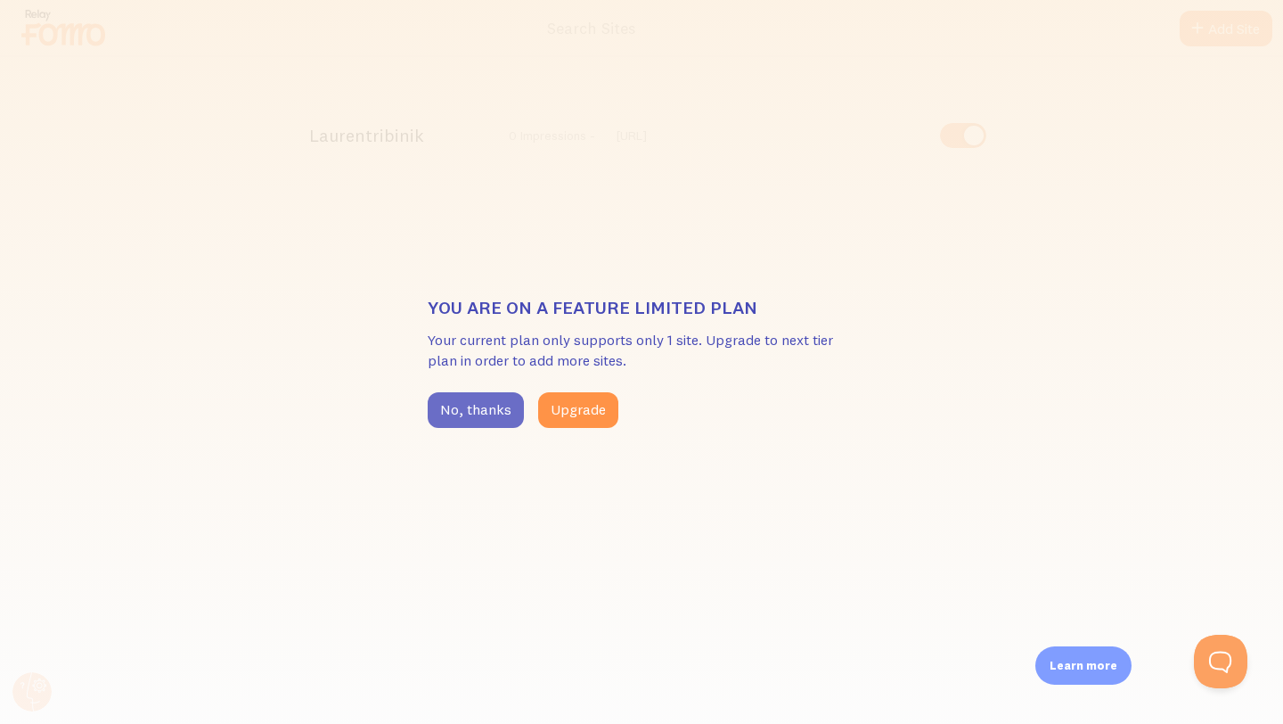
click at [496, 414] on button "No, thanks" at bounding box center [476, 410] width 96 height 36
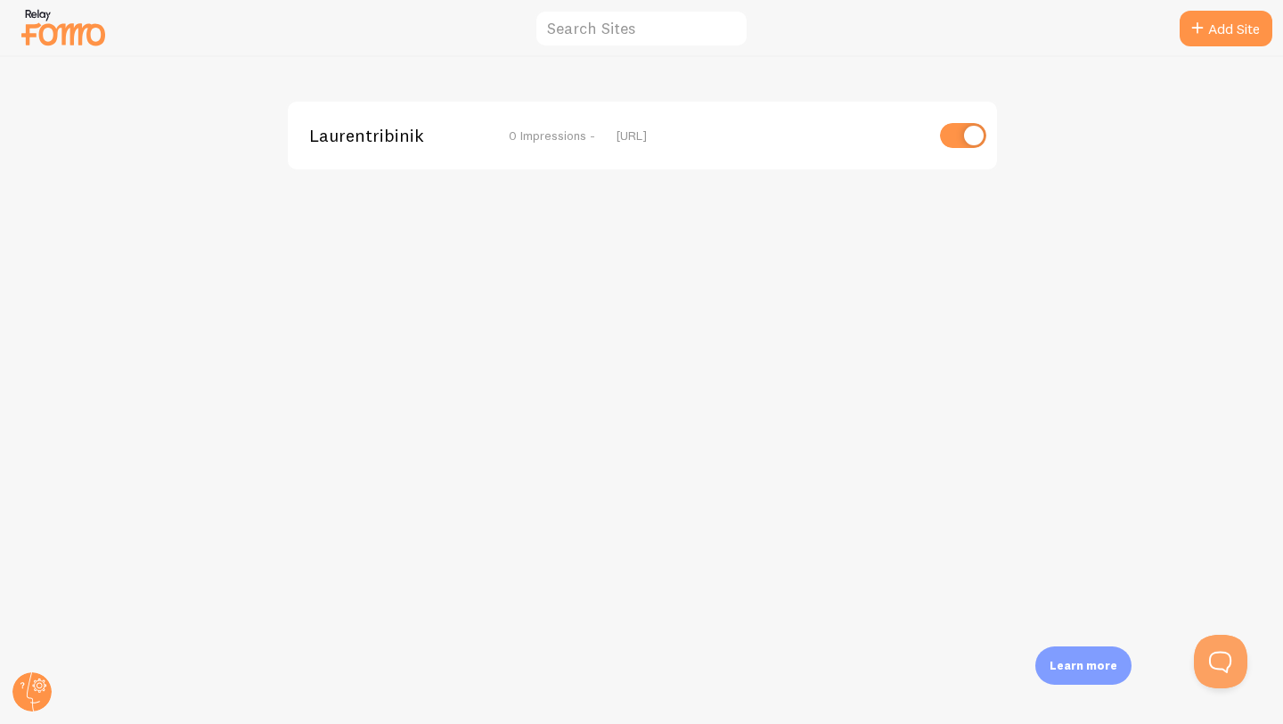
click at [742, 152] on div "Laurentribinik 0 Impressions - https://laurentribinik.con" at bounding box center [642, 136] width 709 height 68
click at [400, 137] on span "Laurentribinik" at bounding box center [380, 135] width 143 height 16
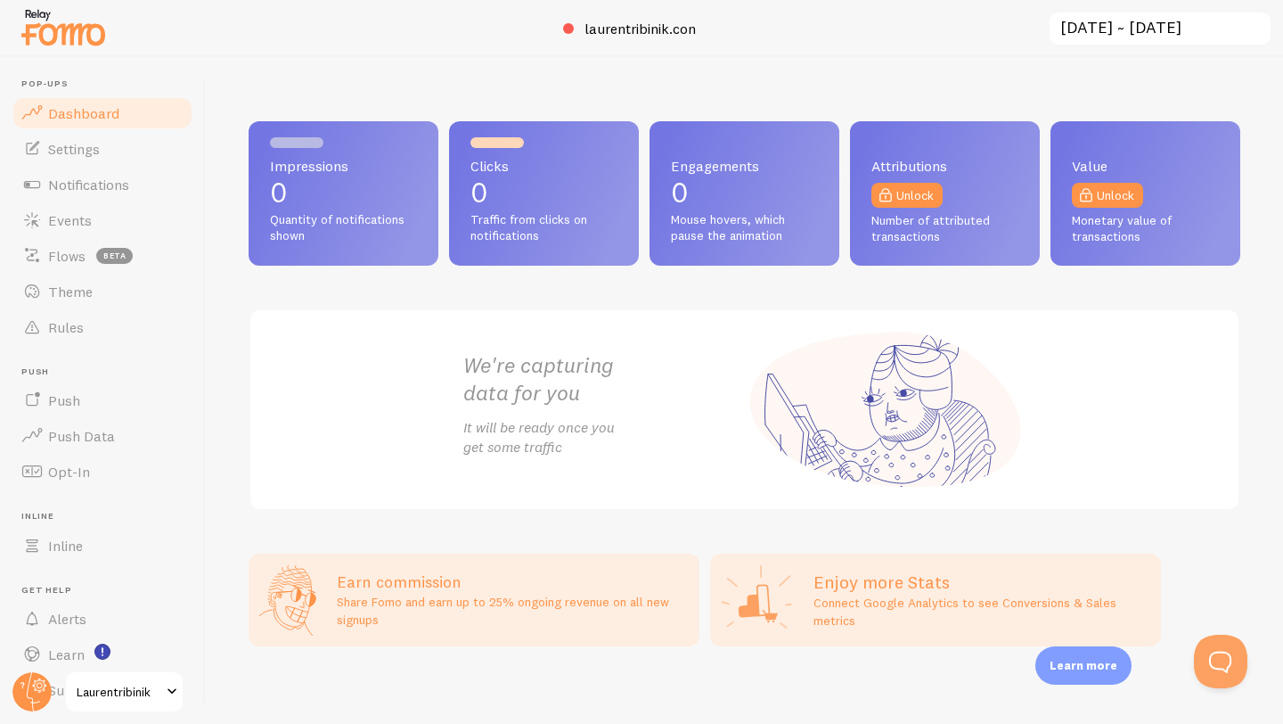
click at [553, 205] on p "0" at bounding box center [544, 192] width 147 height 29
click at [680, 206] on p "0" at bounding box center [744, 192] width 147 height 29
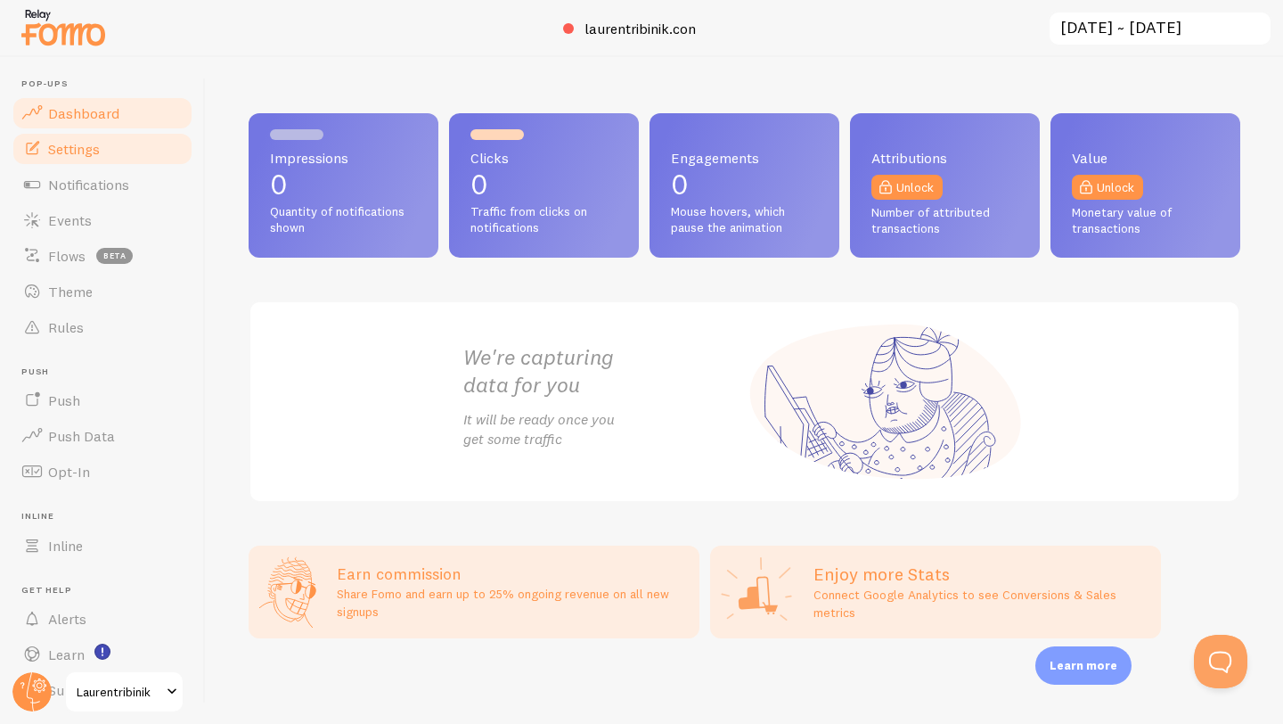
click at [119, 157] on link "Settings" at bounding box center [103, 149] width 184 height 36
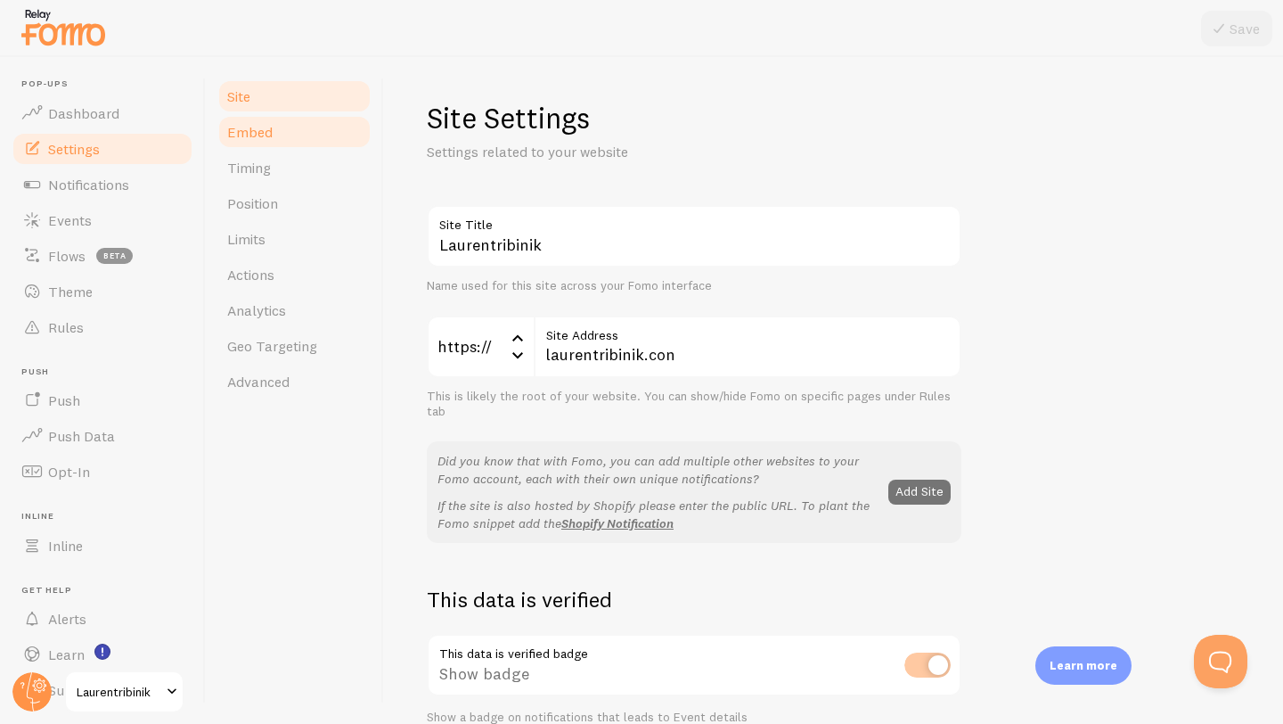
click at [228, 135] on span "Embed" at bounding box center [249, 132] width 45 height 18
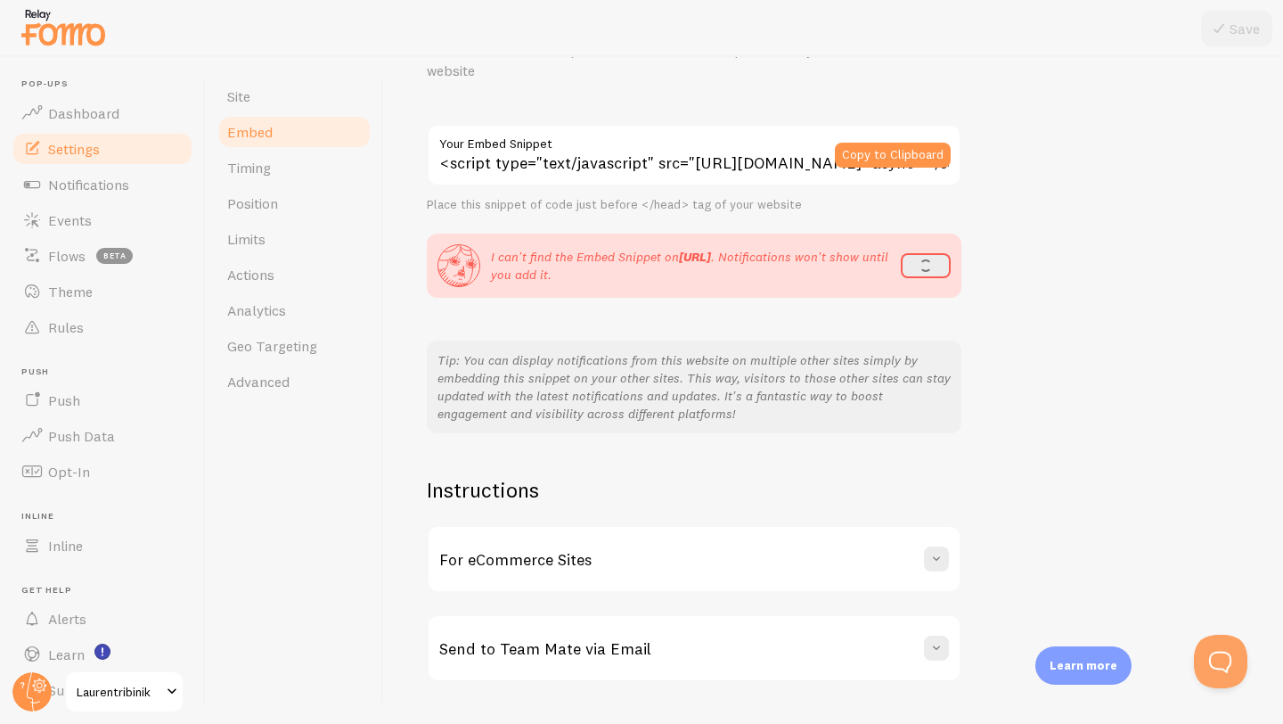
scroll to position [145, 0]
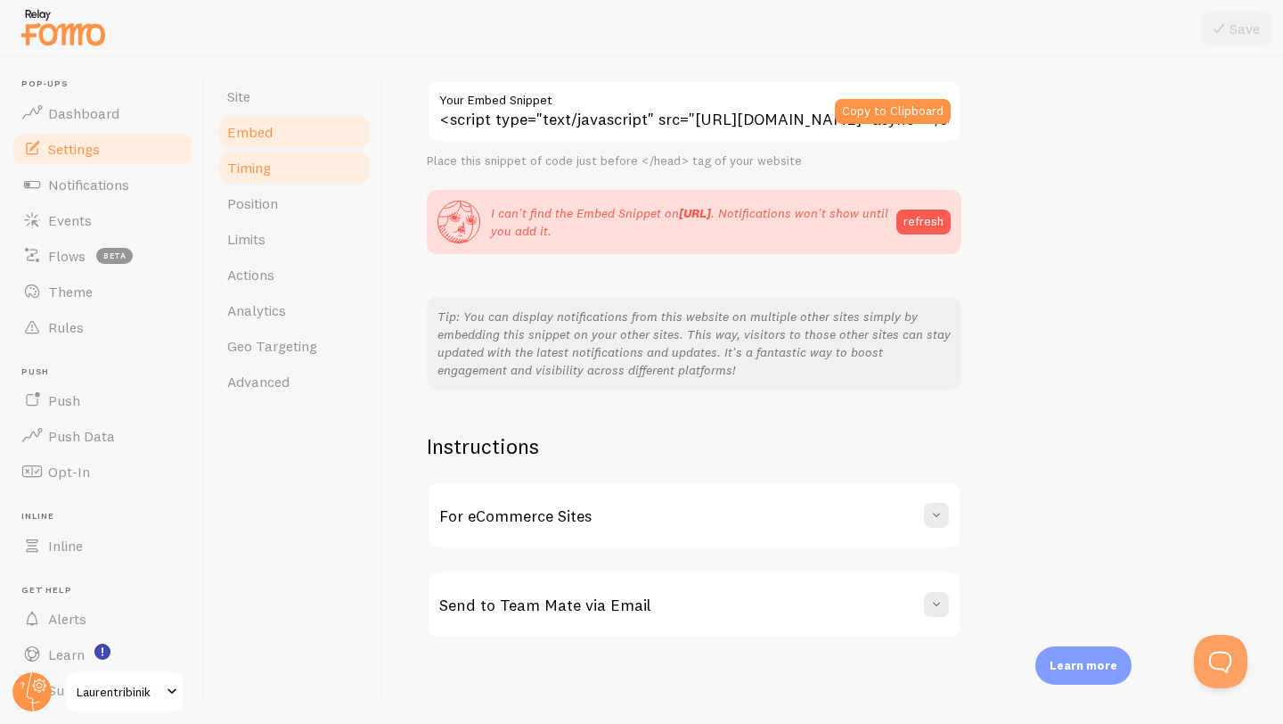
click at [268, 171] on span "Timing" at bounding box center [249, 168] width 44 height 18
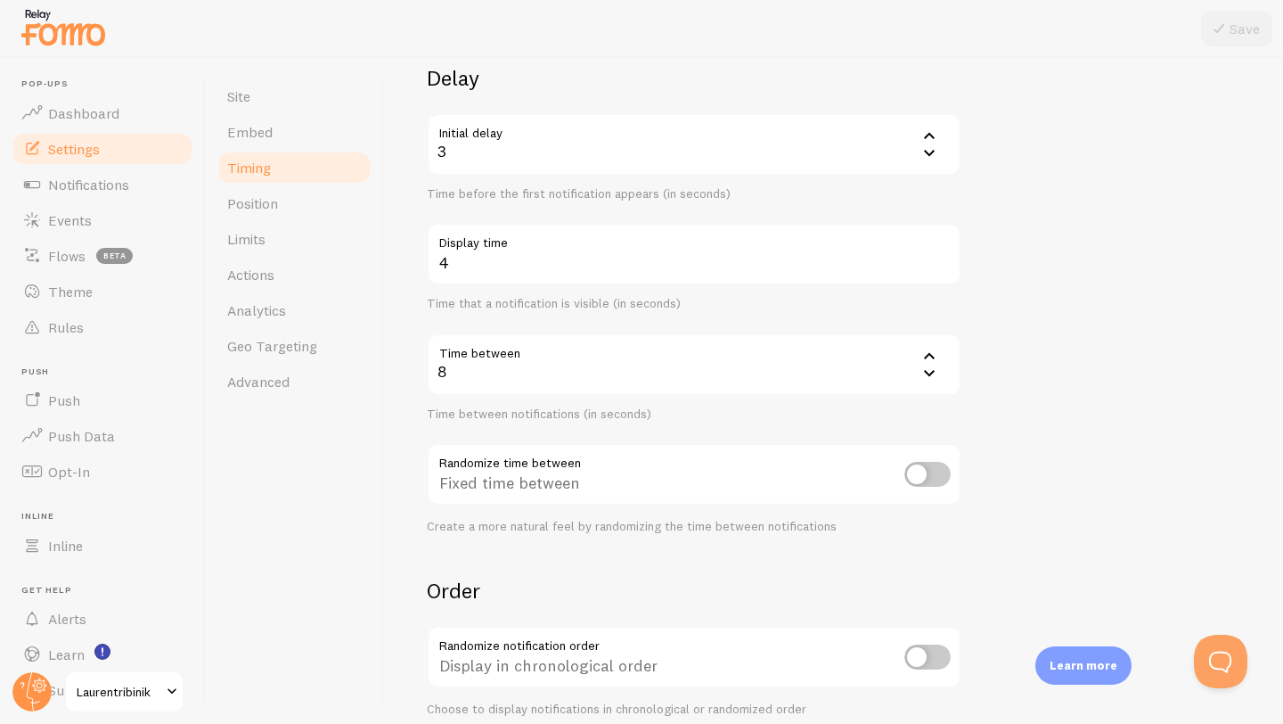
scroll to position [332, 0]
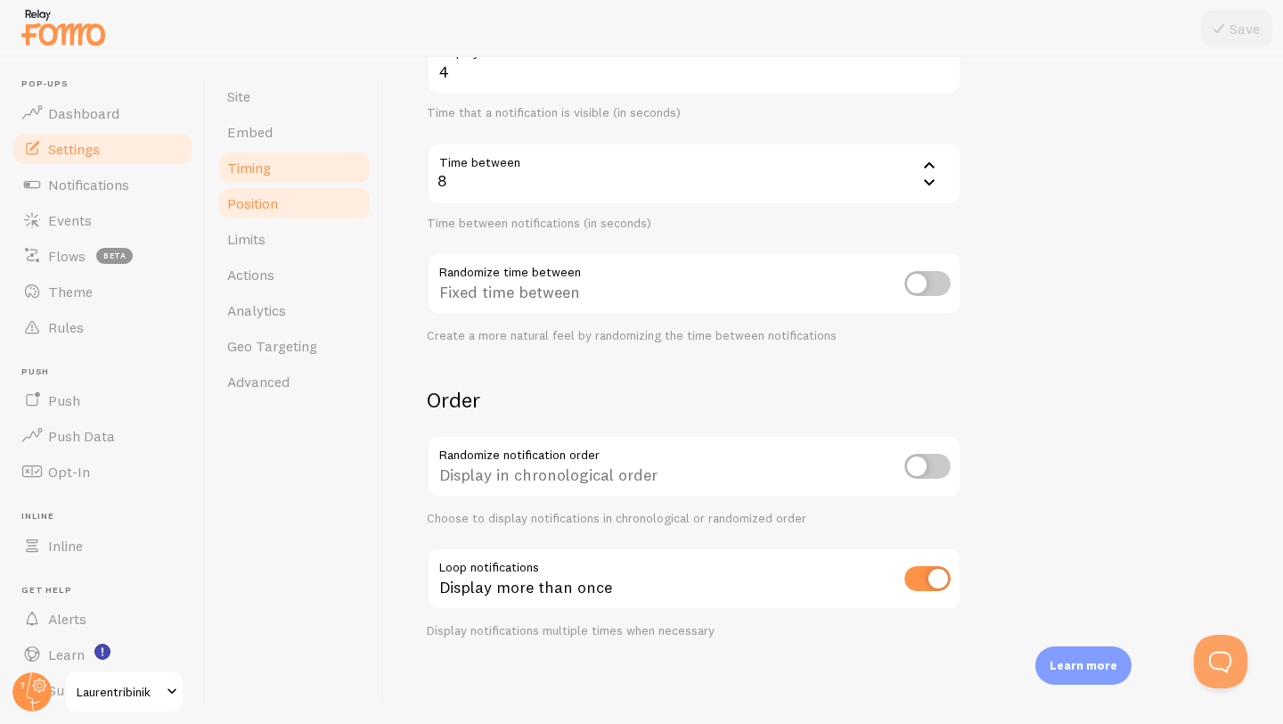
click at [283, 192] on link "Position" at bounding box center [295, 203] width 156 height 36
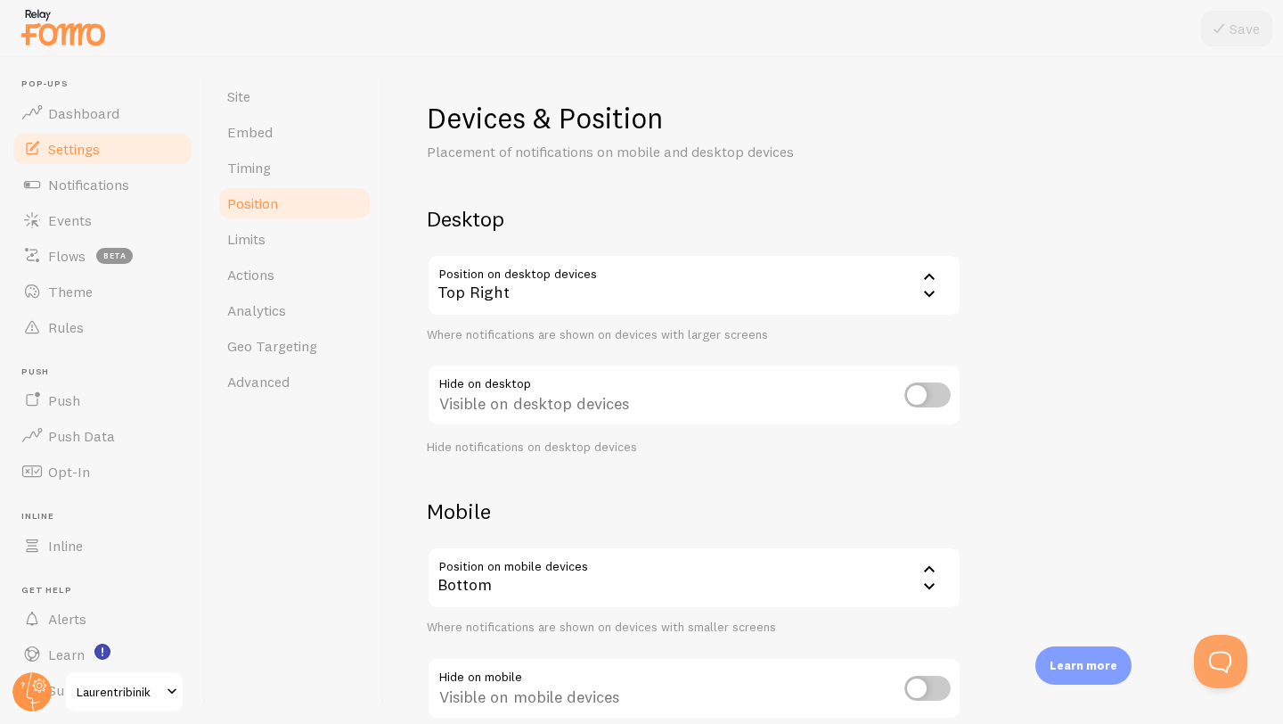
scroll to position [109, 0]
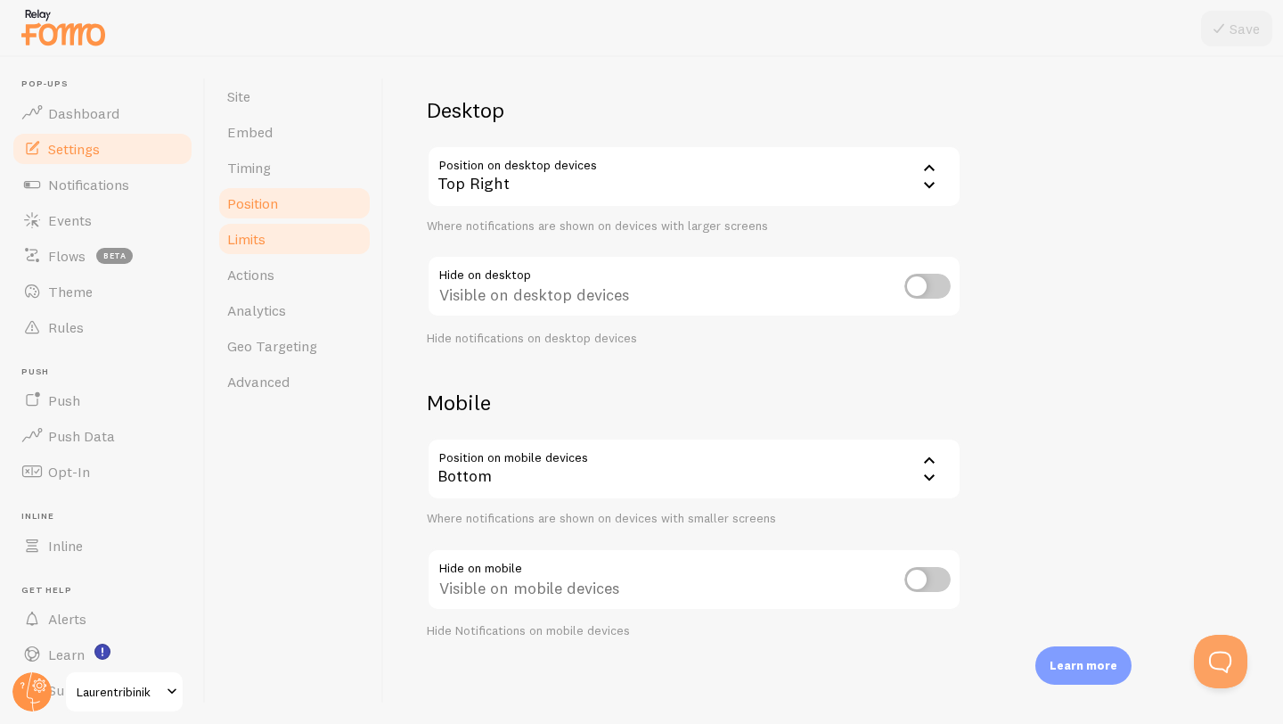
click at [254, 242] on span "Limits" at bounding box center [246, 239] width 38 height 18
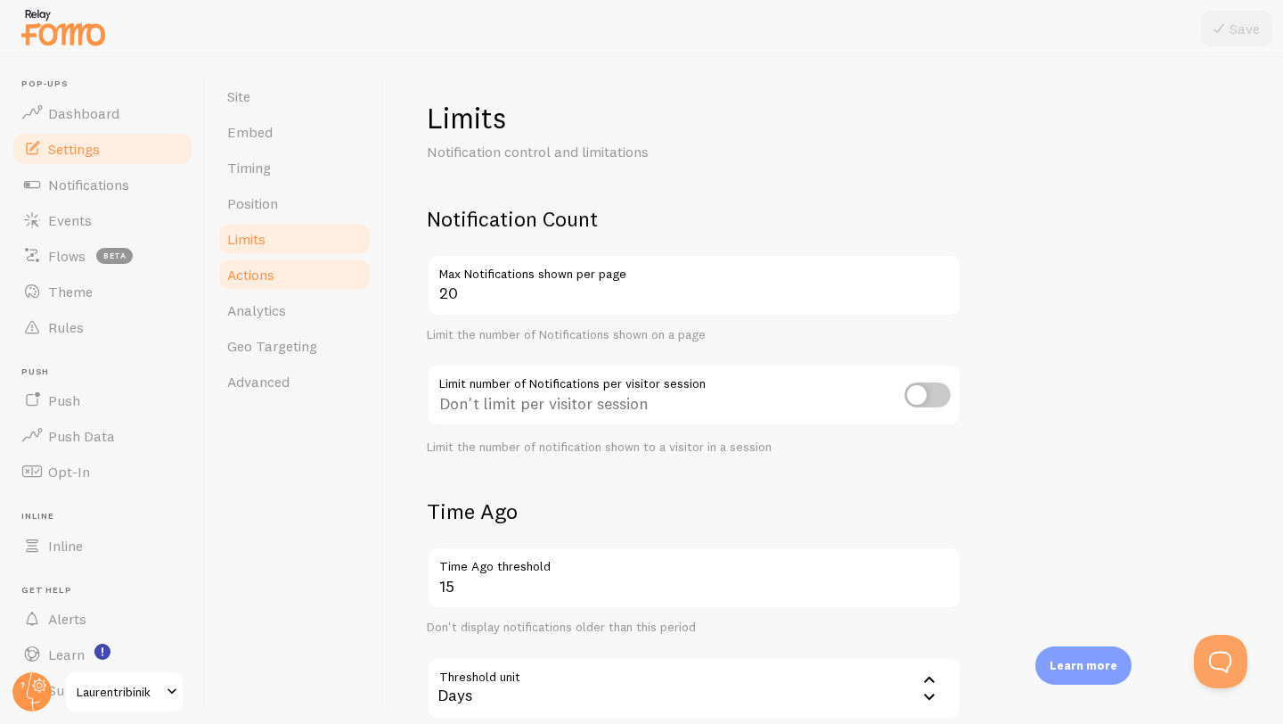
click at [279, 272] on link "Actions" at bounding box center [295, 275] width 156 height 36
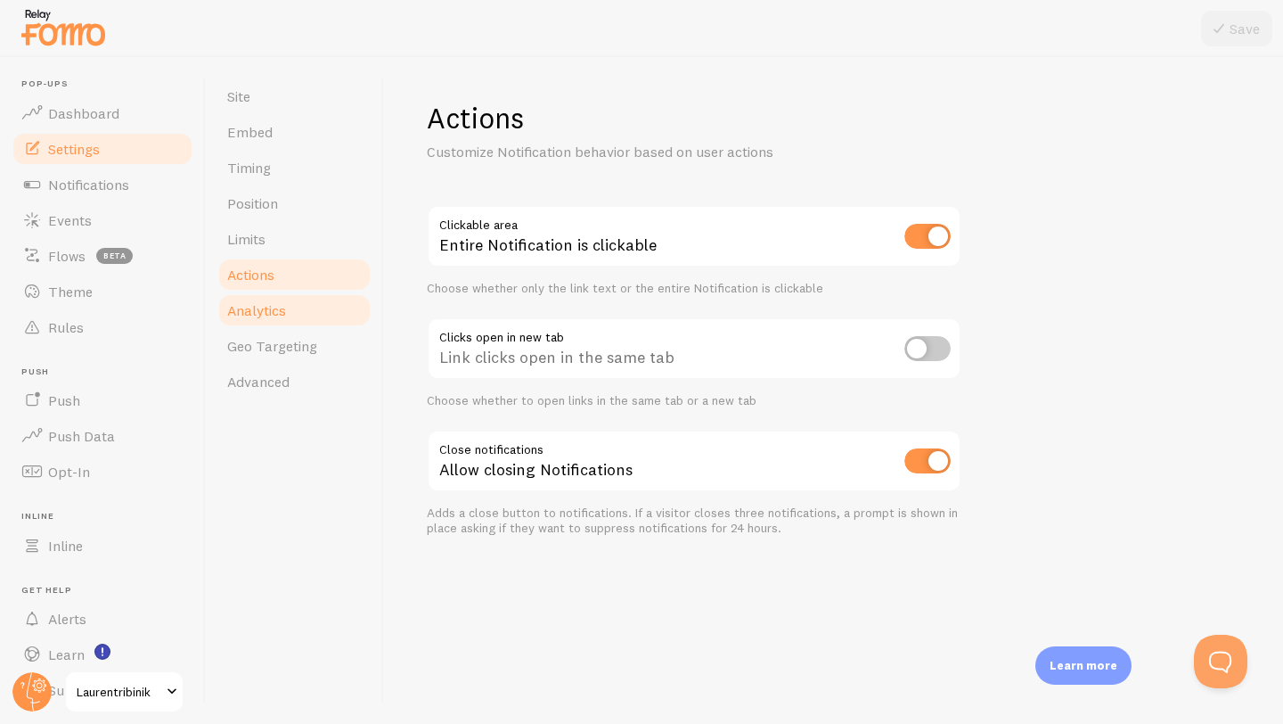
click at [291, 315] on link "Analytics" at bounding box center [295, 310] width 156 height 36
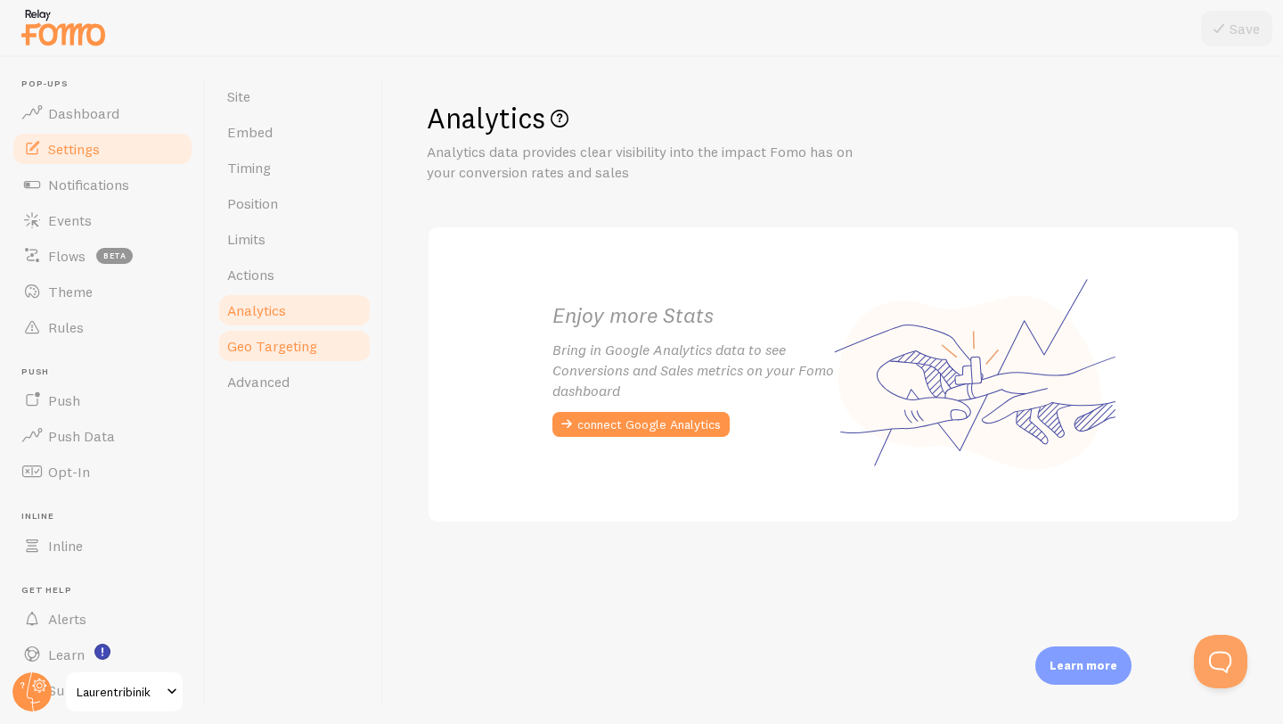
click at [291, 340] on span "Geo Targeting" at bounding box center [272, 346] width 90 height 18
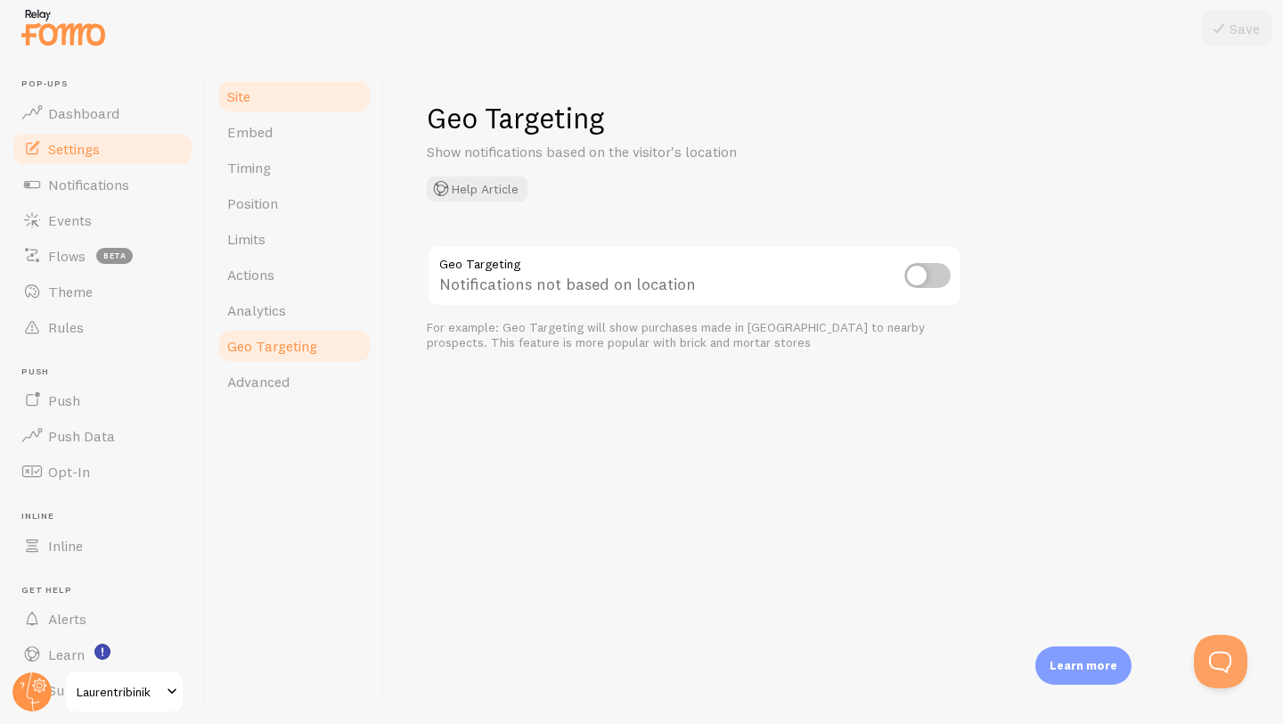
click at [234, 103] on span "Site" at bounding box center [238, 96] width 23 height 18
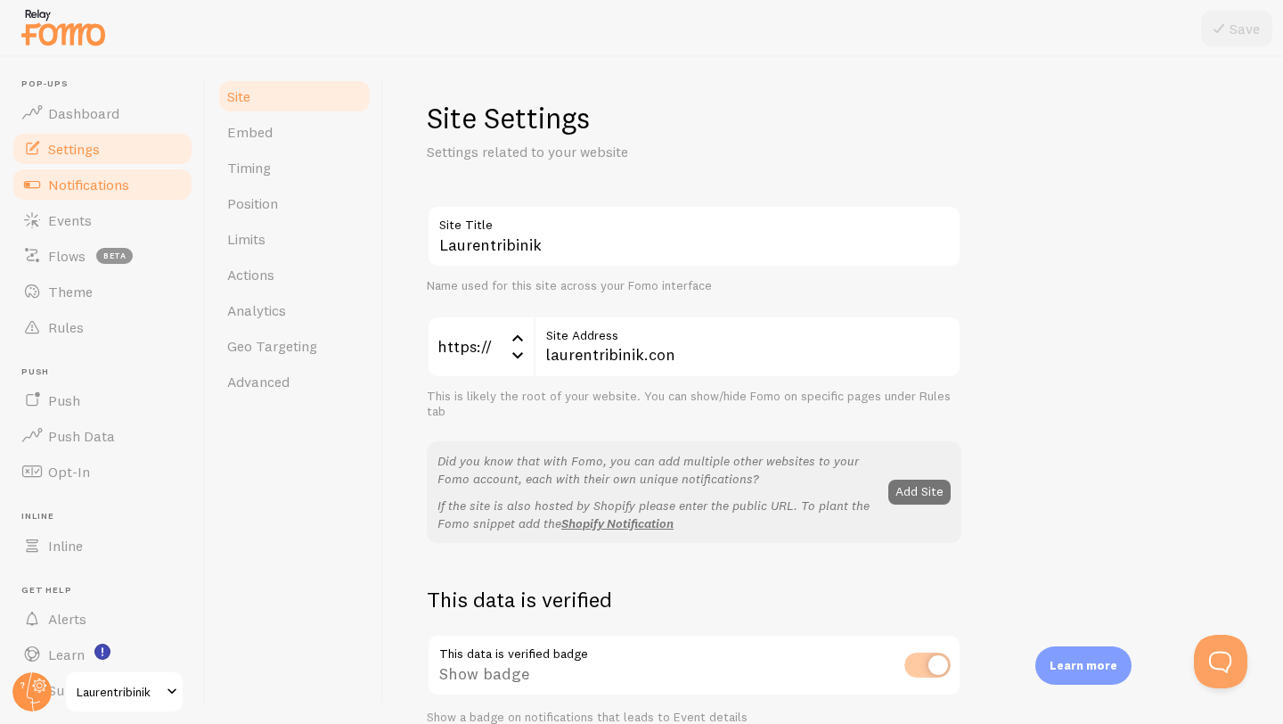
click at [91, 176] on span "Notifications" at bounding box center [88, 185] width 81 height 18
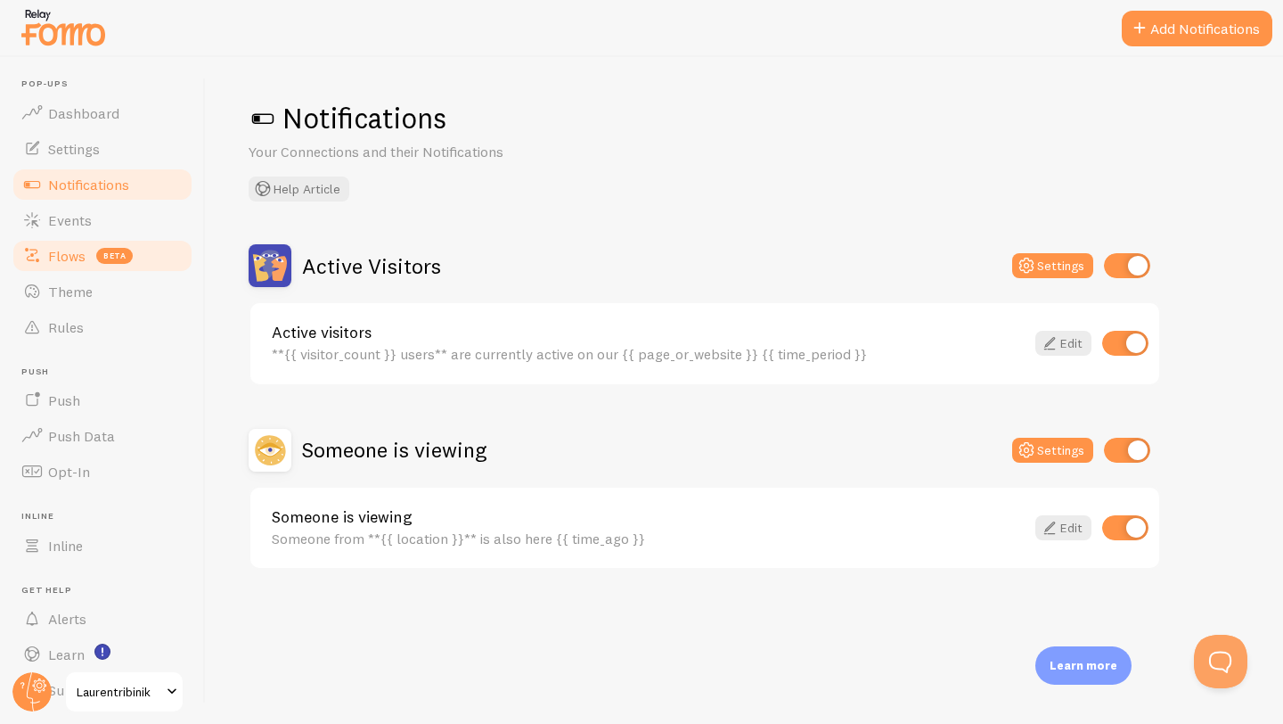
click at [87, 265] on link "Flows beta" at bounding box center [103, 256] width 184 height 36
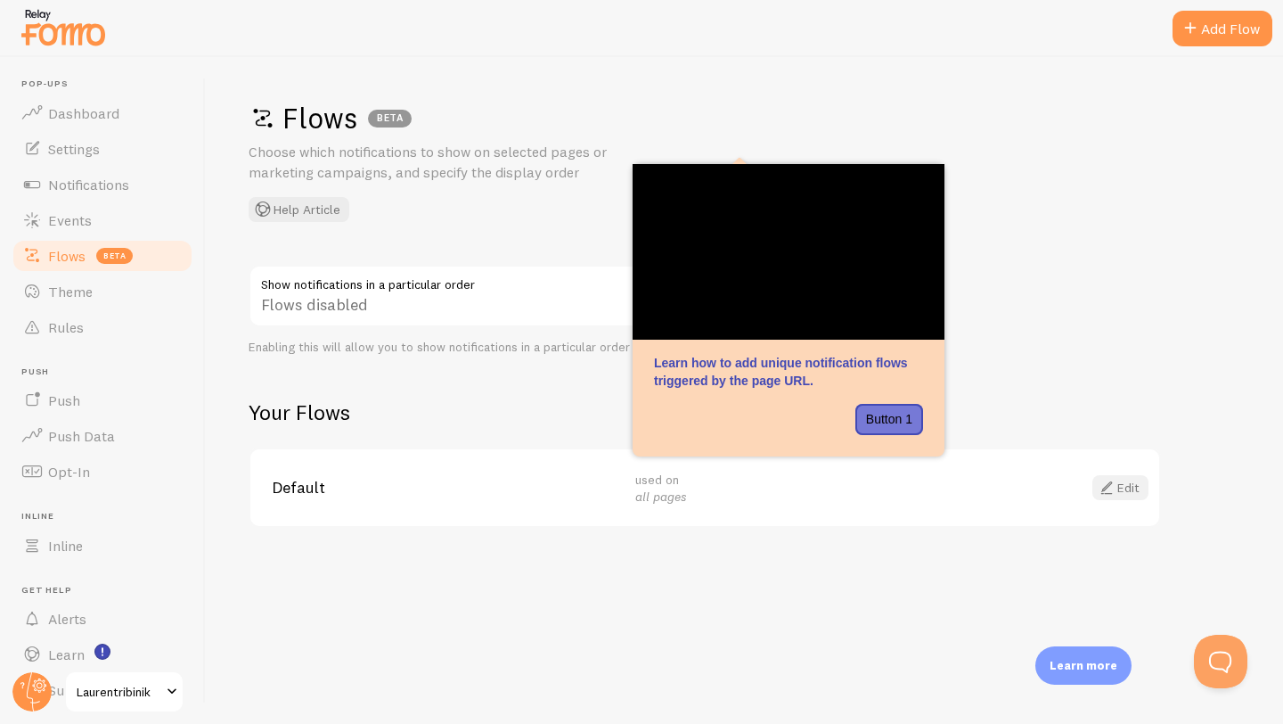
click at [1114, 496] on span at bounding box center [1106, 487] width 21 height 21
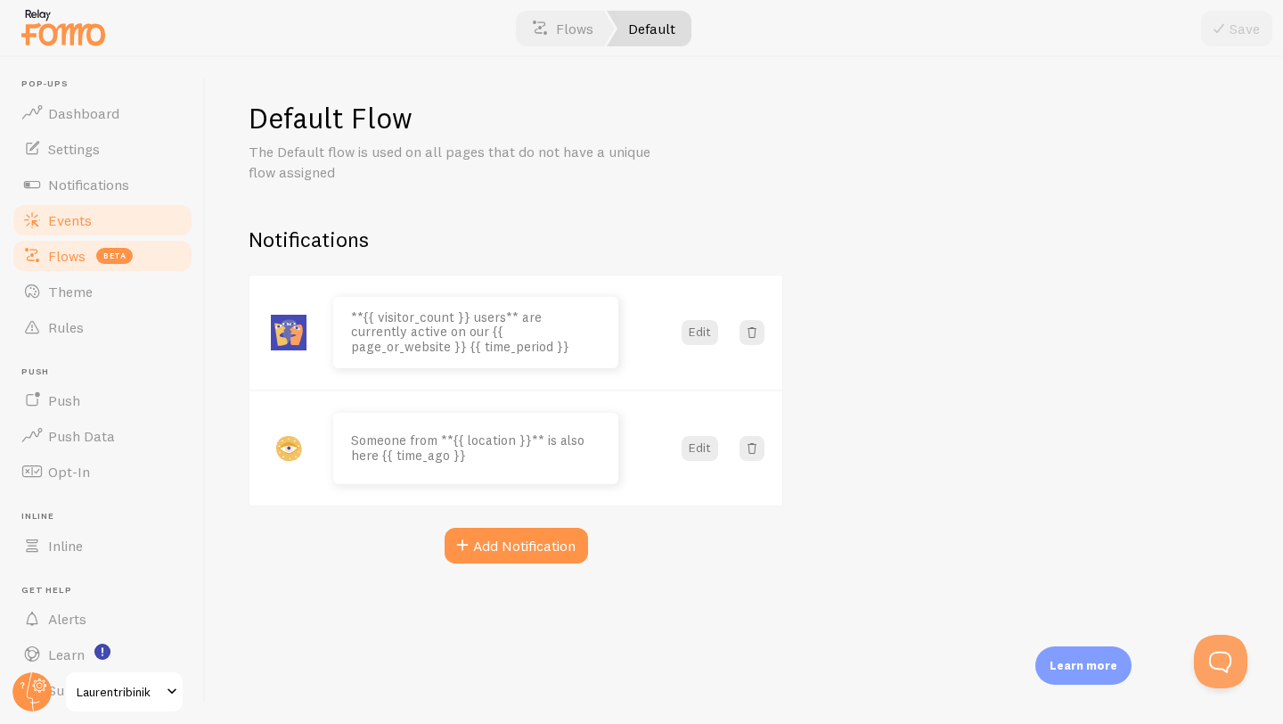
click at [64, 207] on link "Events" at bounding box center [103, 220] width 184 height 36
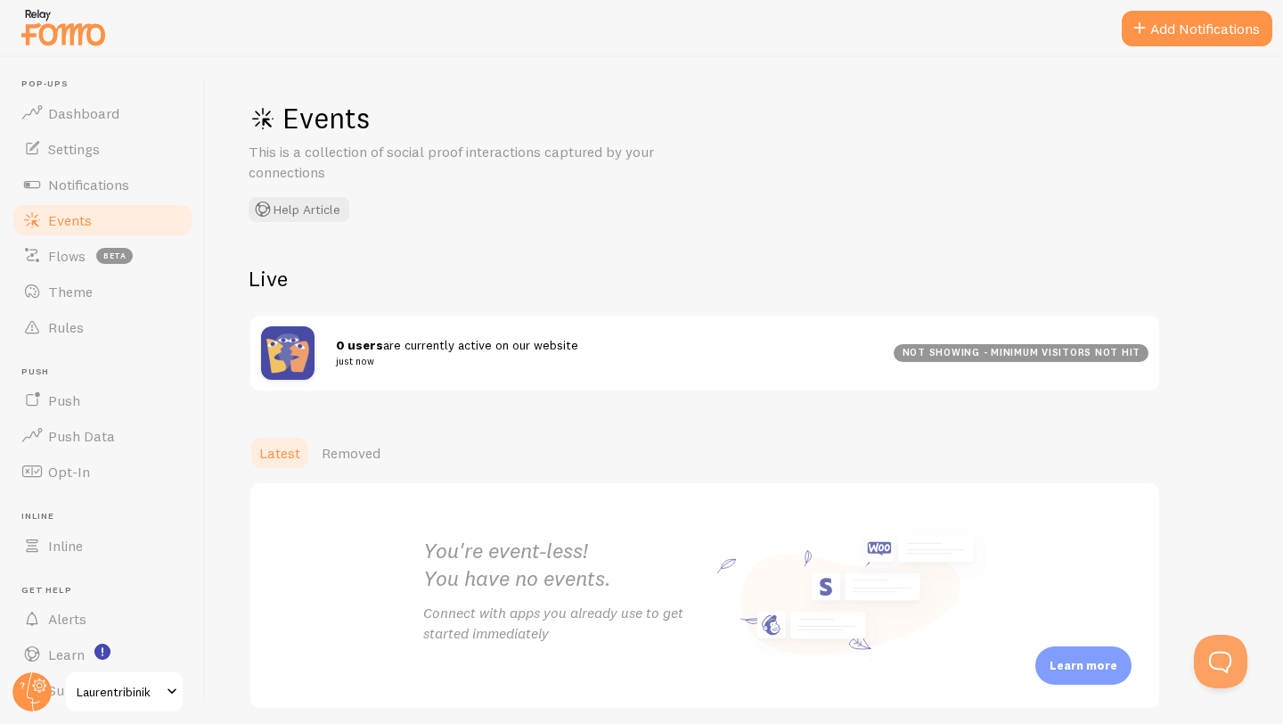
scroll to position [70, 0]
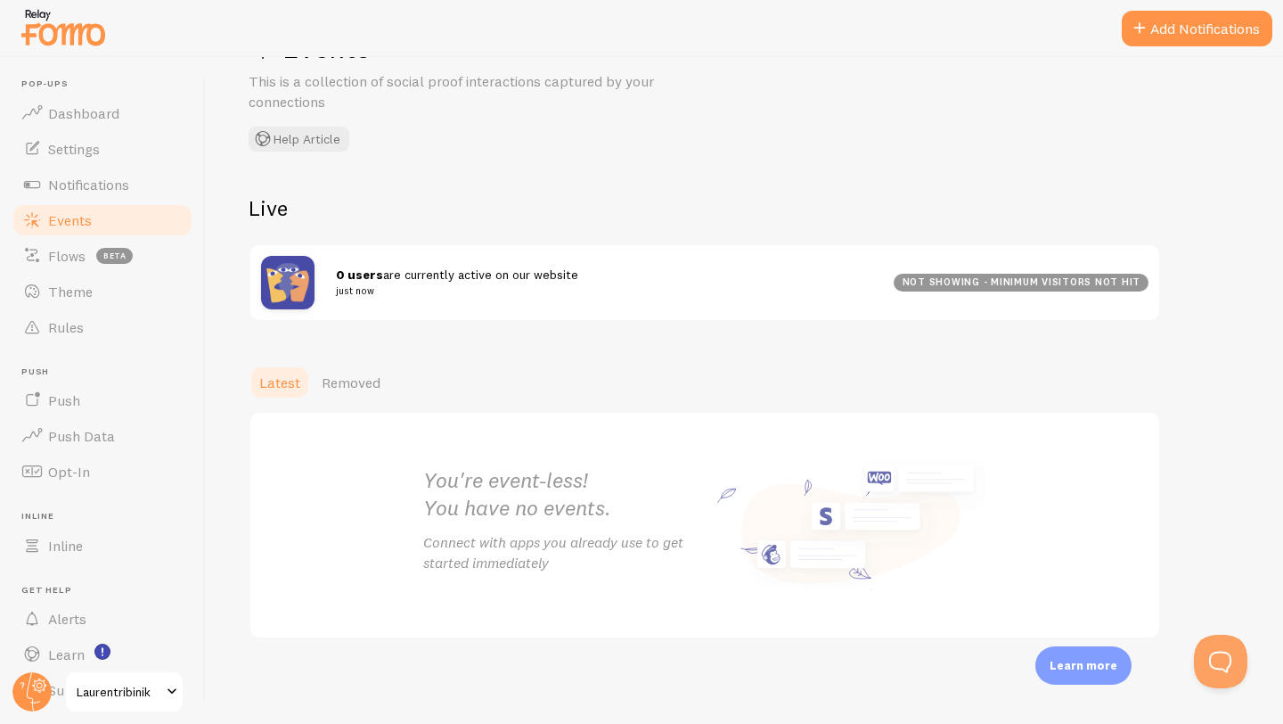
click at [634, 571] on p "Connect with apps you already use to get started immediately" at bounding box center [564, 552] width 282 height 41
click at [811, 526] on div "You're event-less! You have no events. Connect with apps you already use to get…" at bounding box center [705, 525] width 606 height 225
click at [665, 455] on div "You're event-less! You have no events. Connect with apps you already use to get…" at bounding box center [705, 525] width 606 height 225
click at [559, 263] on div "0 users are currently active on our website just now not showing - minimum visi…" at bounding box center [704, 282] width 909 height 75
click at [1055, 262] on div "0 users are currently active on our website just now not showing - minimum visi…" at bounding box center [704, 282] width 909 height 75
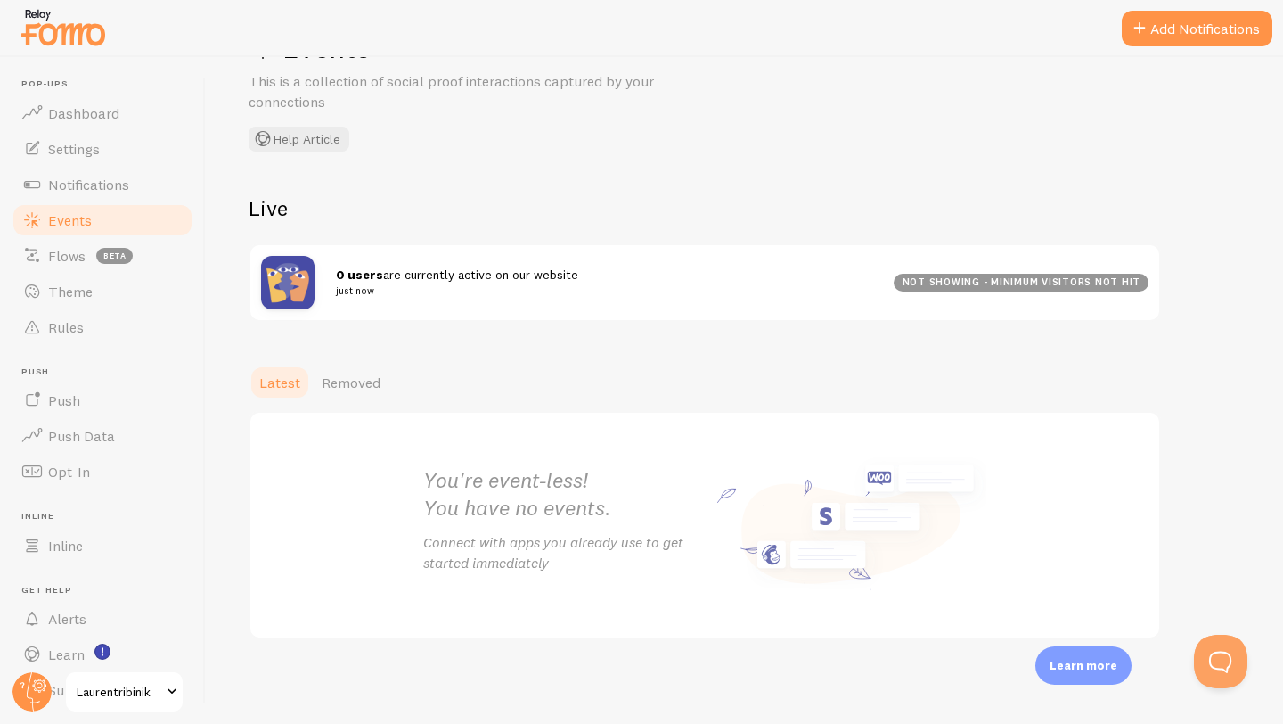
click at [1045, 288] on div "not showing - minimum visitors not hit" at bounding box center [1021, 283] width 255 height 18
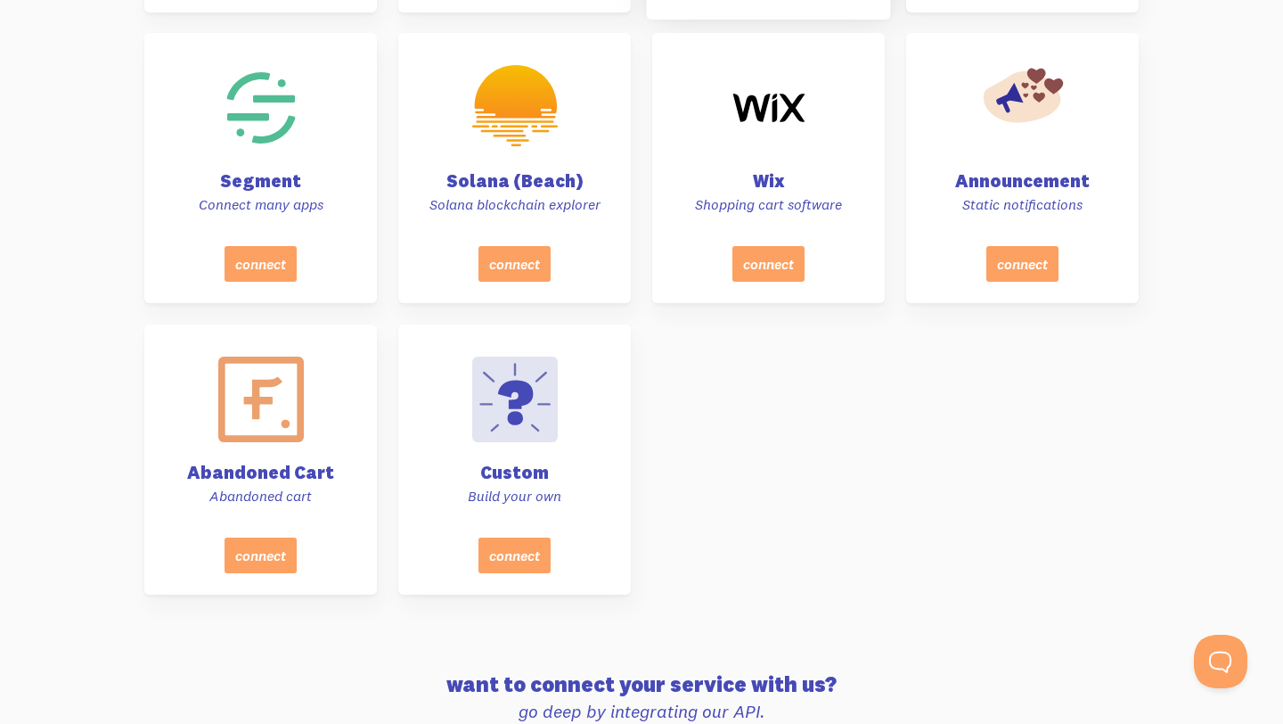
scroll to position [8116, 0]
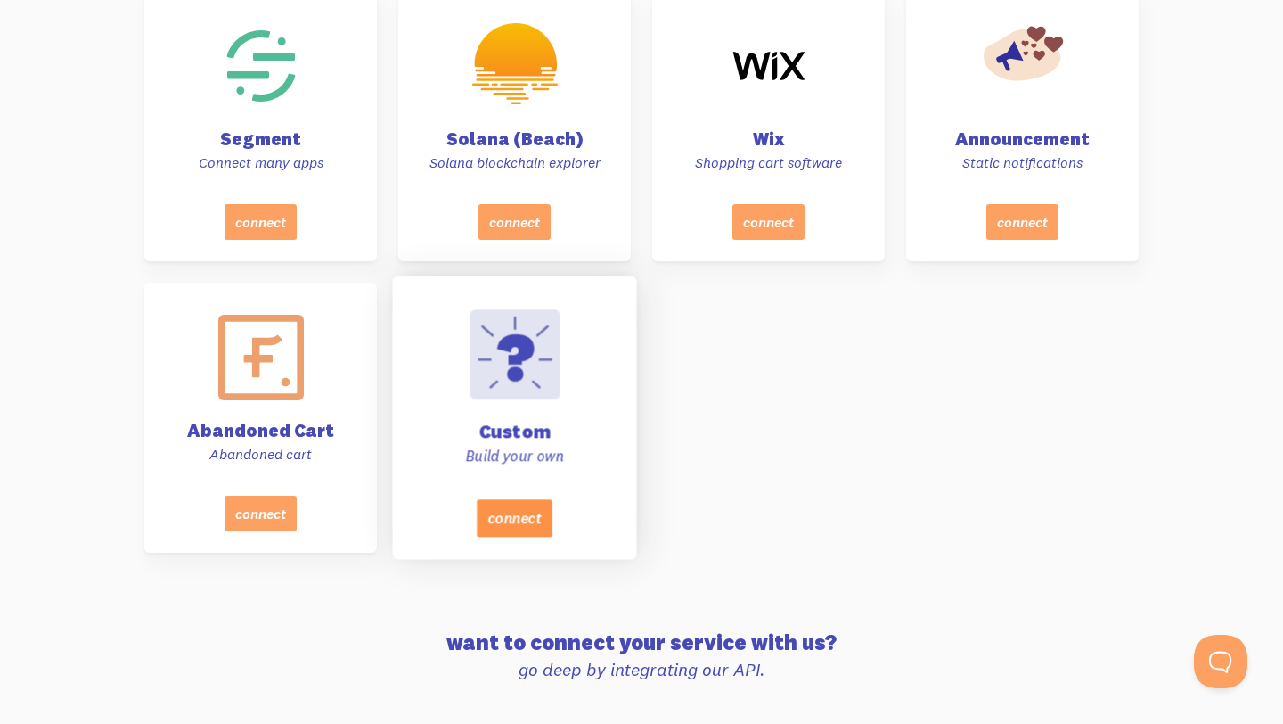
click at [524, 529] on button "connect" at bounding box center [515, 517] width 76 height 37
